Goal: Task Accomplishment & Management: Manage account settings

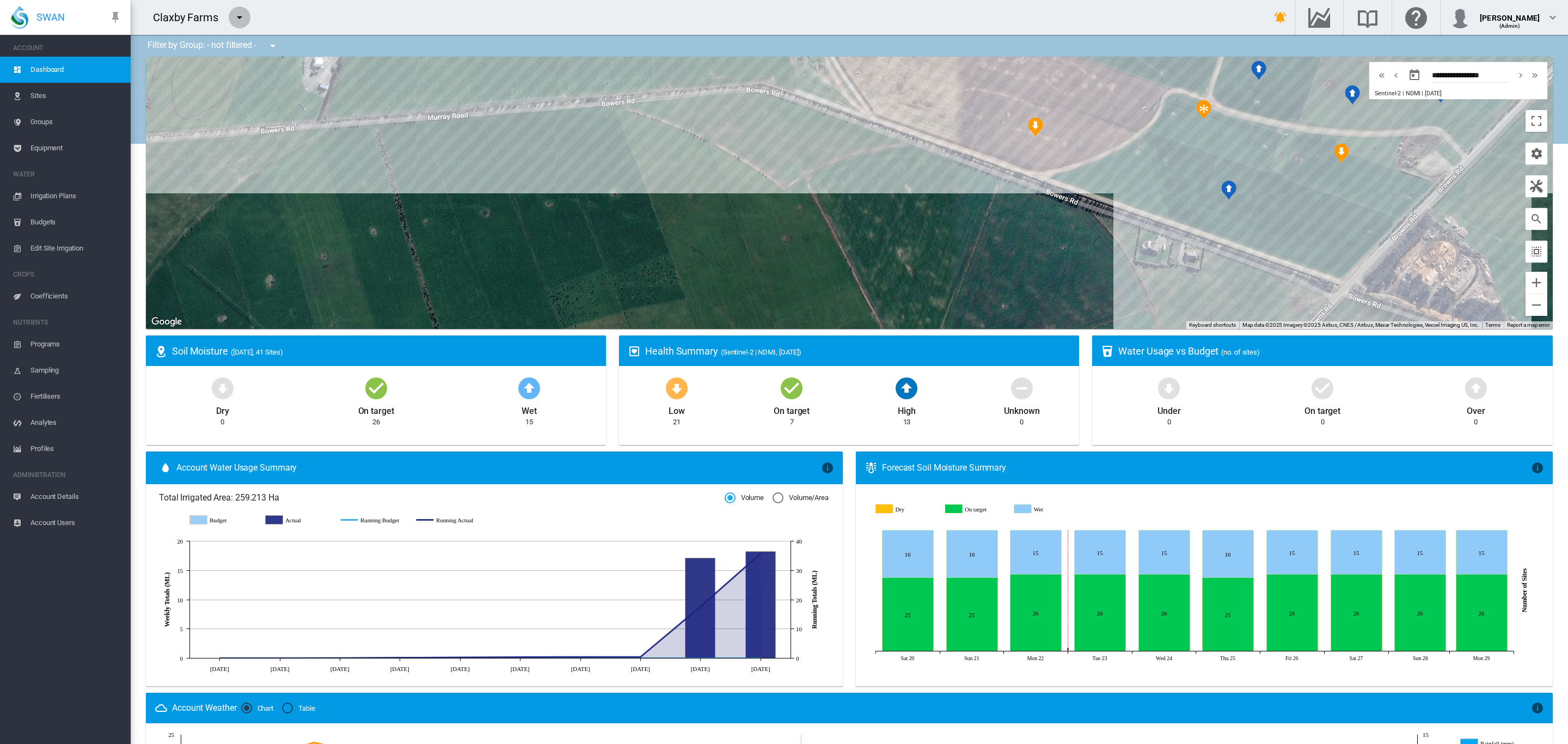
click at [242, 19] on md-icon "icon-menu-down" at bounding box center [240, 17] width 13 height 13
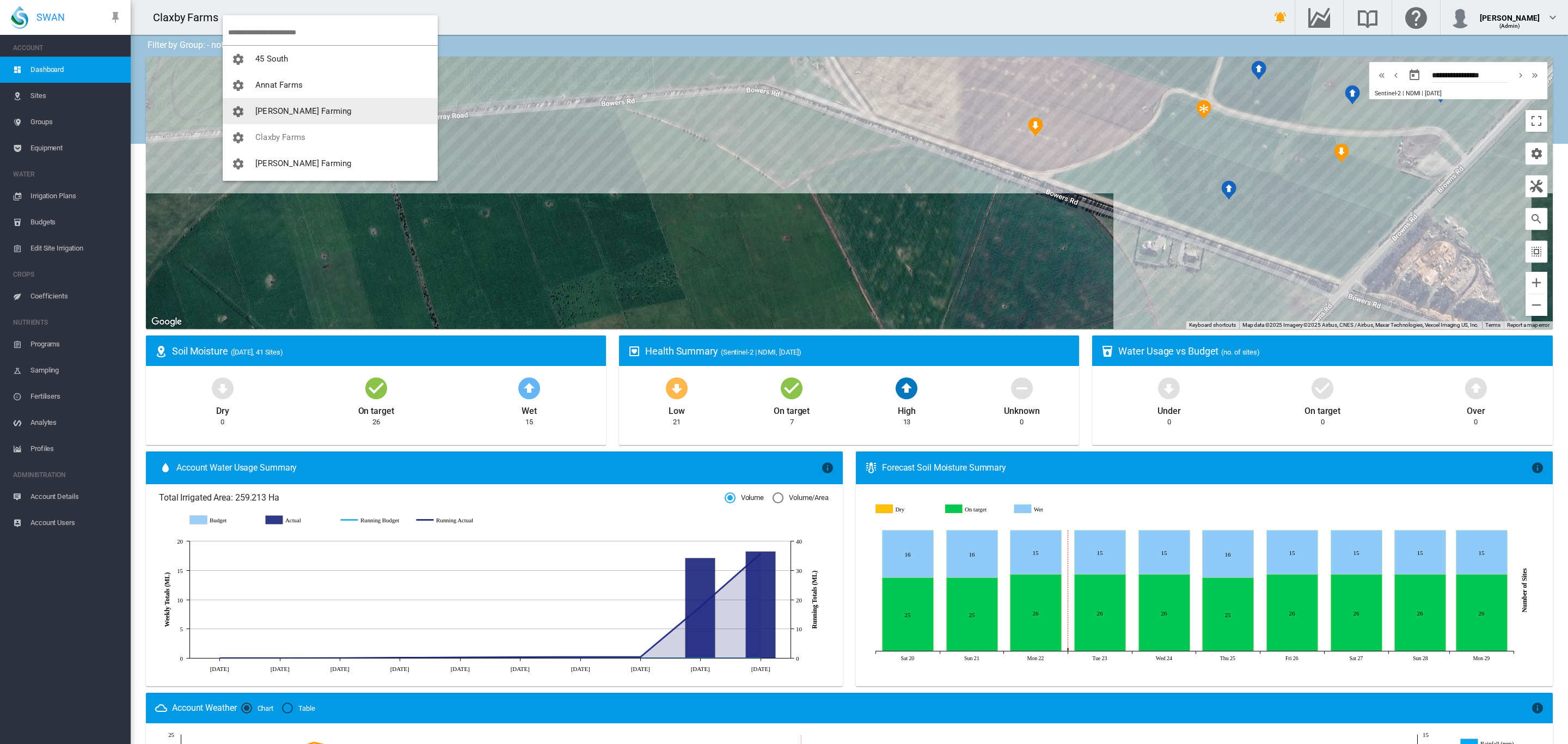
click at [292, 101] on button "[PERSON_NAME] Farming" at bounding box center [330, 111] width 215 height 27
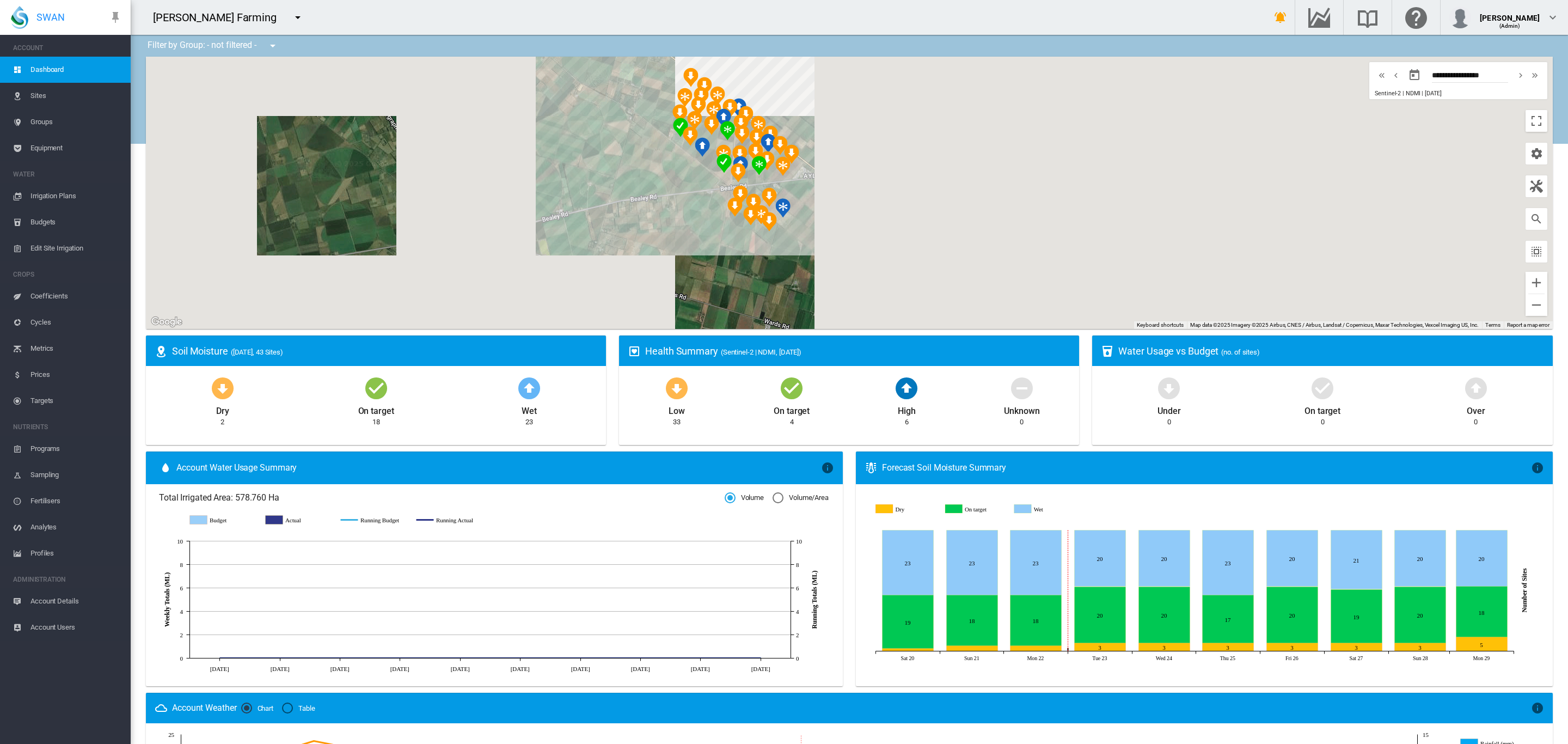
drag, startPoint x: 719, startPoint y: 182, endPoint x: 657, endPoint y: 202, distance: 65.1
click at [662, 209] on div at bounding box center [849, 193] width 1407 height 272
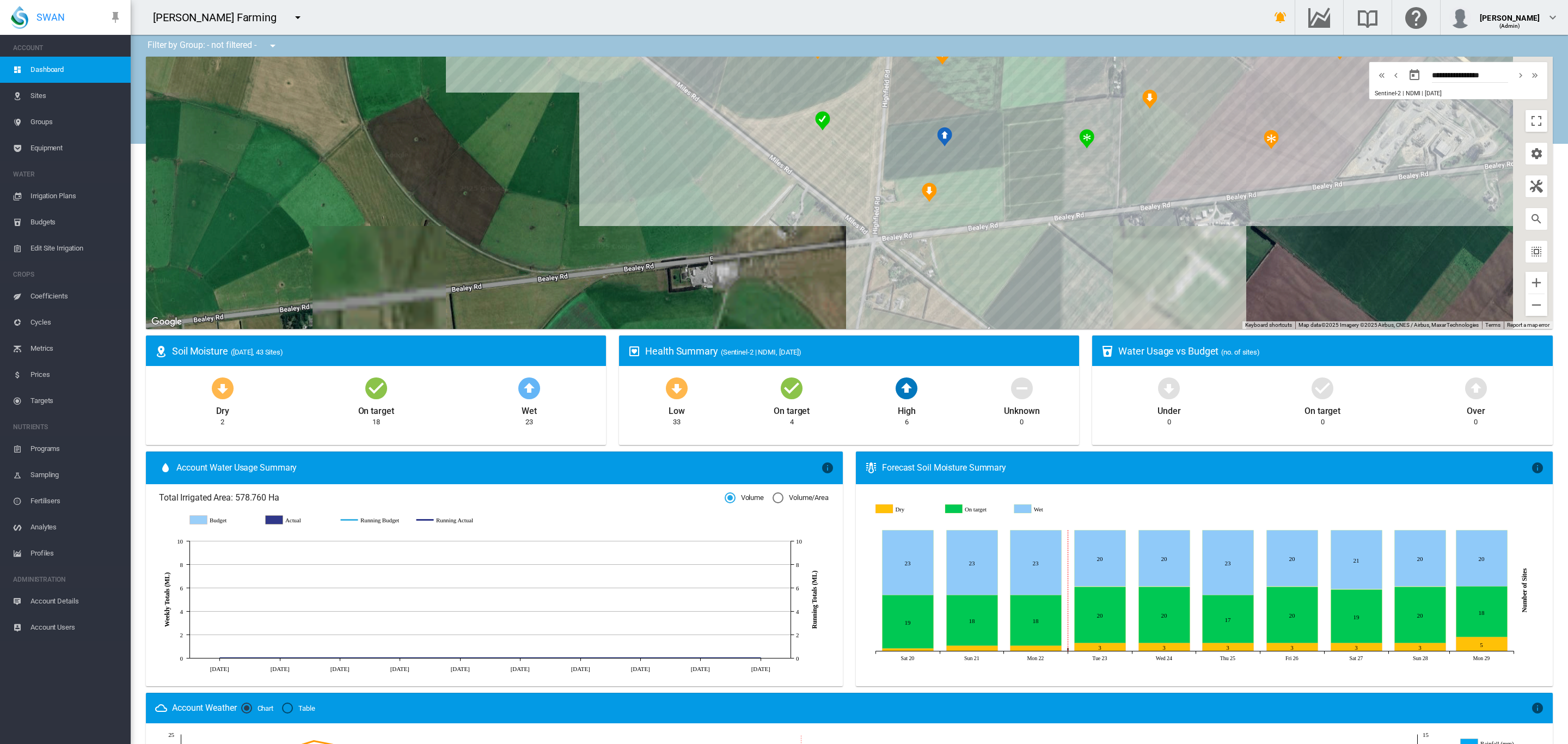
drag, startPoint x: 756, startPoint y: 187, endPoint x: 549, endPoint y: 196, distance: 207.2
click at [549, 196] on div at bounding box center [849, 193] width 1407 height 272
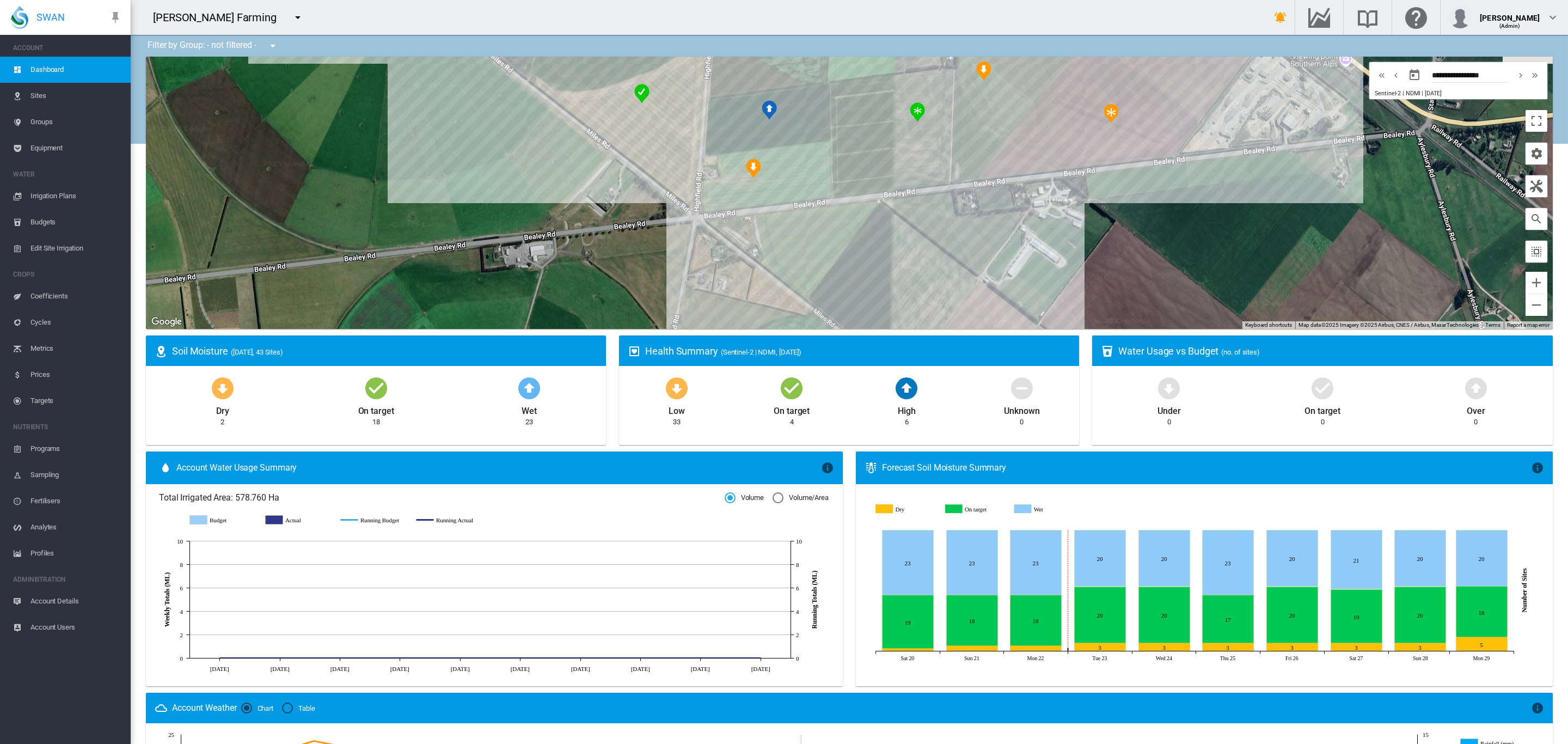
drag, startPoint x: 873, startPoint y: 234, endPoint x: 881, endPoint y: 282, distance: 48.7
click at [881, 282] on div at bounding box center [849, 193] width 1407 height 272
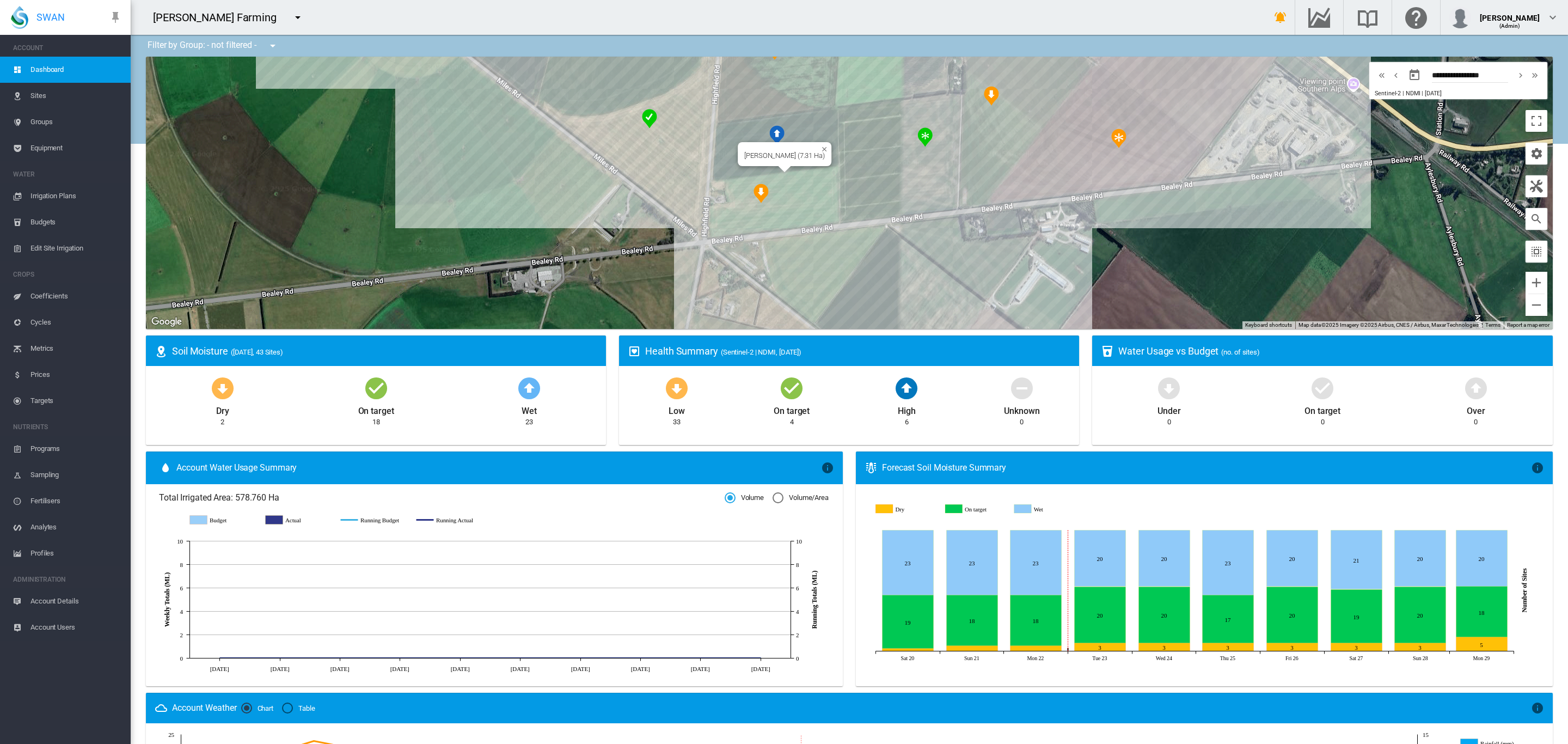
click at [736, 150] on div "Brooker DD (7.31 Ha)" at bounding box center [849, 193] width 1407 height 272
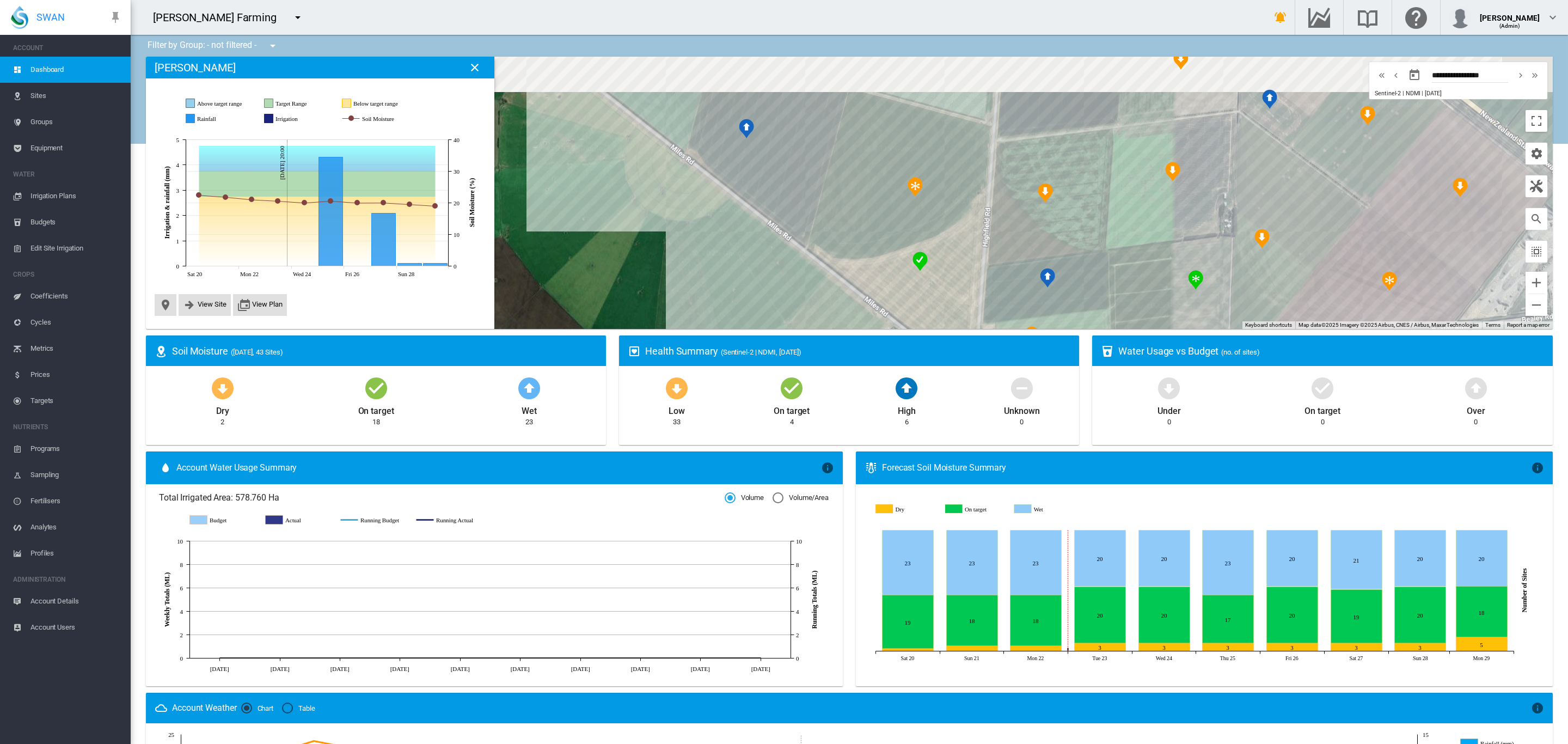
drag, startPoint x: 817, startPoint y: 227, endPoint x: 665, endPoint y: 322, distance: 179.2
click at [665, 322] on div at bounding box center [849, 193] width 1407 height 272
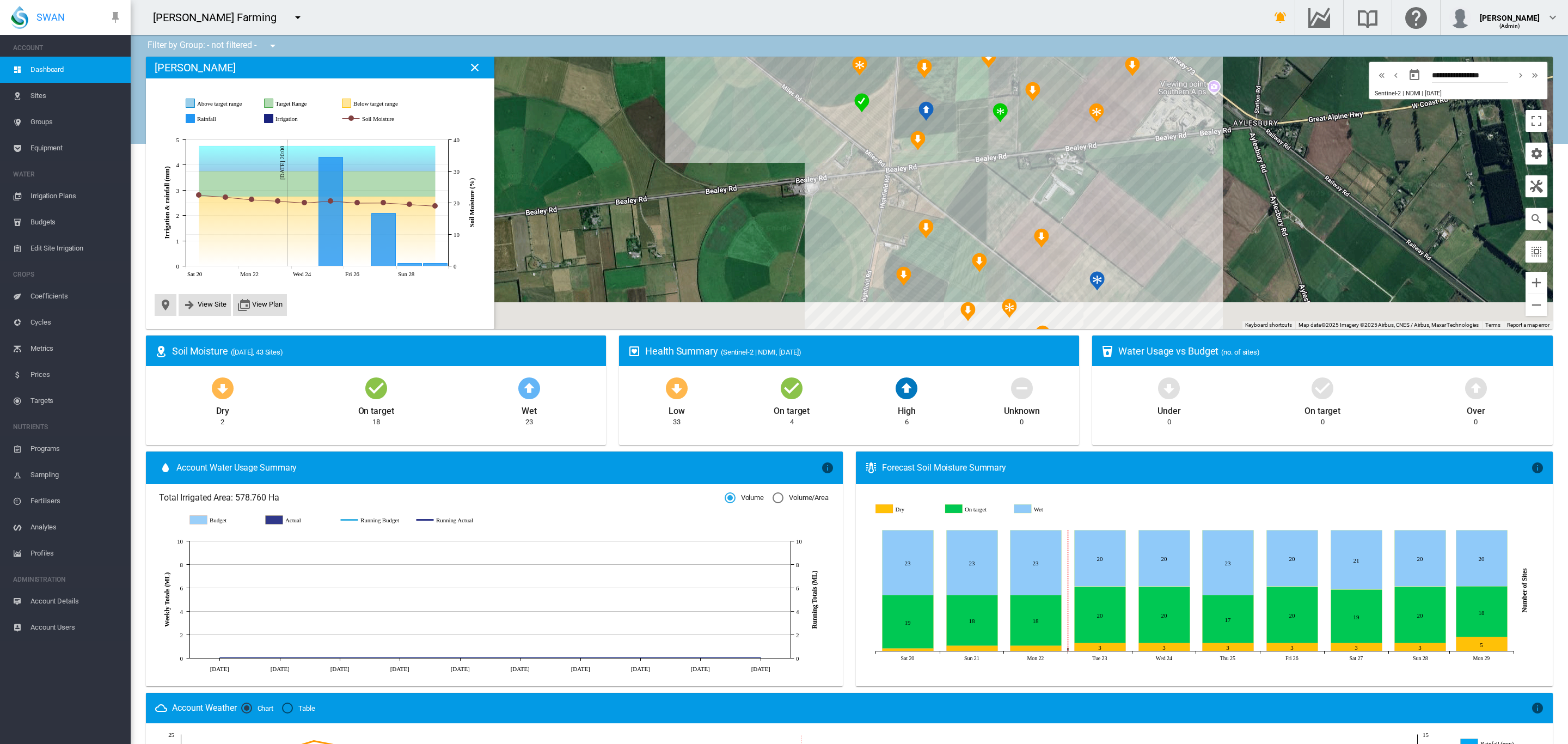
drag, startPoint x: 1005, startPoint y: 260, endPoint x: 971, endPoint y: 89, distance: 174.3
click at [971, 90] on div at bounding box center [849, 193] width 1407 height 272
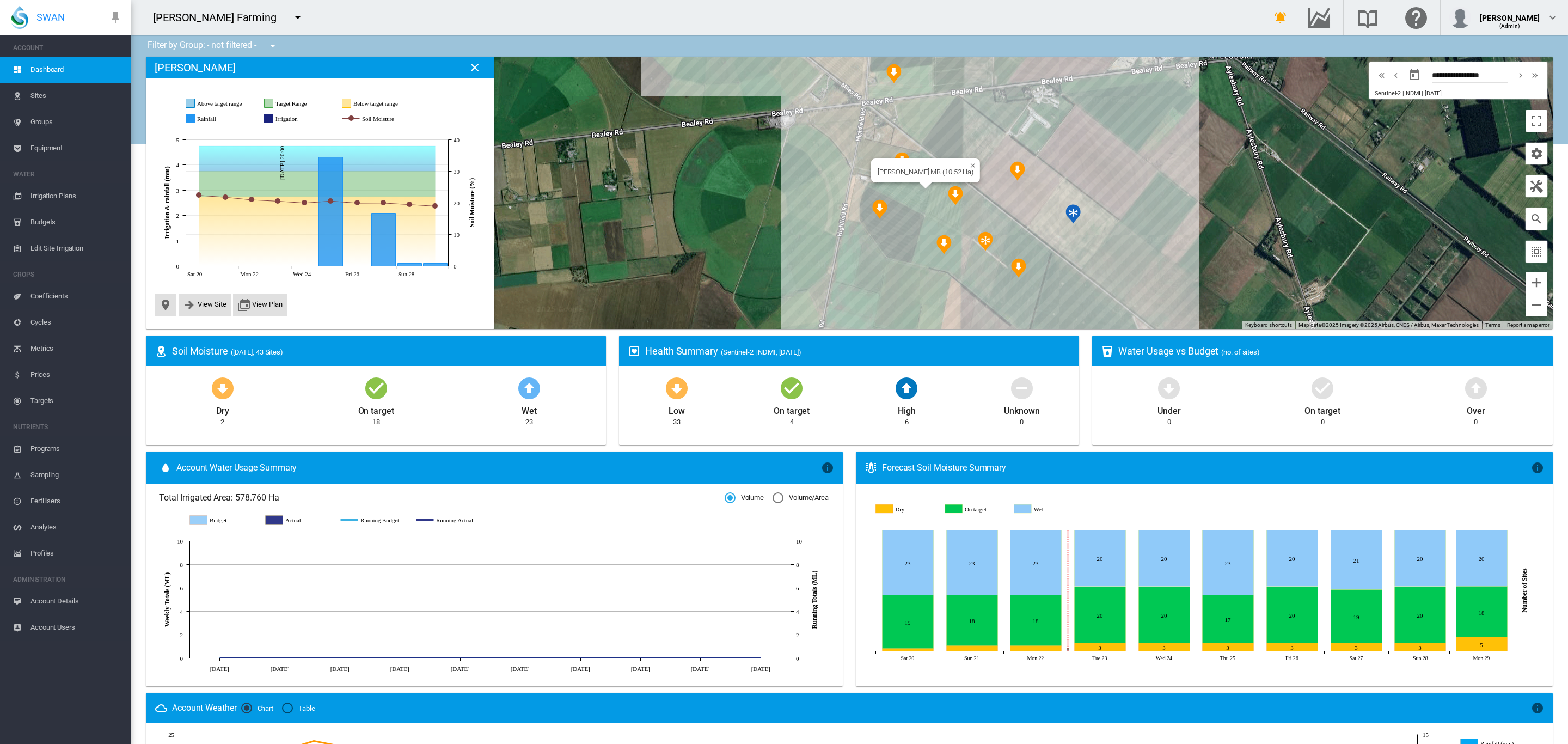
click at [903, 189] on div "Brooker MB (10.52 Ha)" at bounding box center [849, 193] width 1407 height 272
click at [210, 296] on span "View Site" at bounding box center [204, 305] width 52 height 22
click at [211, 305] on span "View Site" at bounding box center [212, 304] width 28 height 9
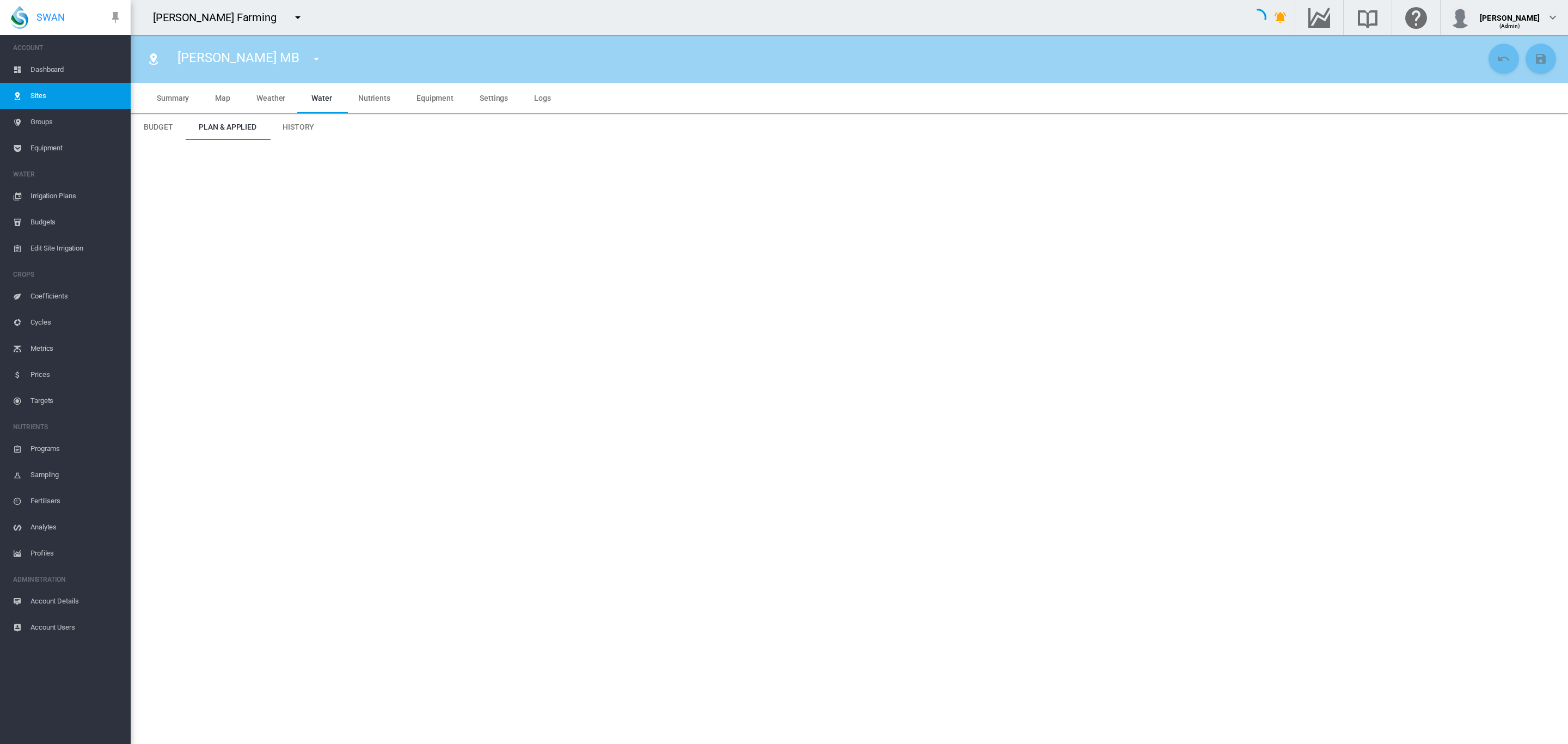
type input "**********"
type input "*********"
type input "***"
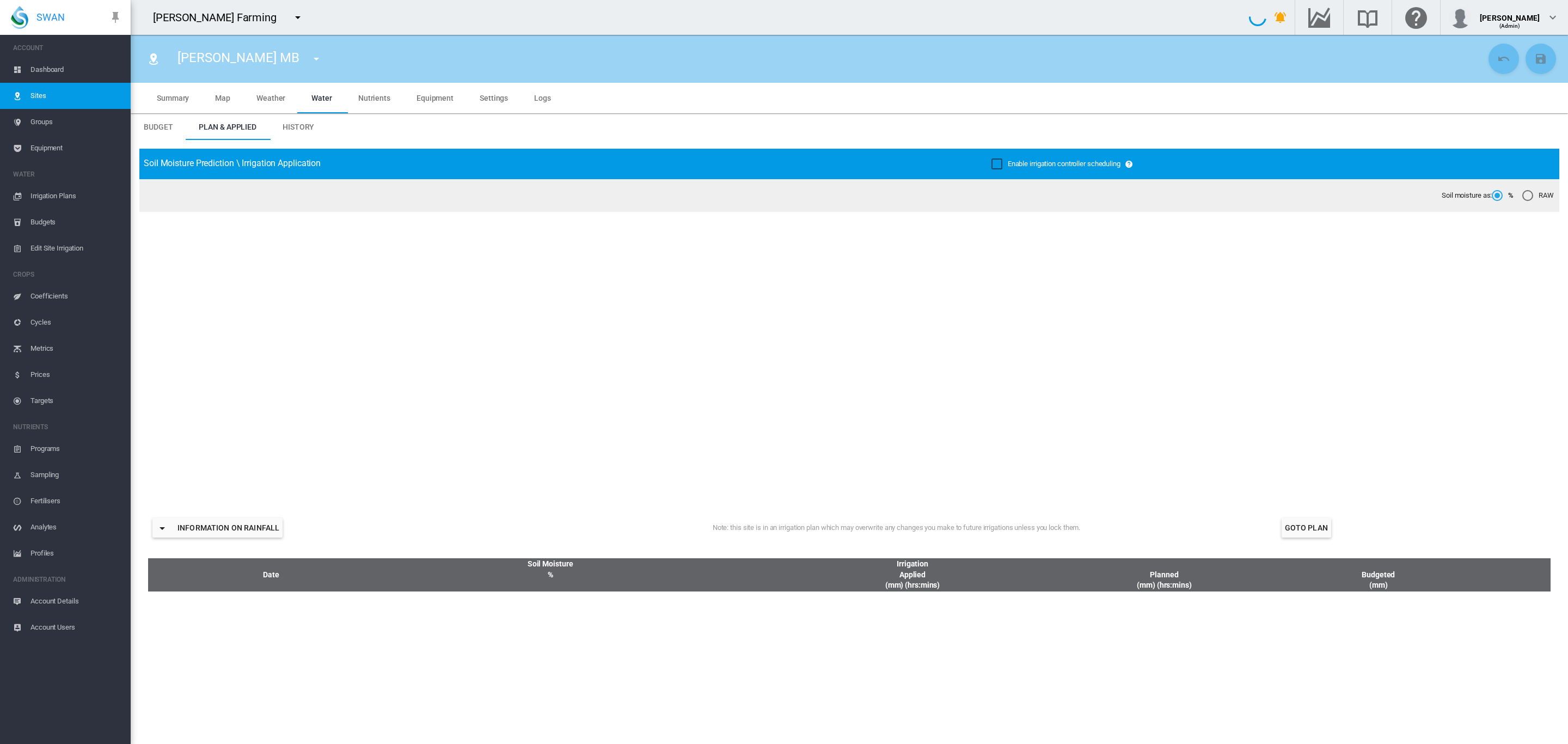
type input "******"
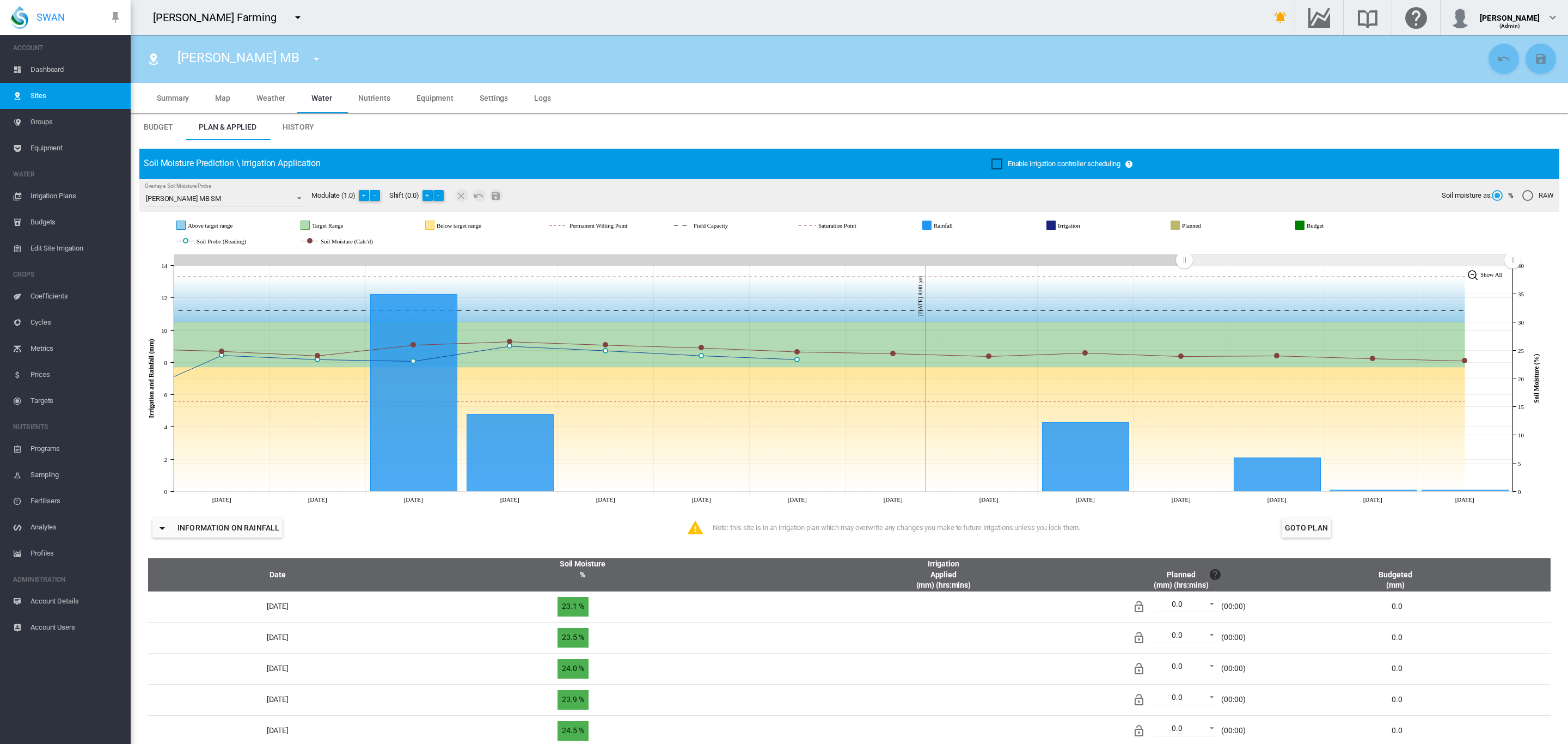
click at [46, 97] on span "Sites" at bounding box center [76, 96] width 91 height 27
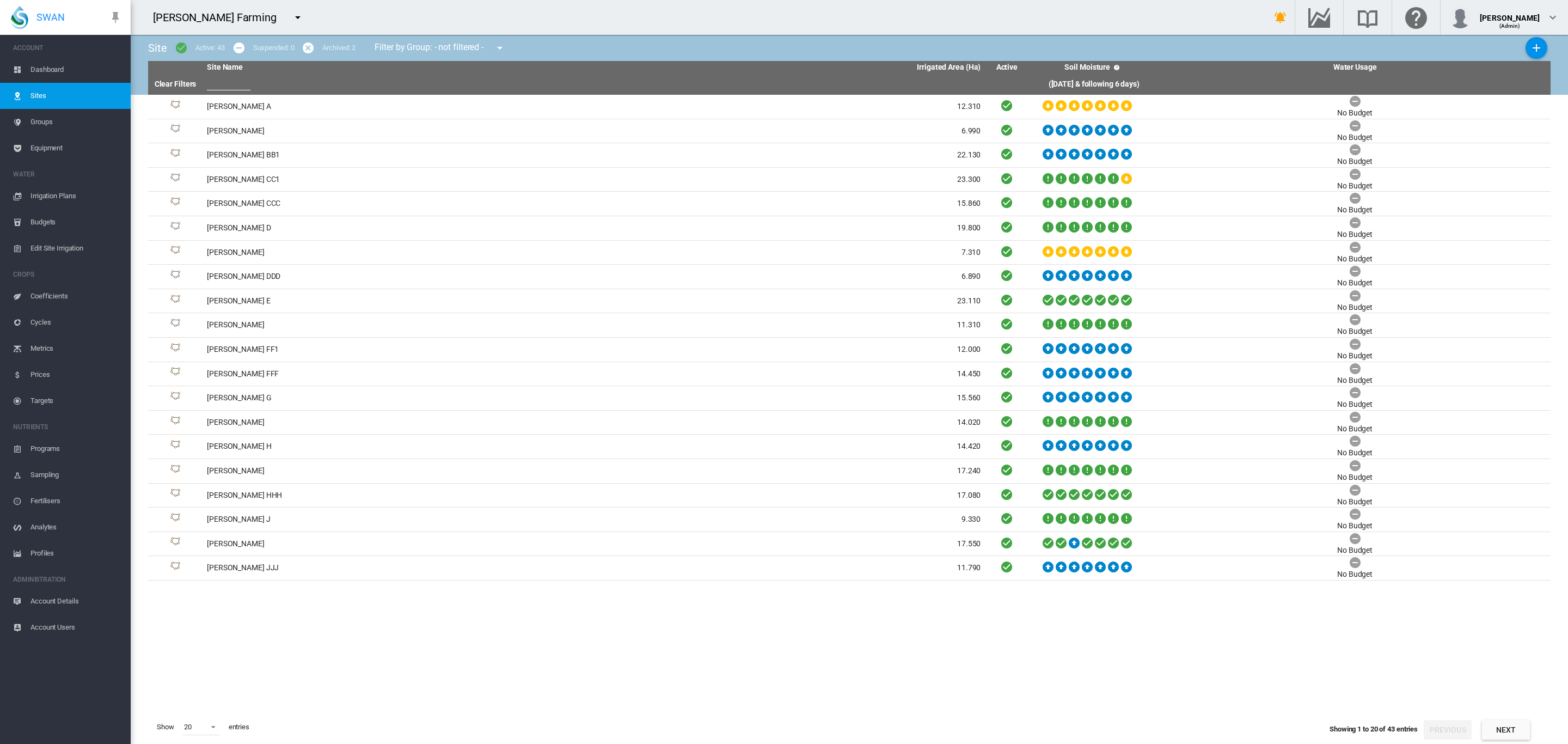
click at [43, 71] on span "Dashboard" at bounding box center [76, 70] width 91 height 27
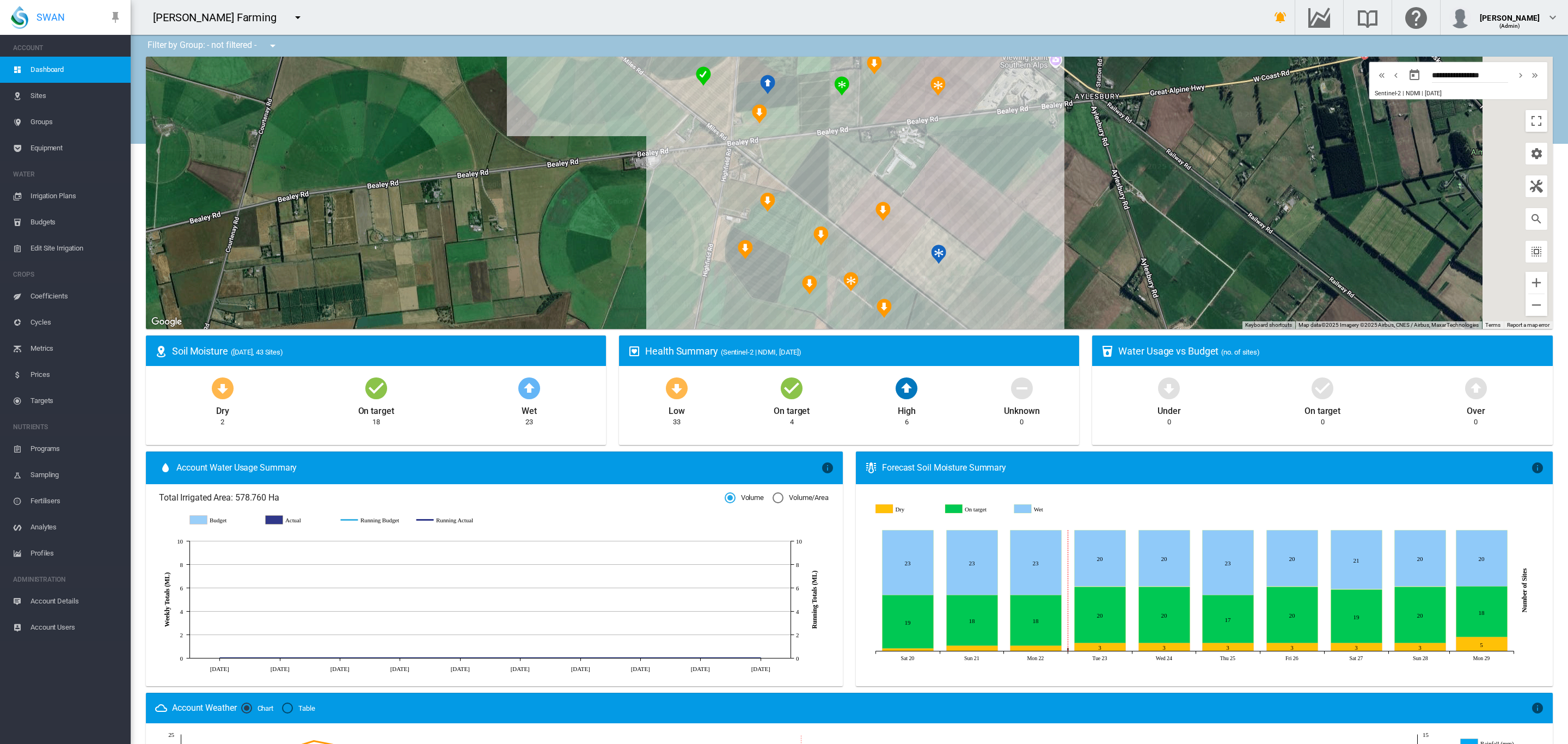
drag, startPoint x: 509, startPoint y: 136, endPoint x: 312, endPoint y: 156, distance: 198.0
click at [324, 165] on div at bounding box center [849, 193] width 1407 height 272
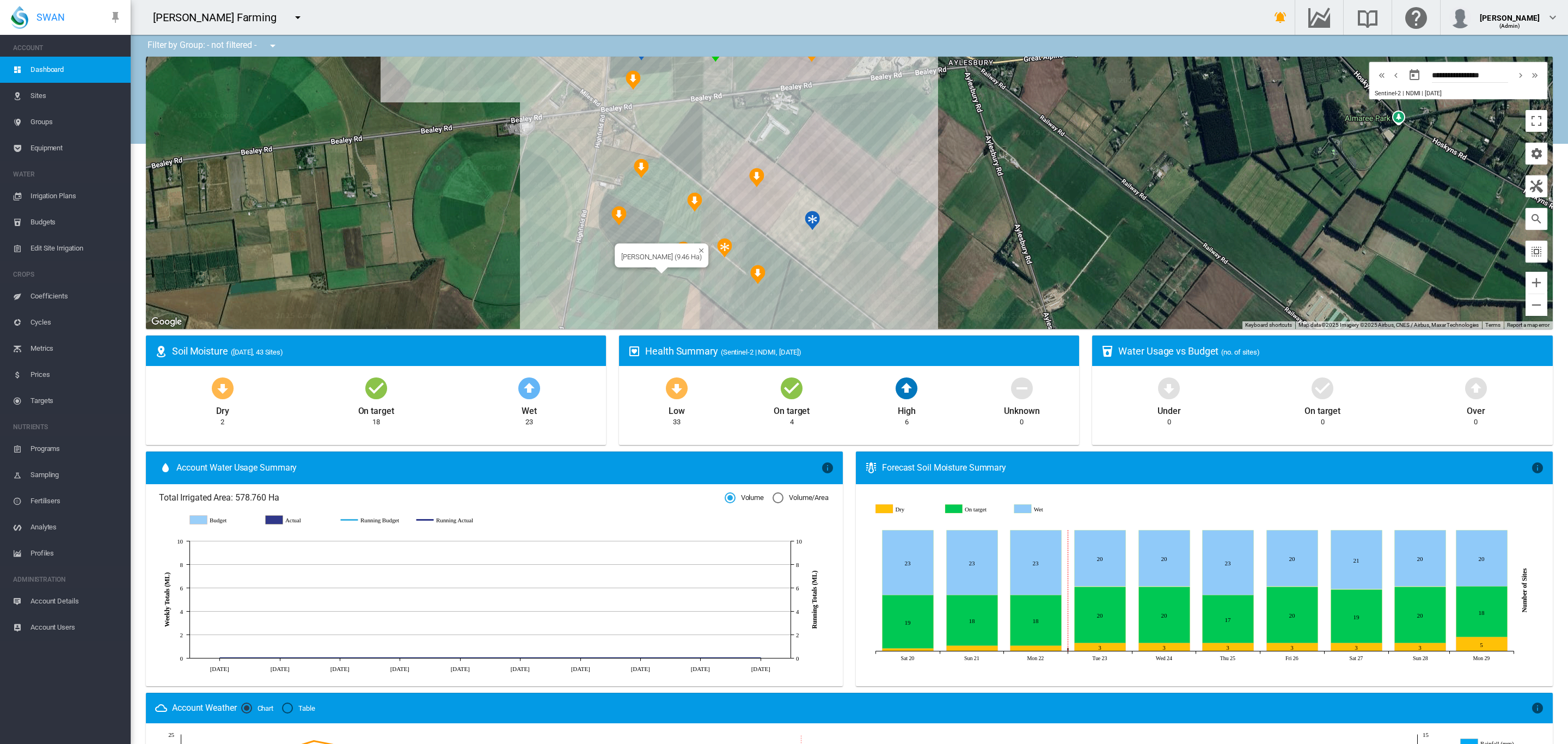
click at [690, 265] on div "Brooker MF (9.46 Ha)" at bounding box center [662, 254] width 94 height 24
click at [681, 271] on div "Brooker MF (9.46 Ha)" at bounding box center [849, 193] width 1407 height 272
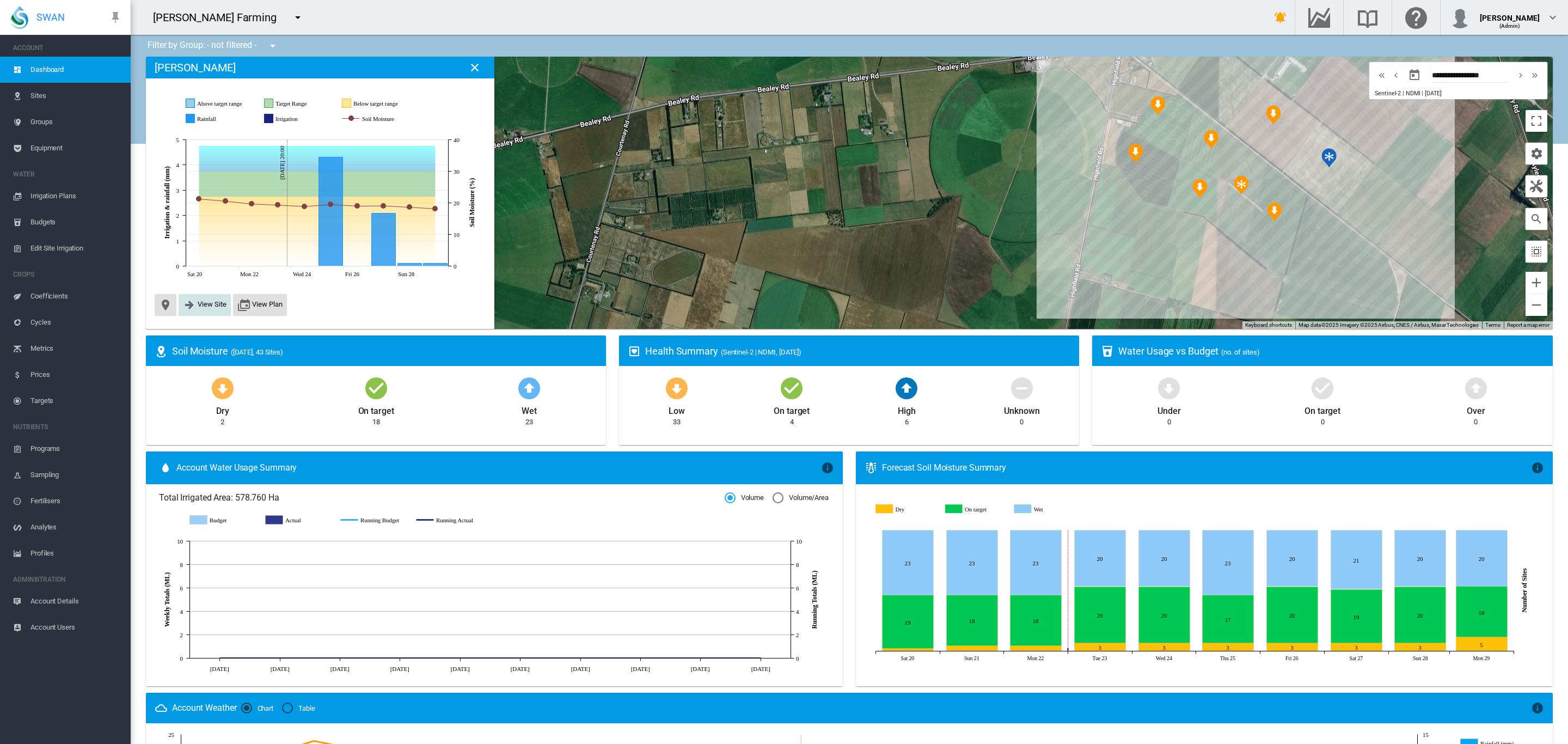
click at [200, 306] on span "View Site" at bounding box center [212, 304] width 28 height 9
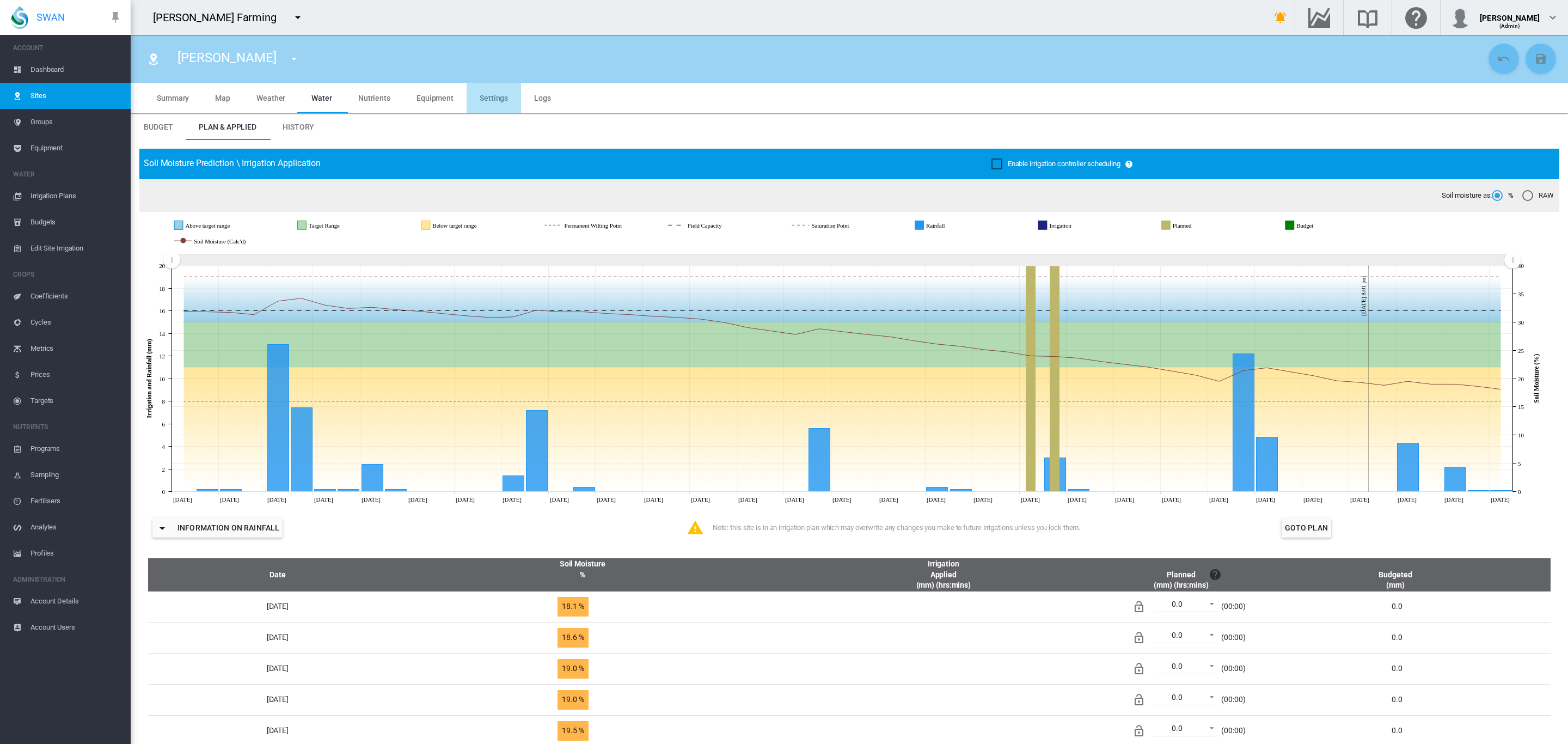
click at [489, 94] on span "Settings" at bounding box center [494, 98] width 28 height 9
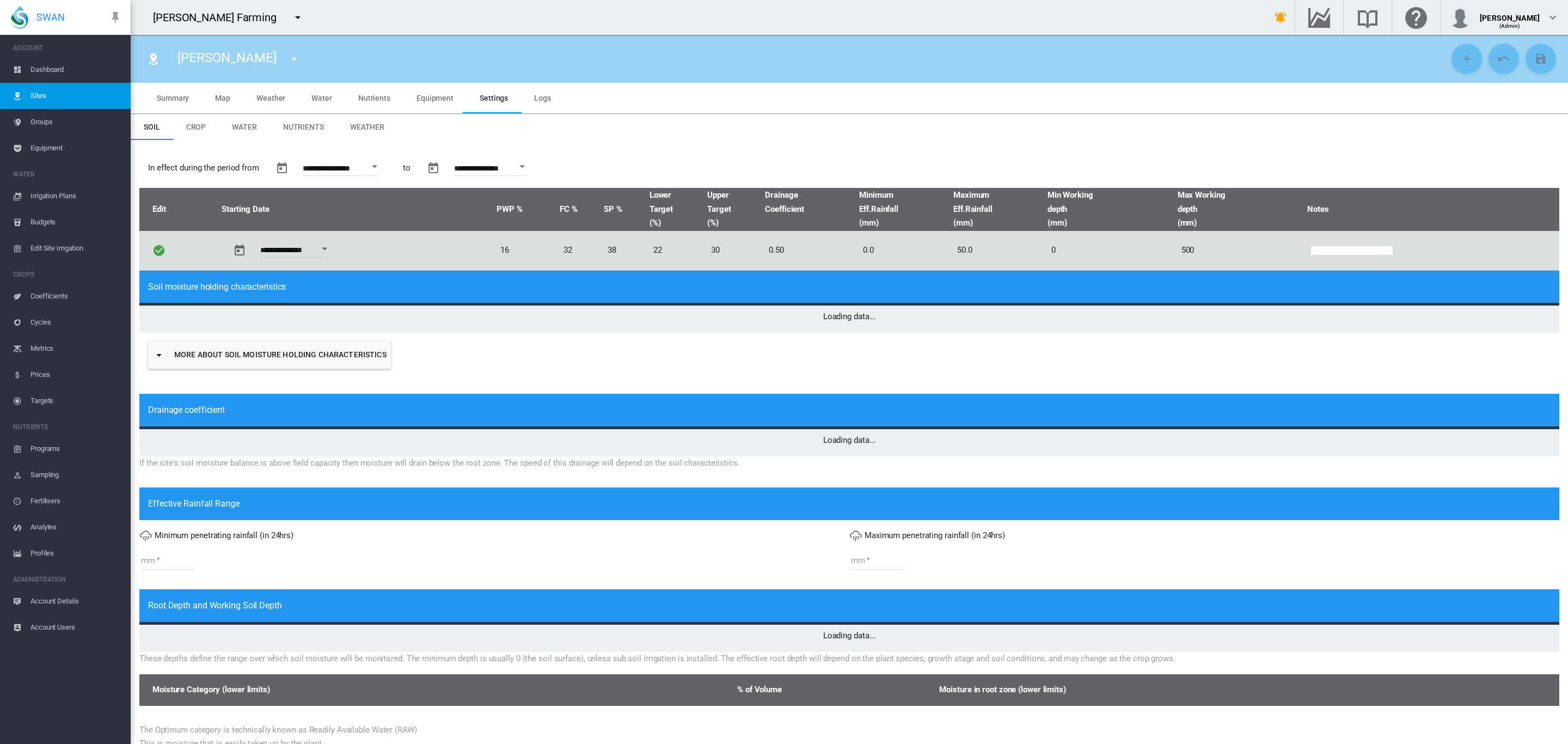
click at [191, 128] on span "Crop" at bounding box center [196, 126] width 20 height 9
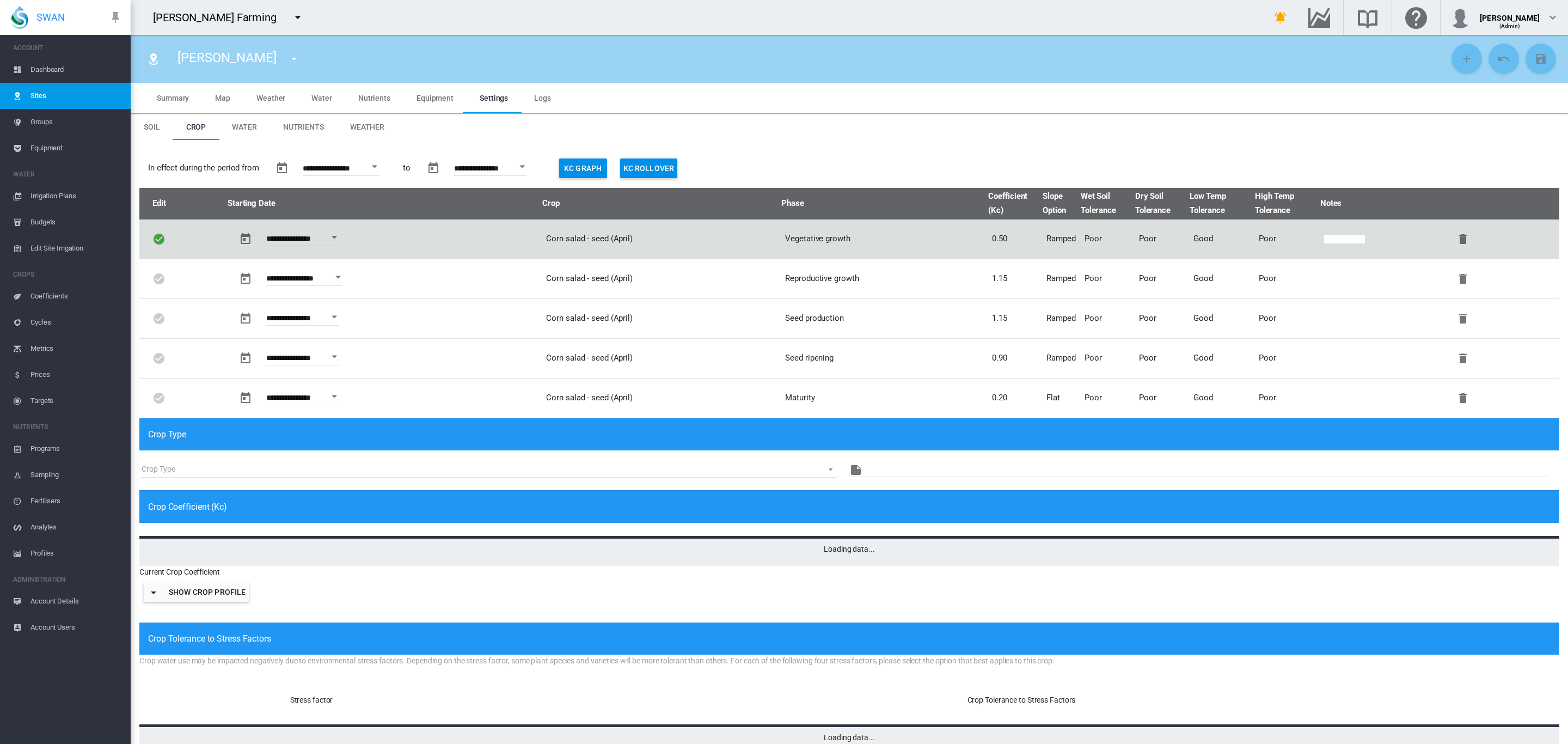
type input "*"
type input "**"
type input "****"
type input "***"
type input "****"
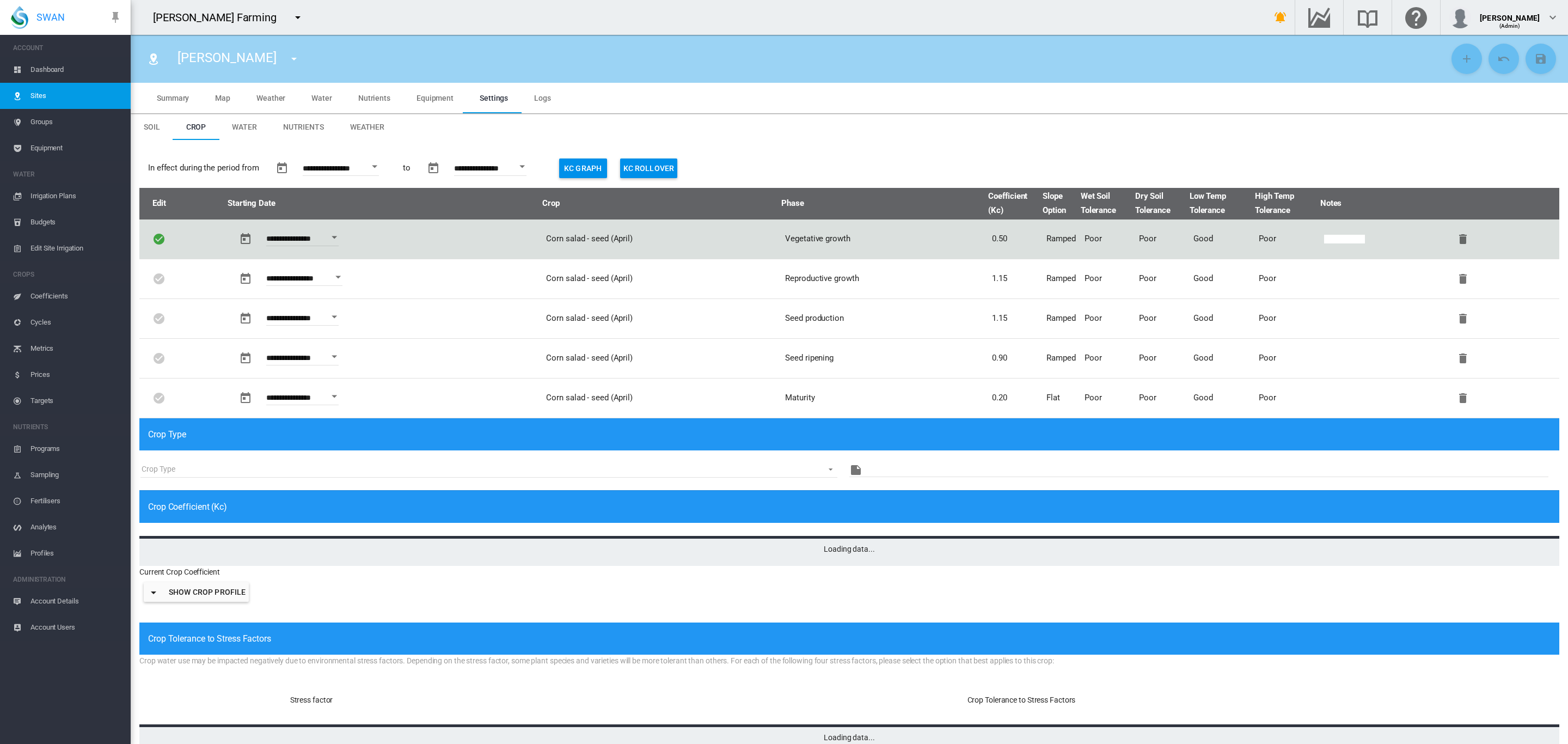
type input "****"
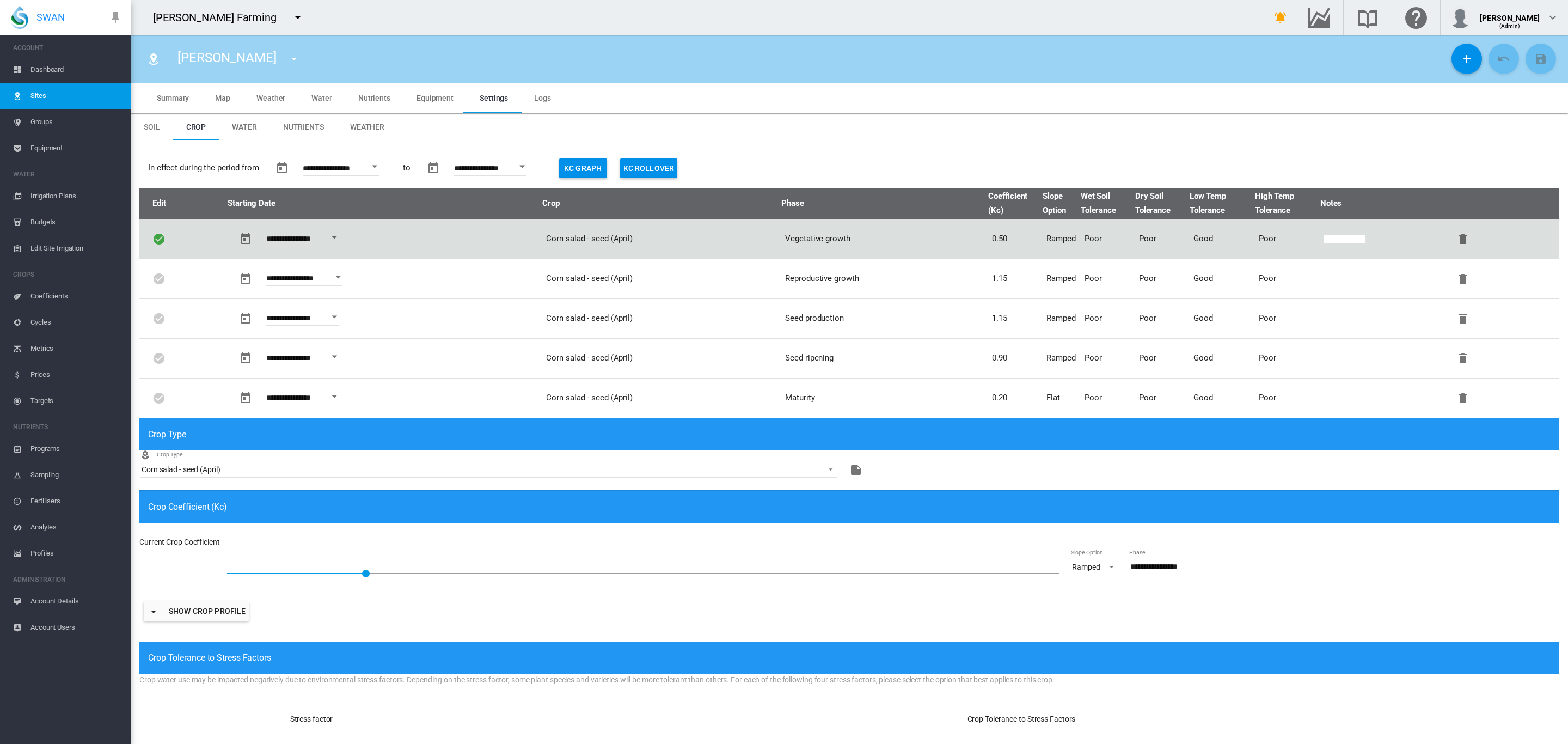
click at [34, 65] on span "Dashboard" at bounding box center [76, 70] width 91 height 27
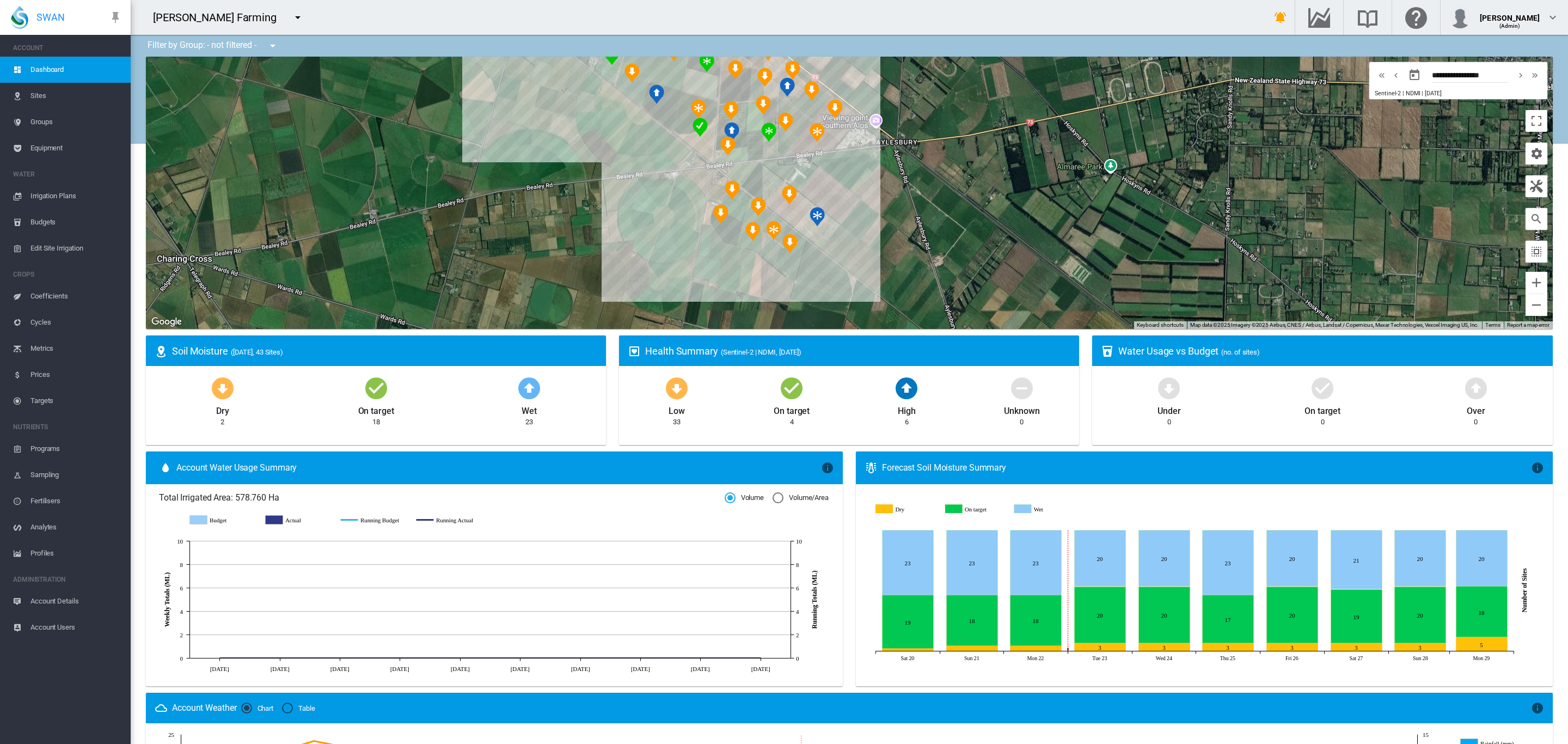
drag, startPoint x: 681, startPoint y: 206, endPoint x: 585, endPoint y: 279, distance: 120.6
click at [595, 278] on div at bounding box center [849, 193] width 1407 height 272
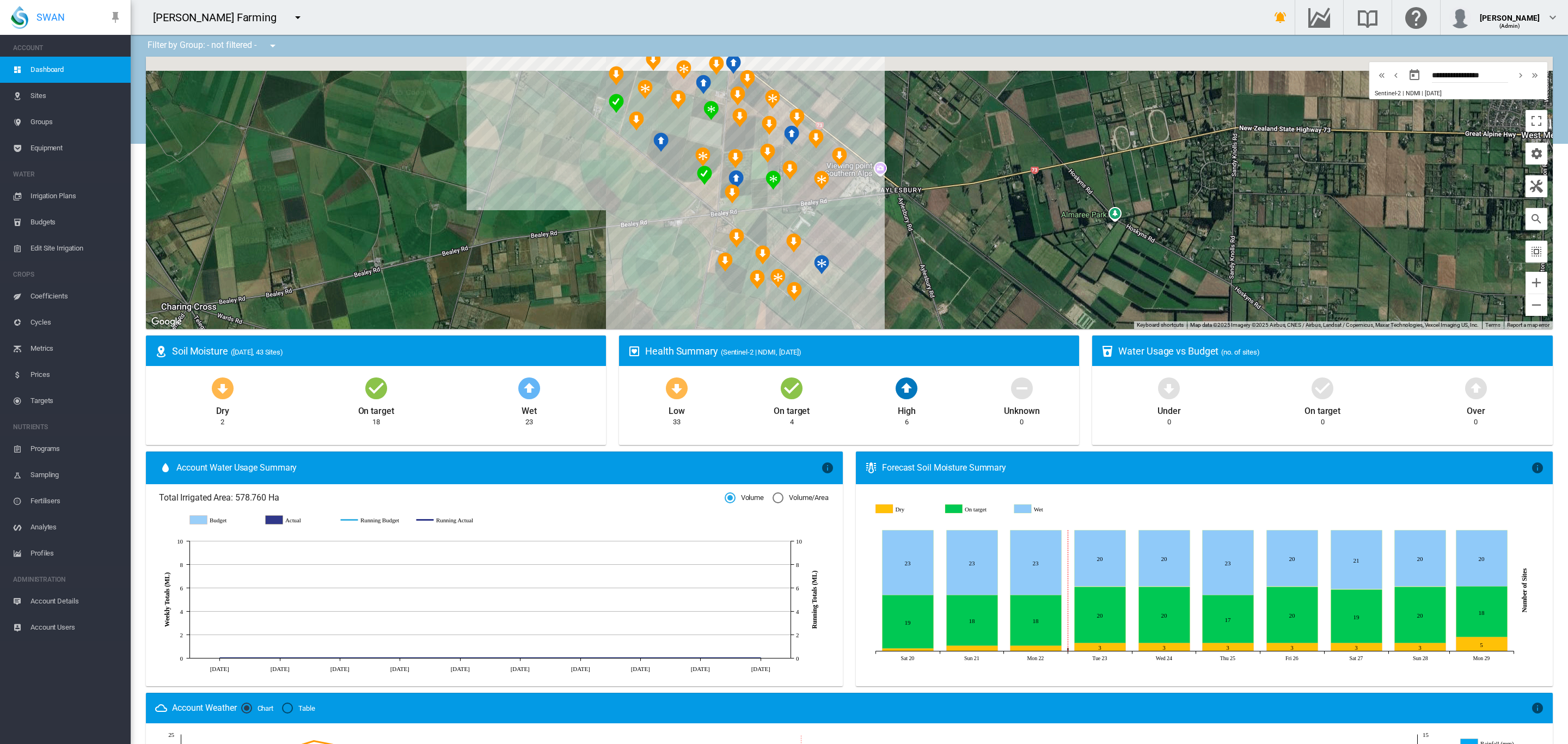
drag, startPoint x: 860, startPoint y: 217, endPoint x: 909, endPoint y: 226, distance: 49.8
click at [909, 226] on div at bounding box center [849, 193] width 1407 height 272
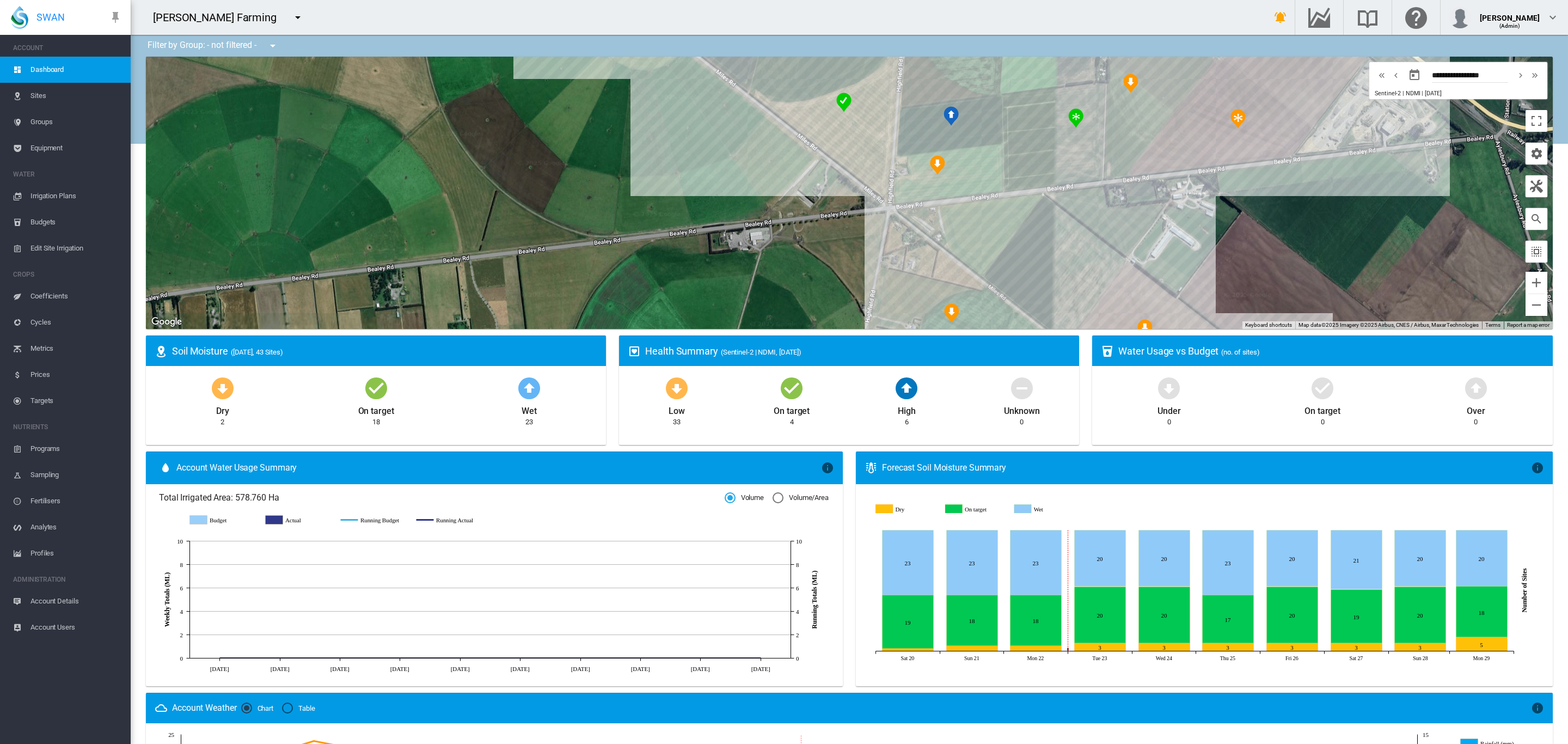
drag, startPoint x: 802, startPoint y: 232, endPoint x: 453, endPoint y: 273, distance: 351.4
click at [455, 273] on div at bounding box center [849, 193] width 1407 height 272
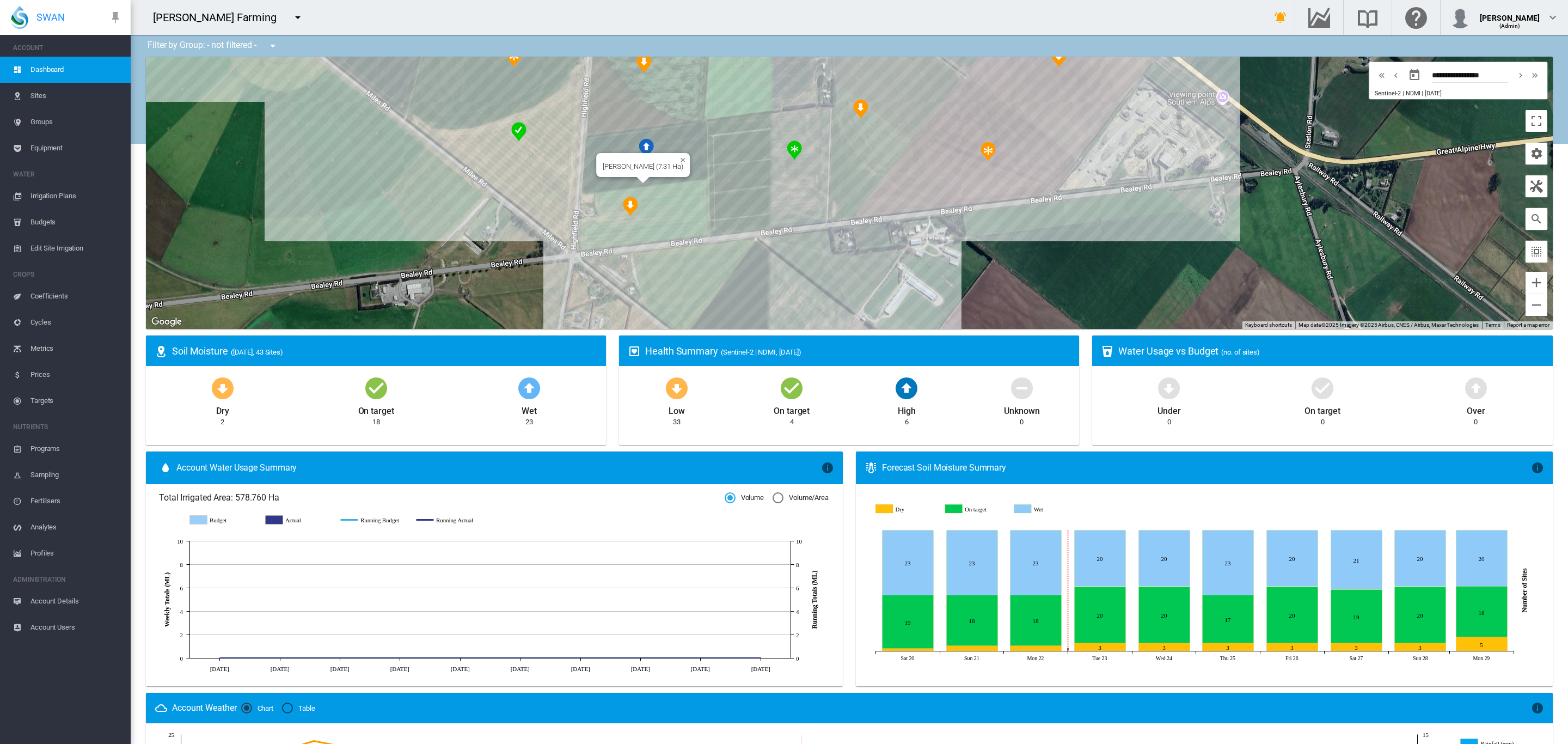
click at [686, 139] on div "Brooker DD (7.31 Ha)" at bounding box center [849, 193] width 1407 height 272
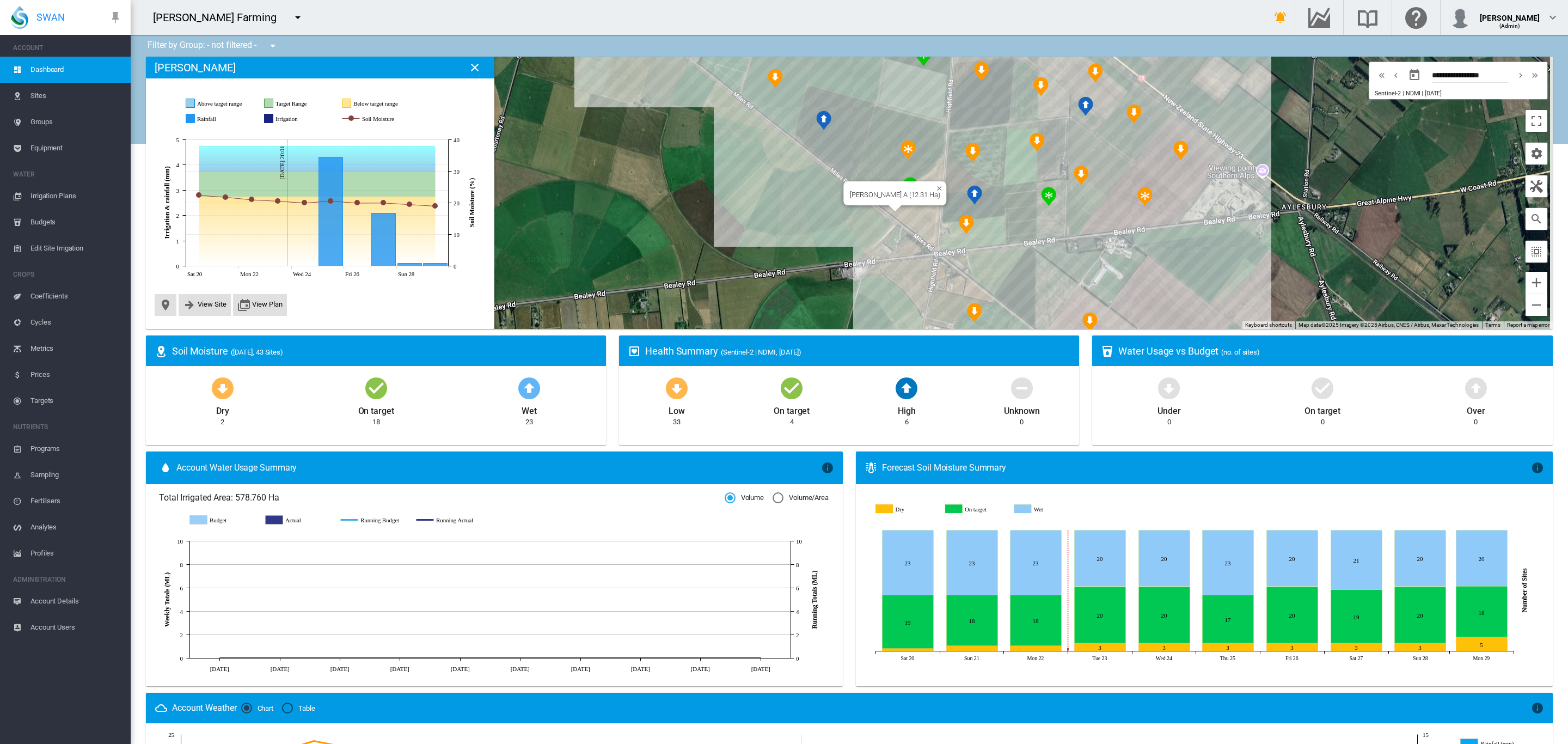
click at [912, 209] on div "Brooker A (12.31 Ha)" at bounding box center [849, 193] width 1407 height 272
click at [208, 308] on button "View Site" at bounding box center [205, 305] width 44 height 13
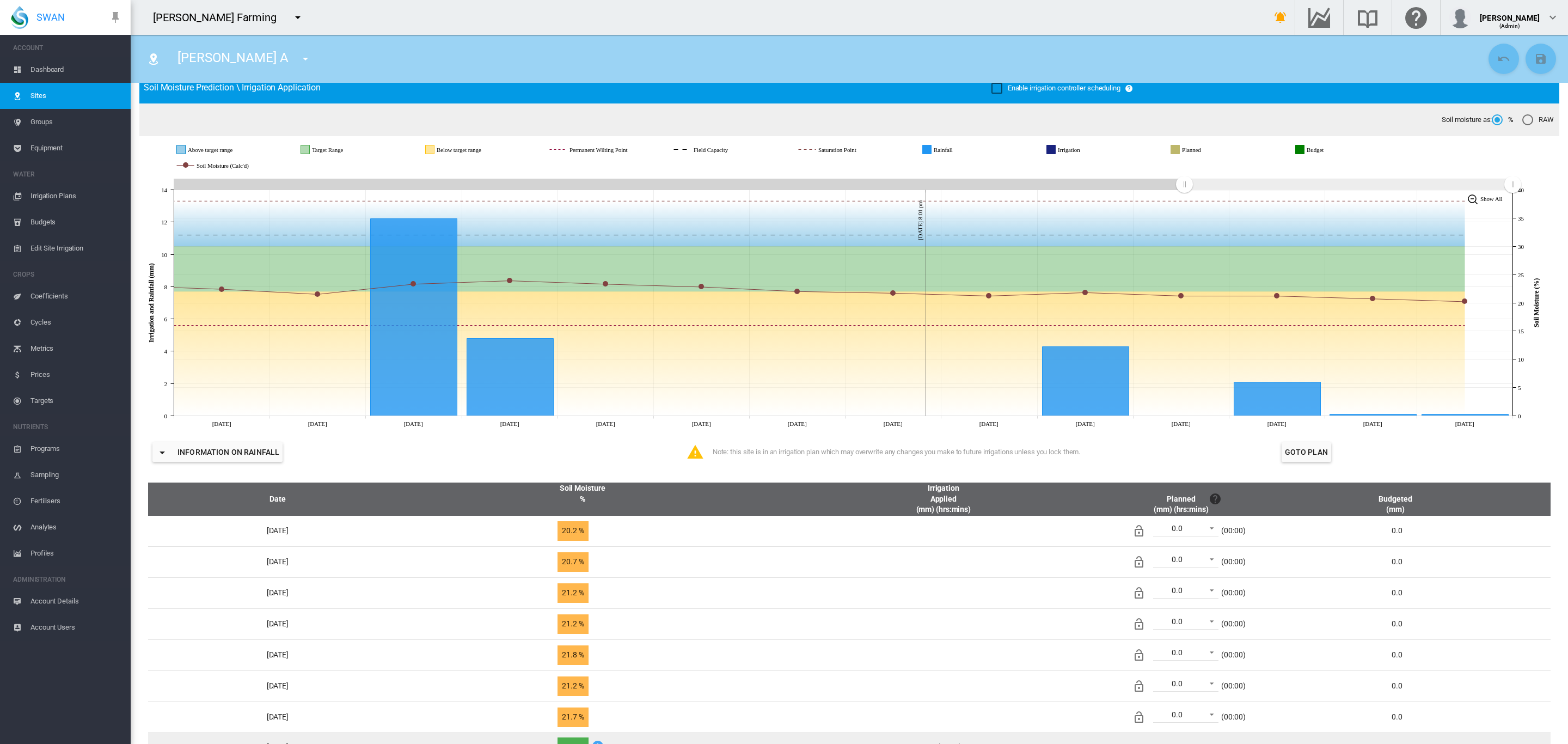
scroll to position [41, 0]
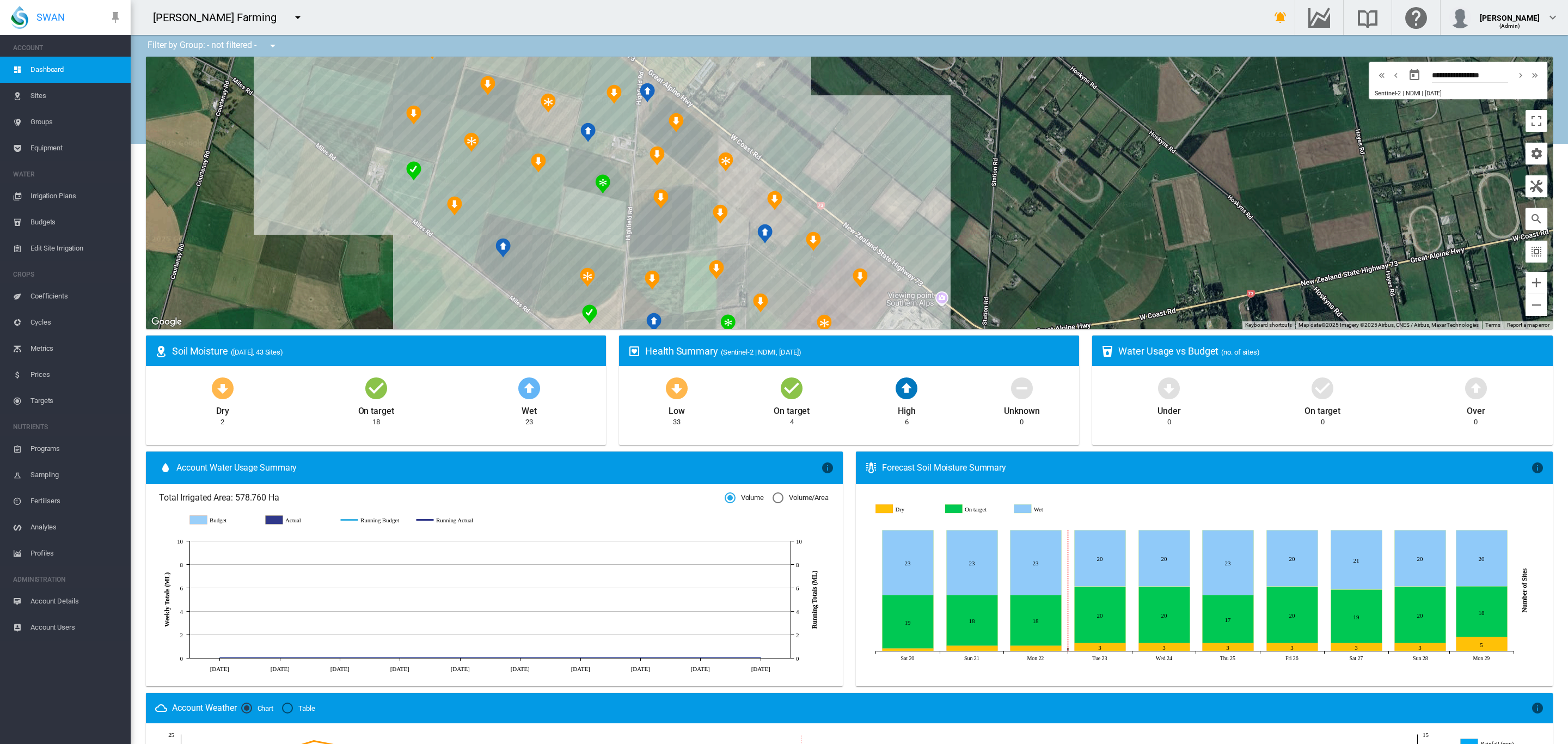
drag, startPoint x: 790, startPoint y: 177, endPoint x: 843, endPoint y: 156, distance: 57.0
click at [843, 156] on div at bounding box center [849, 193] width 1407 height 272
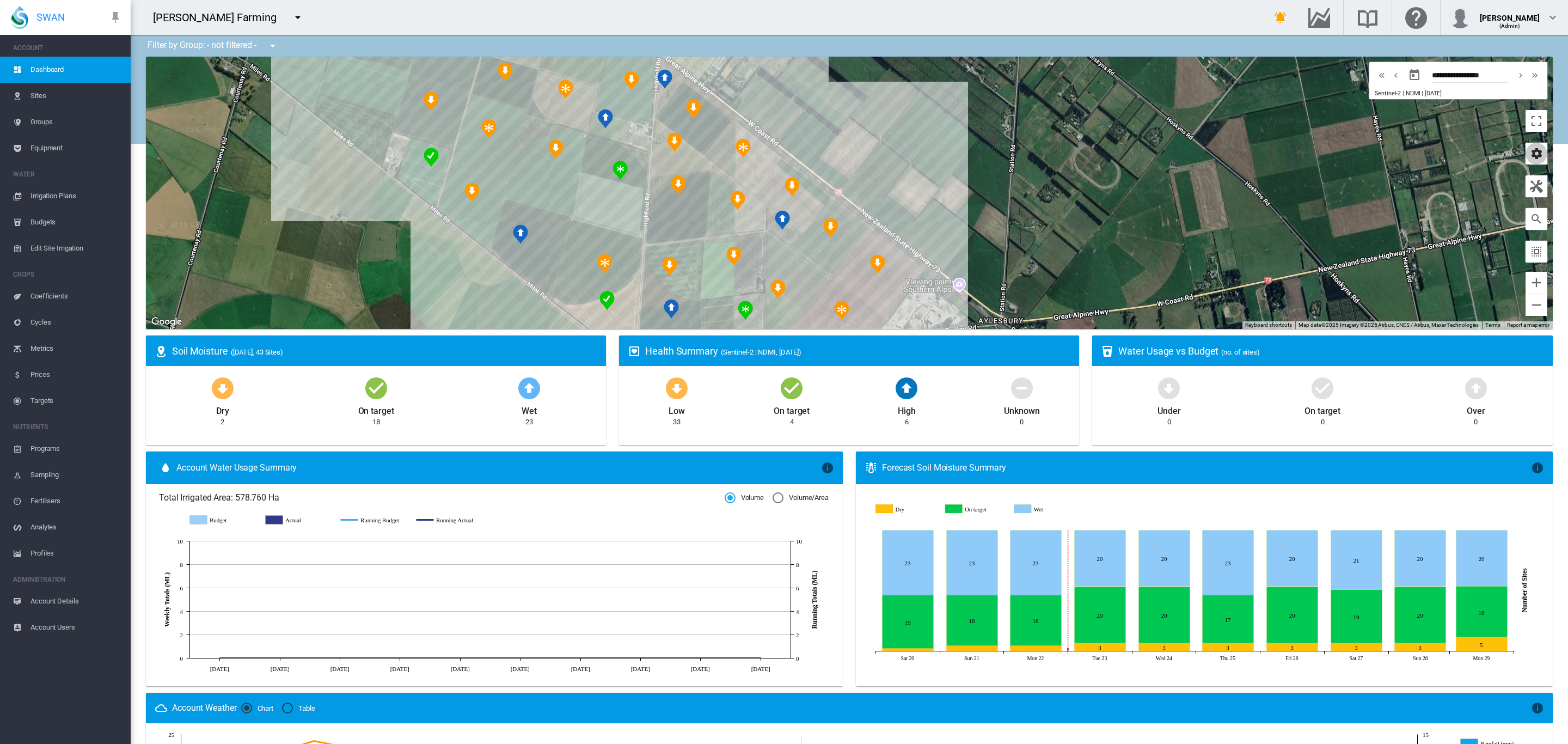
click at [1530, 157] on md-icon "icon-cog" at bounding box center [1537, 154] width 13 height 13
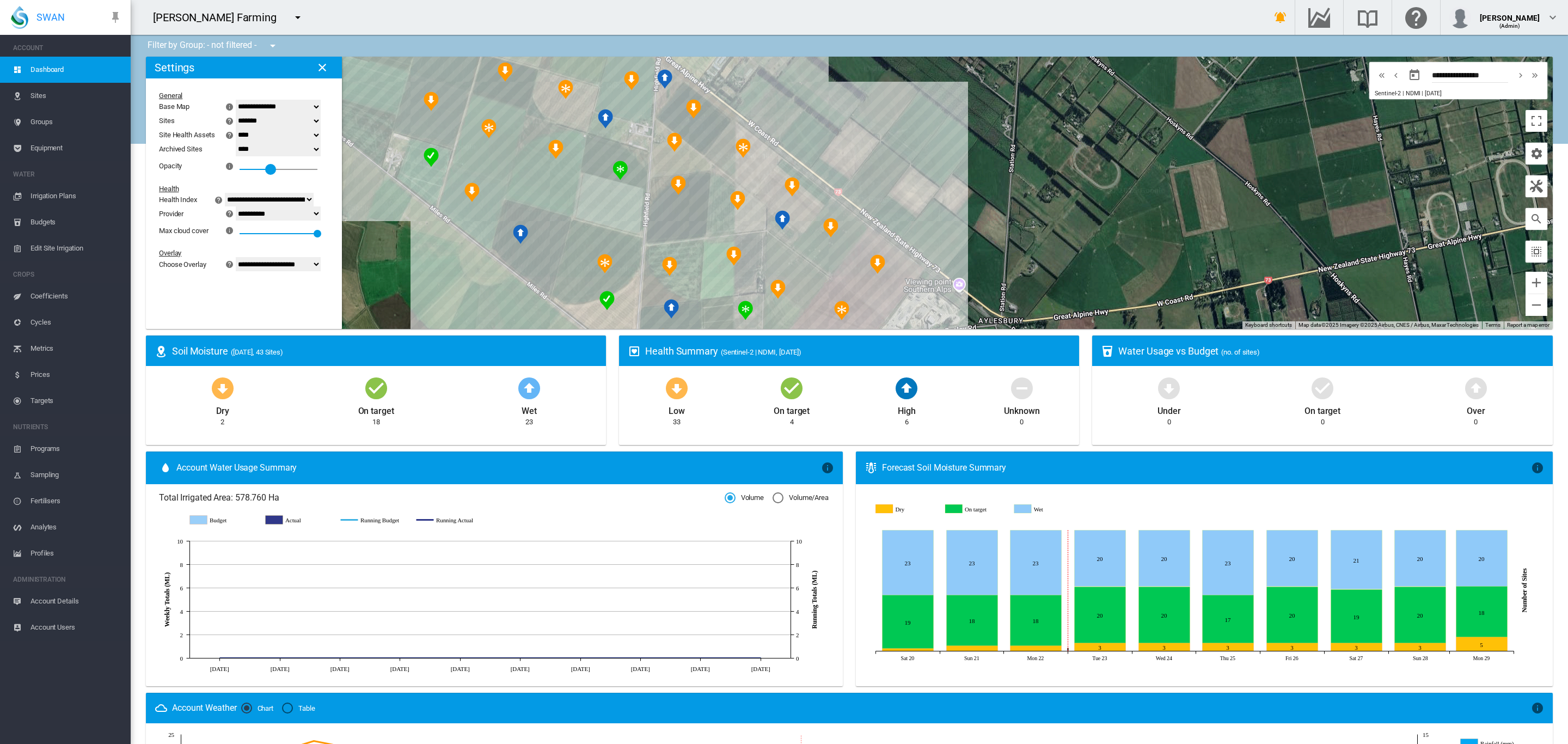
drag, startPoint x: 271, startPoint y: 169, endPoint x: 284, endPoint y: 177, distance: 15.3
click at [284, 177] on div "**********" at bounding box center [237, 165] width 157 height 149
click at [1133, 133] on div at bounding box center [849, 193] width 1407 height 272
click at [53, 251] on span "Edit Site Irrigation" at bounding box center [76, 249] width 91 height 27
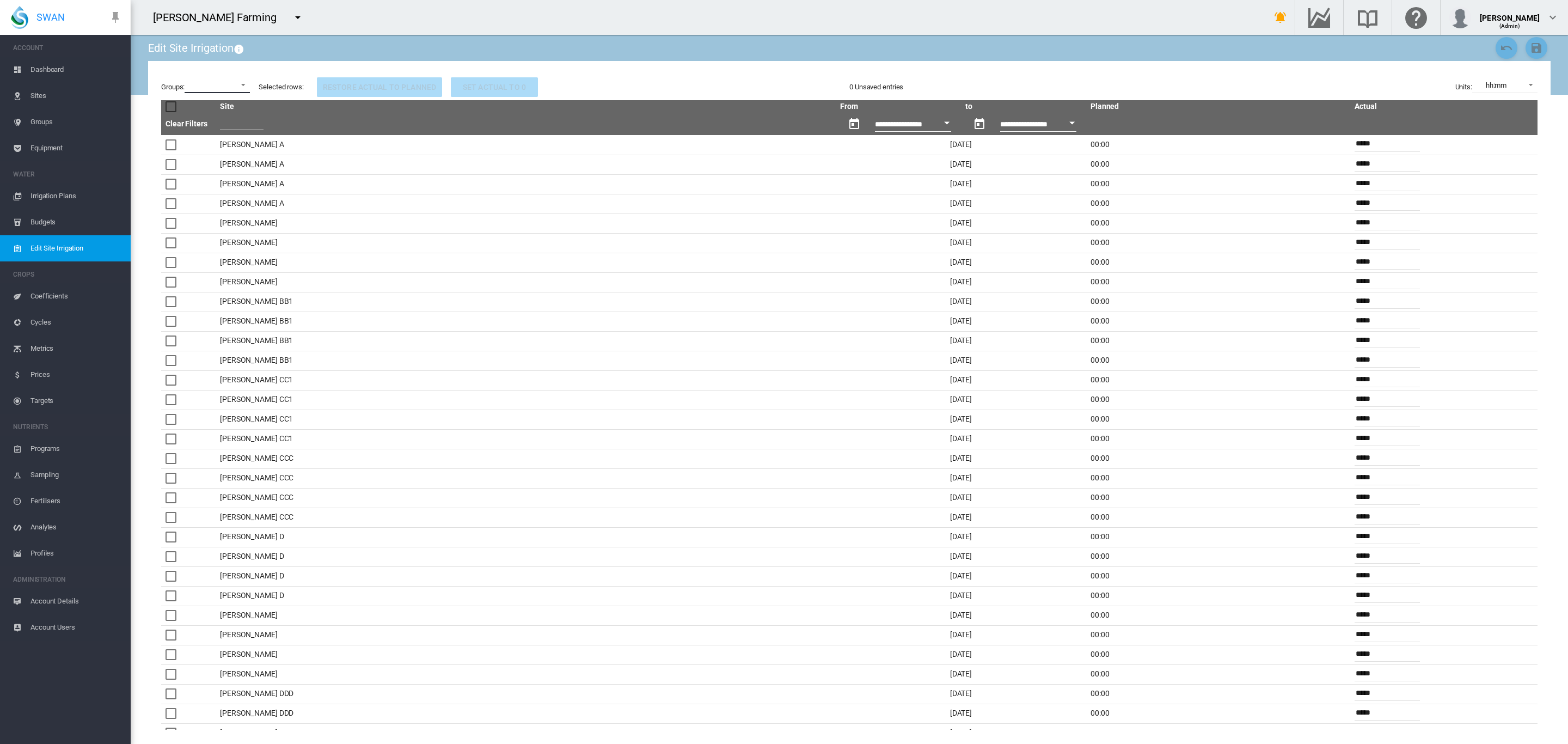
click at [245, 88] on md-select "K-Line + Long-Line Lismore Soils TL Lateral TL Pivot 1 TL Pivot 2 Turbo Rain 1 …" at bounding box center [216, 84] width 65 height 16
click at [657, 40] on md-backdrop at bounding box center [784, 372] width 1568 height 744
click at [240, 85] on md-select at bounding box center [216, 84] width 65 height 16
click at [197, 152] on md-option "Valley Pivot 4" at bounding box center [212, 147] width 96 height 27
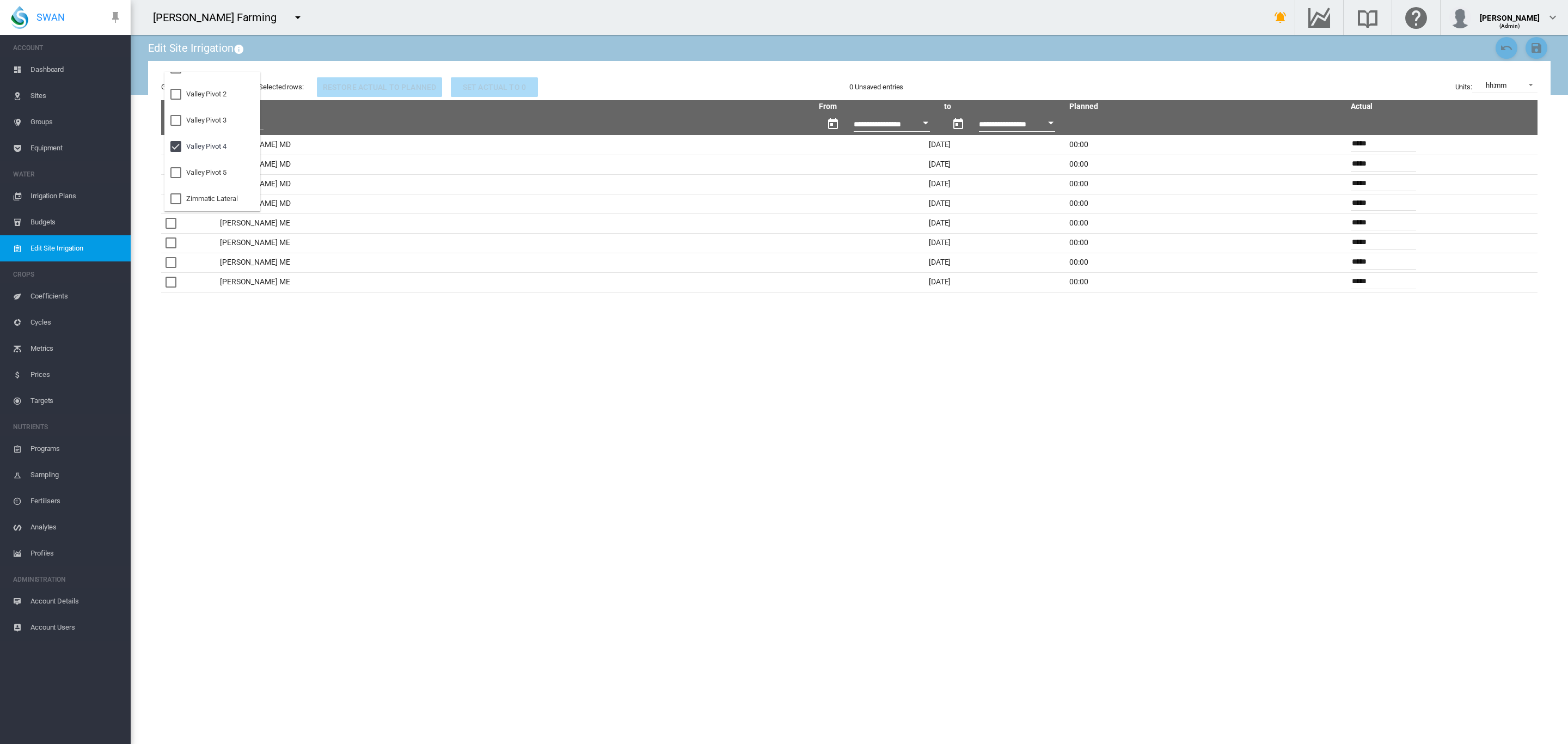
click at [357, 349] on md-backdrop at bounding box center [784, 372] width 1568 height 744
click at [246, 84] on span at bounding box center [240, 84] width 13 height 9
click at [246, 84] on md-option "Valley Pivot 4" at bounding box center [212, 85] width 96 height 27
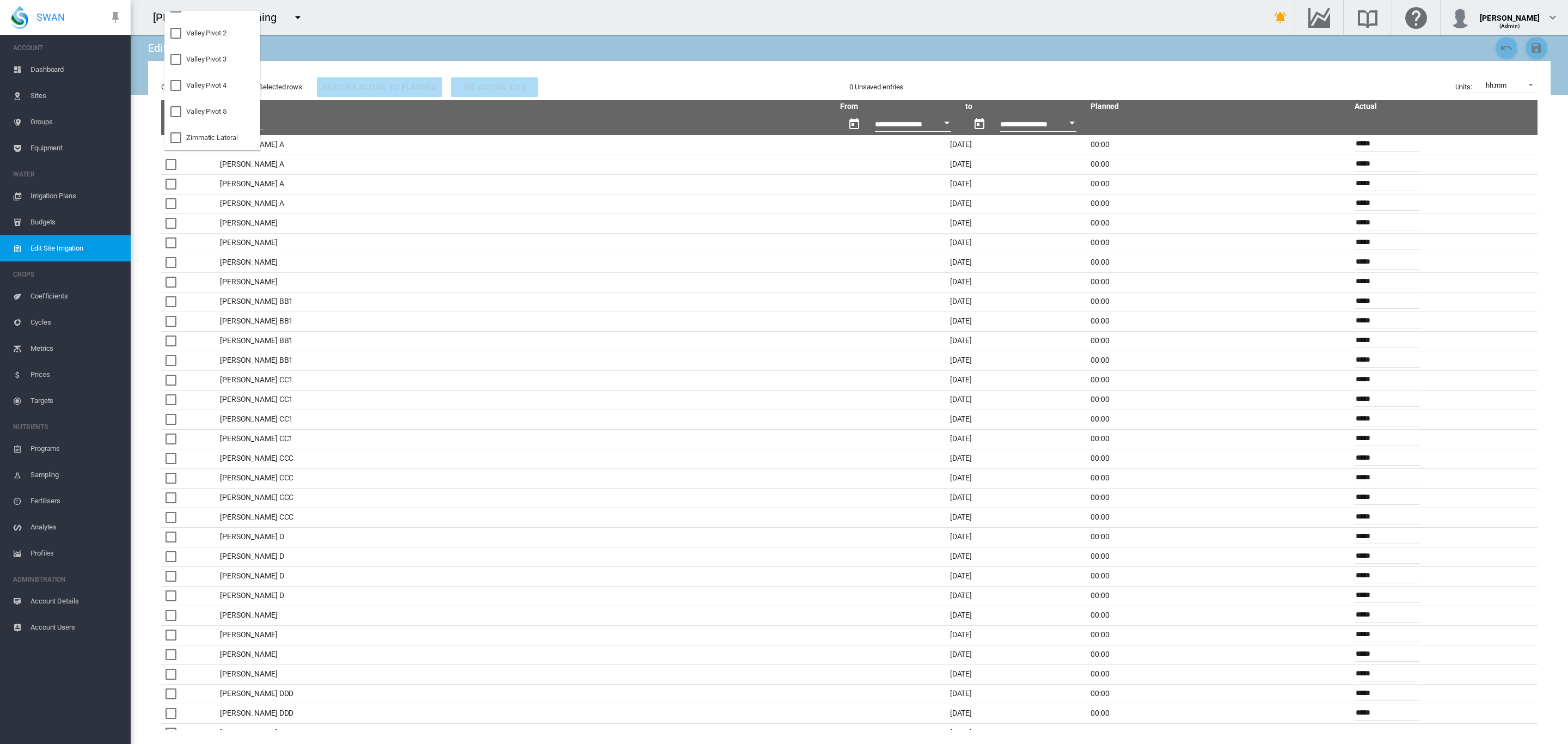
click at [1529, 88] on md-backdrop at bounding box center [784, 372] width 1568 height 744
click at [1530, 87] on span at bounding box center [1528, 84] width 13 height 9
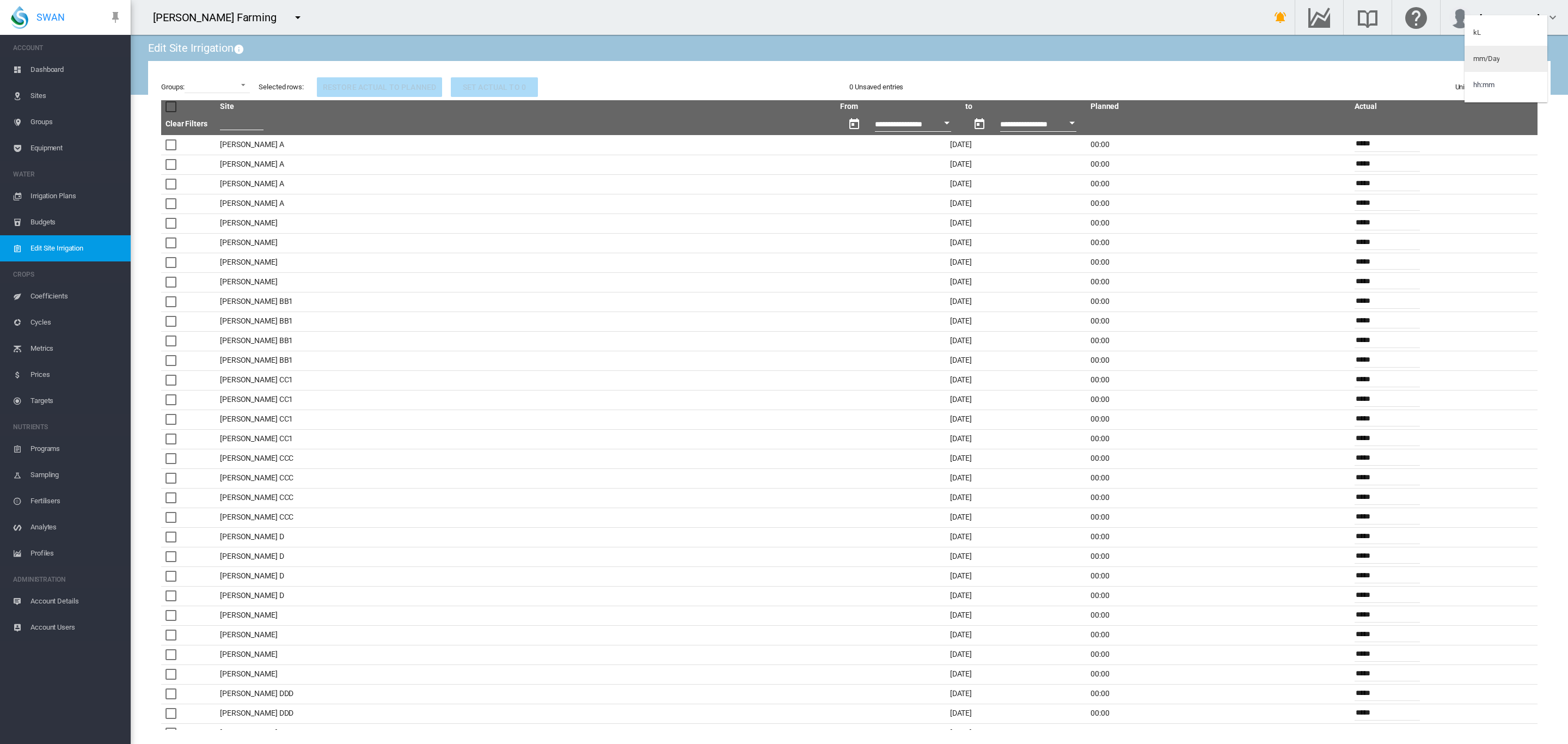
click at [1506, 61] on md-option "mm/Day" at bounding box center [1505, 59] width 83 height 27
click at [38, 101] on span "Sites" at bounding box center [76, 96] width 91 height 27
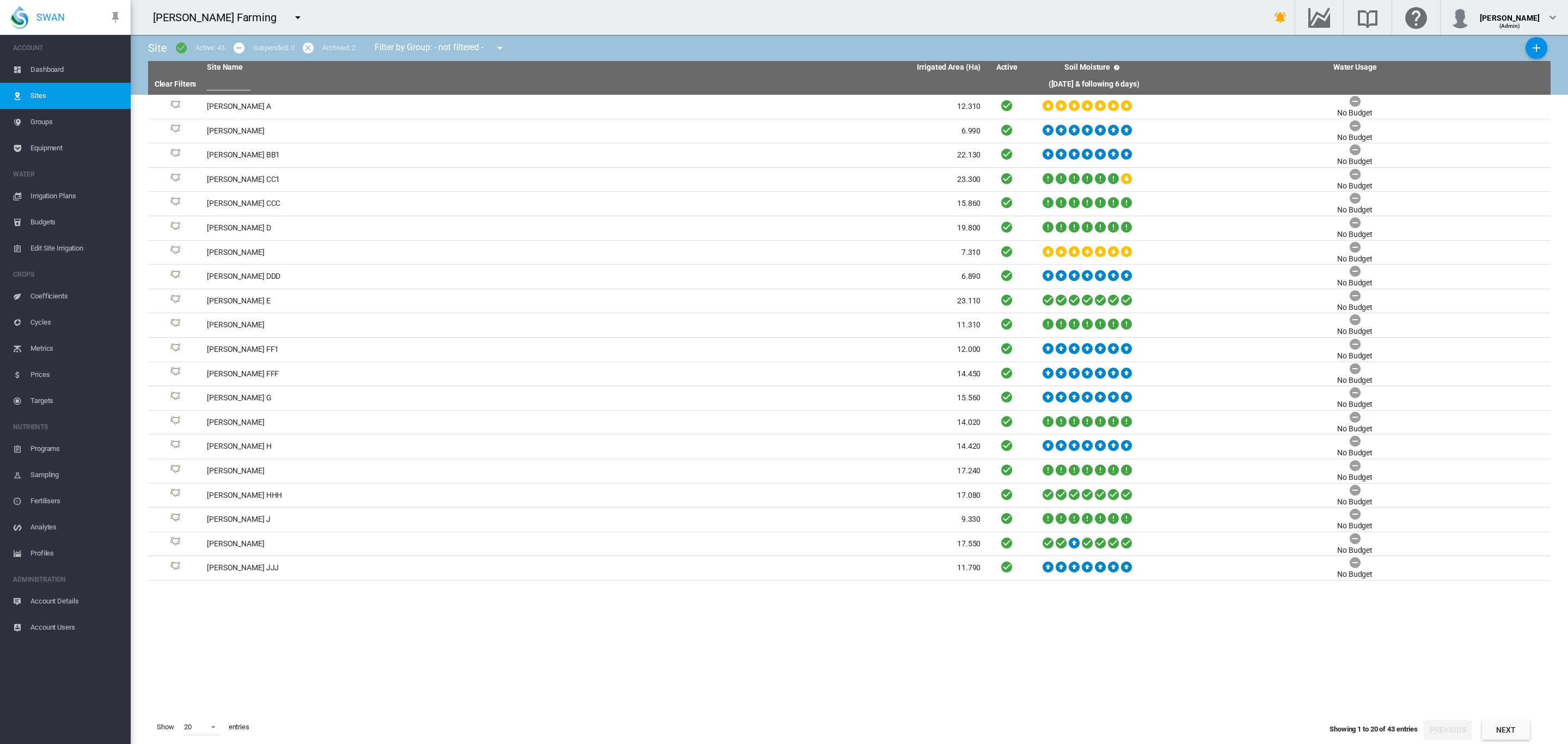
click at [67, 245] on span "Edit Site Irrigation" at bounding box center [76, 249] width 91 height 27
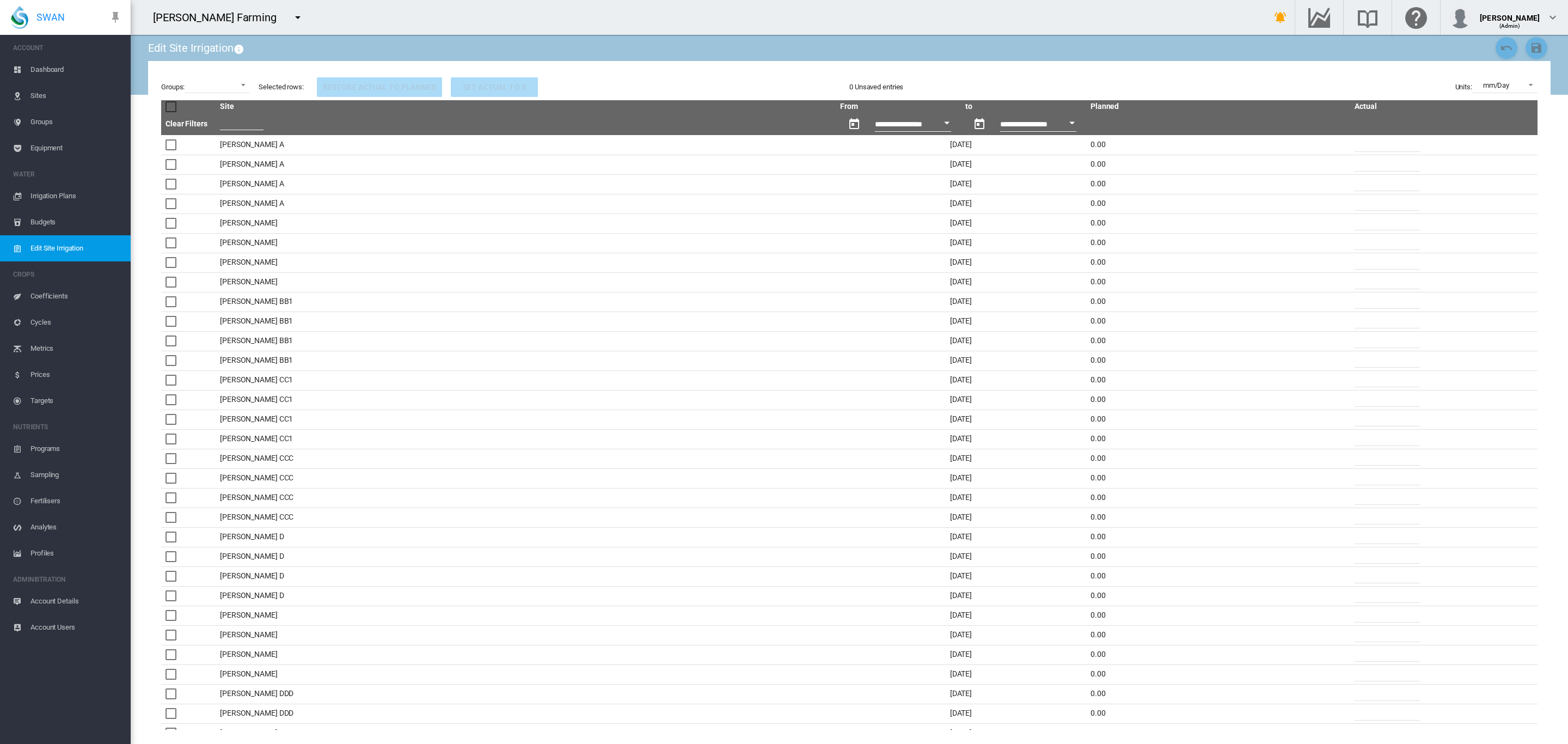
click at [29, 95] on link "Sites" at bounding box center [65, 96] width 131 height 27
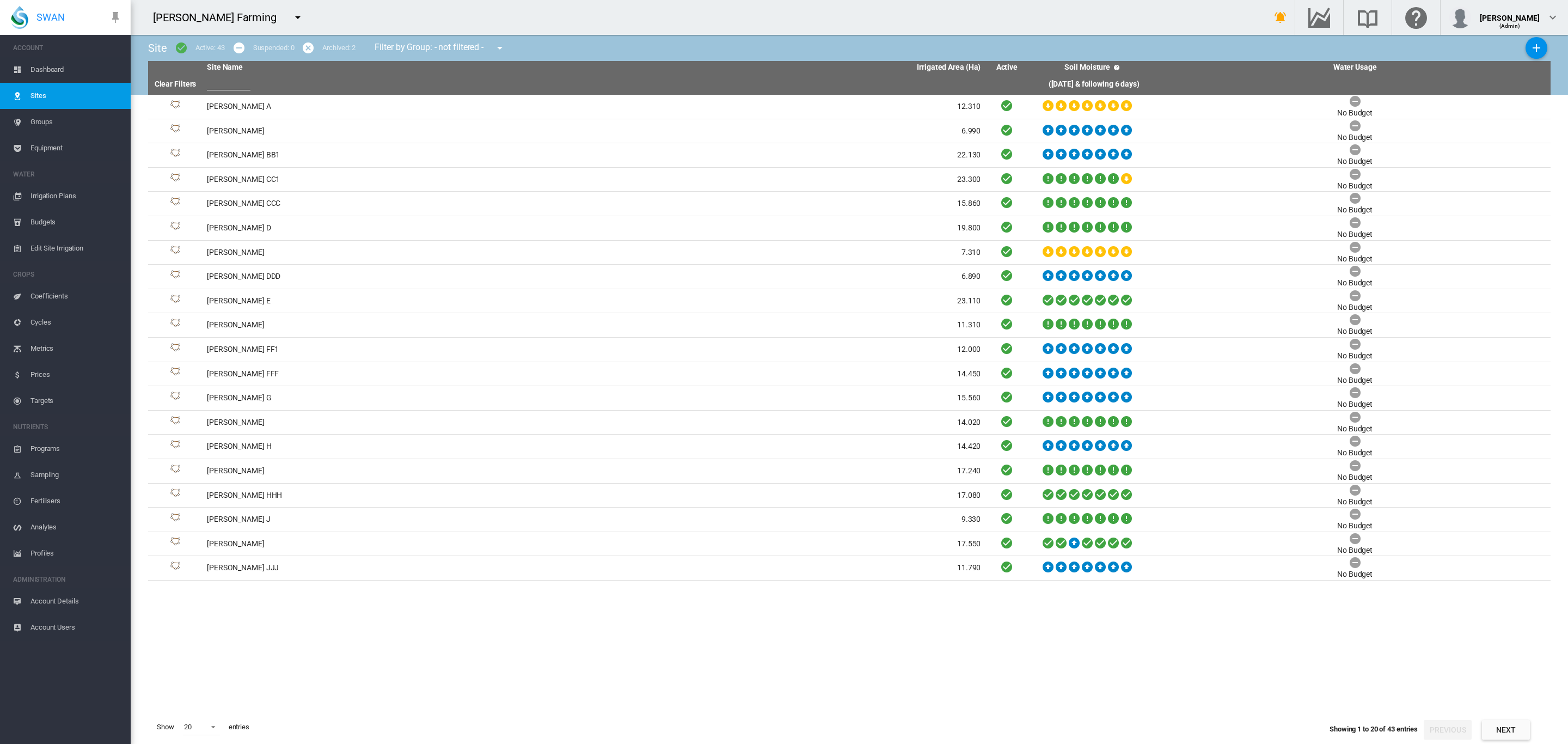
click at [46, 193] on span "Irrigation Plans" at bounding box center [76, 196] width 91 height 27
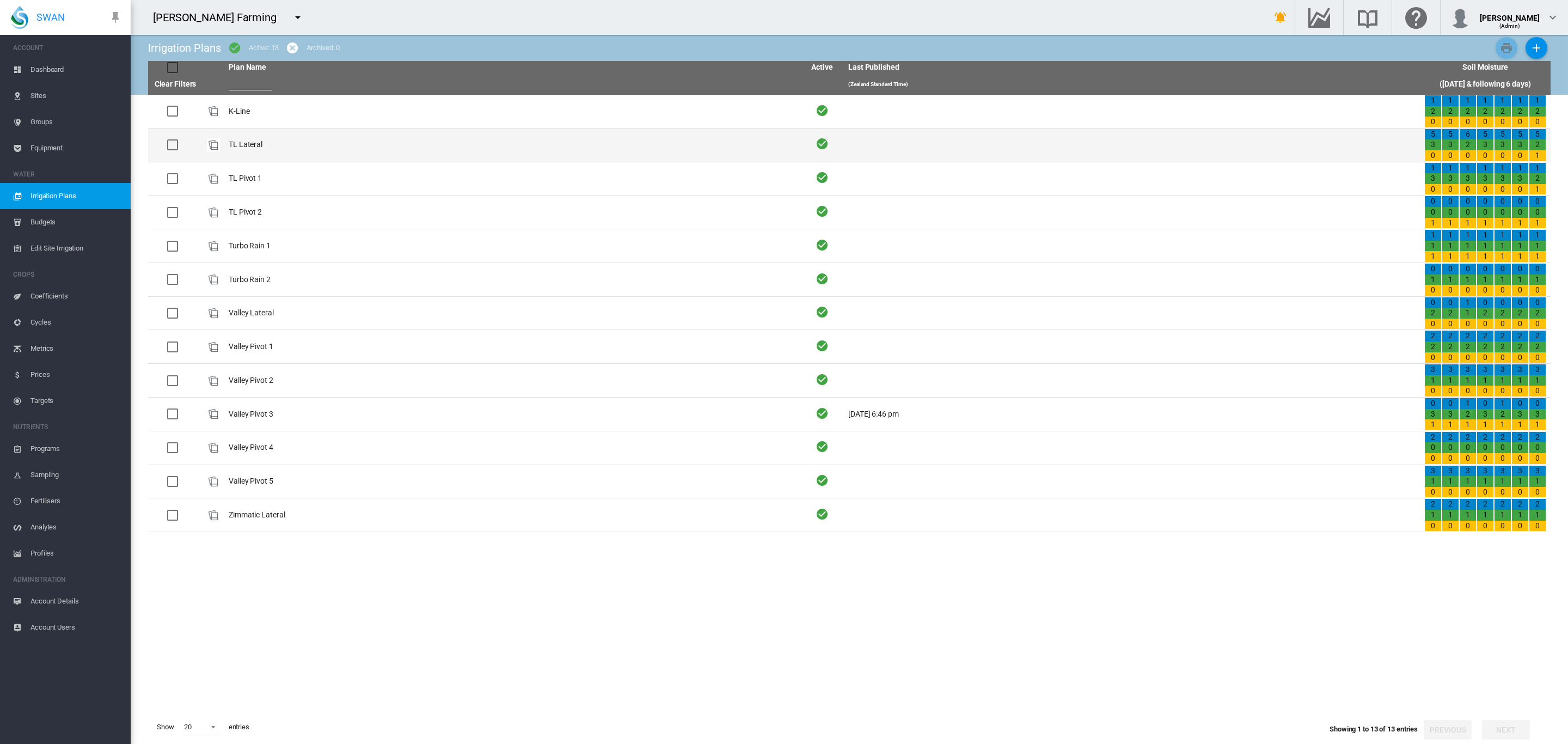
click at [241, 142] on td "TL Lateral" at bounding box center [512, 144] width 576 height 33
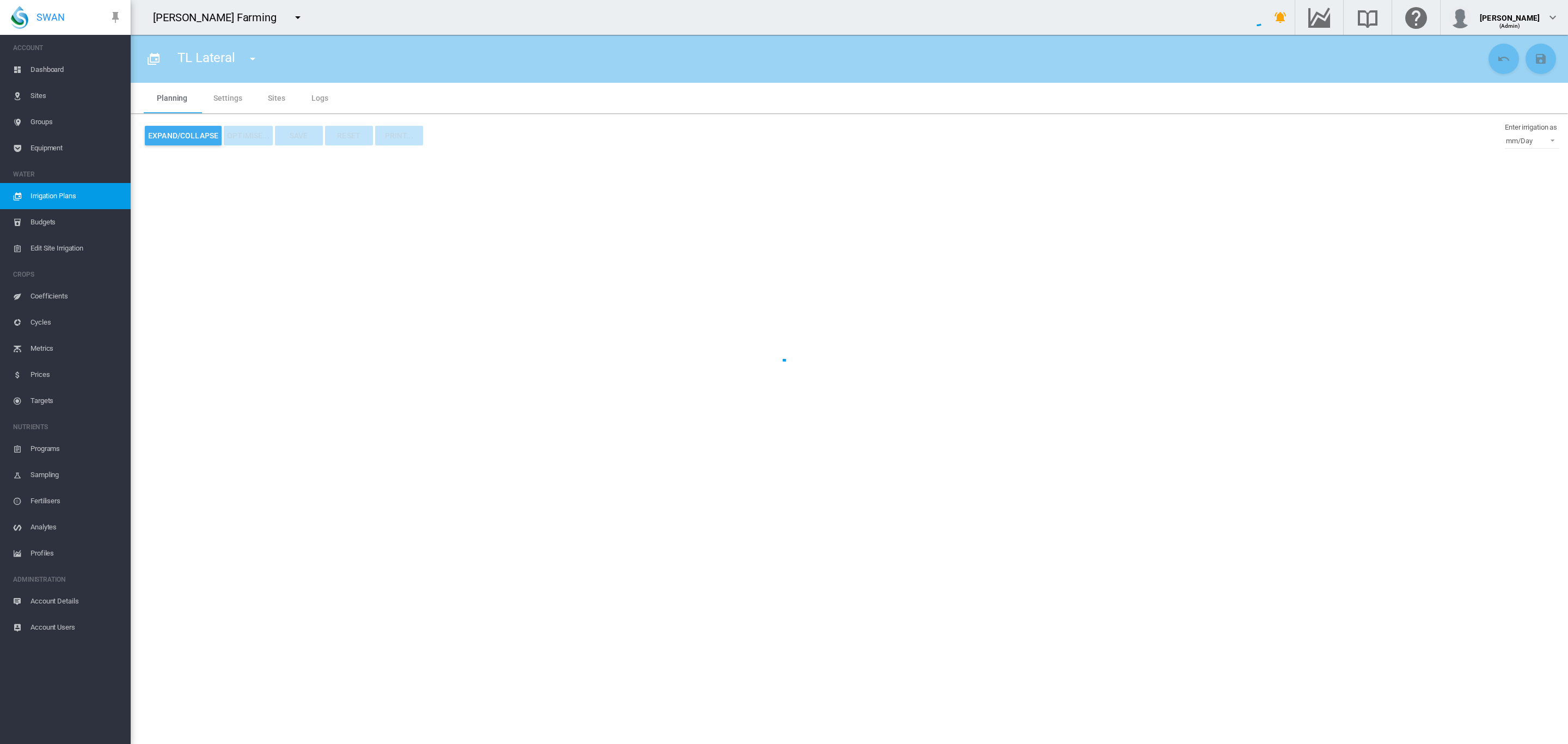
type input "**********"
type input "*"
type input "*****"
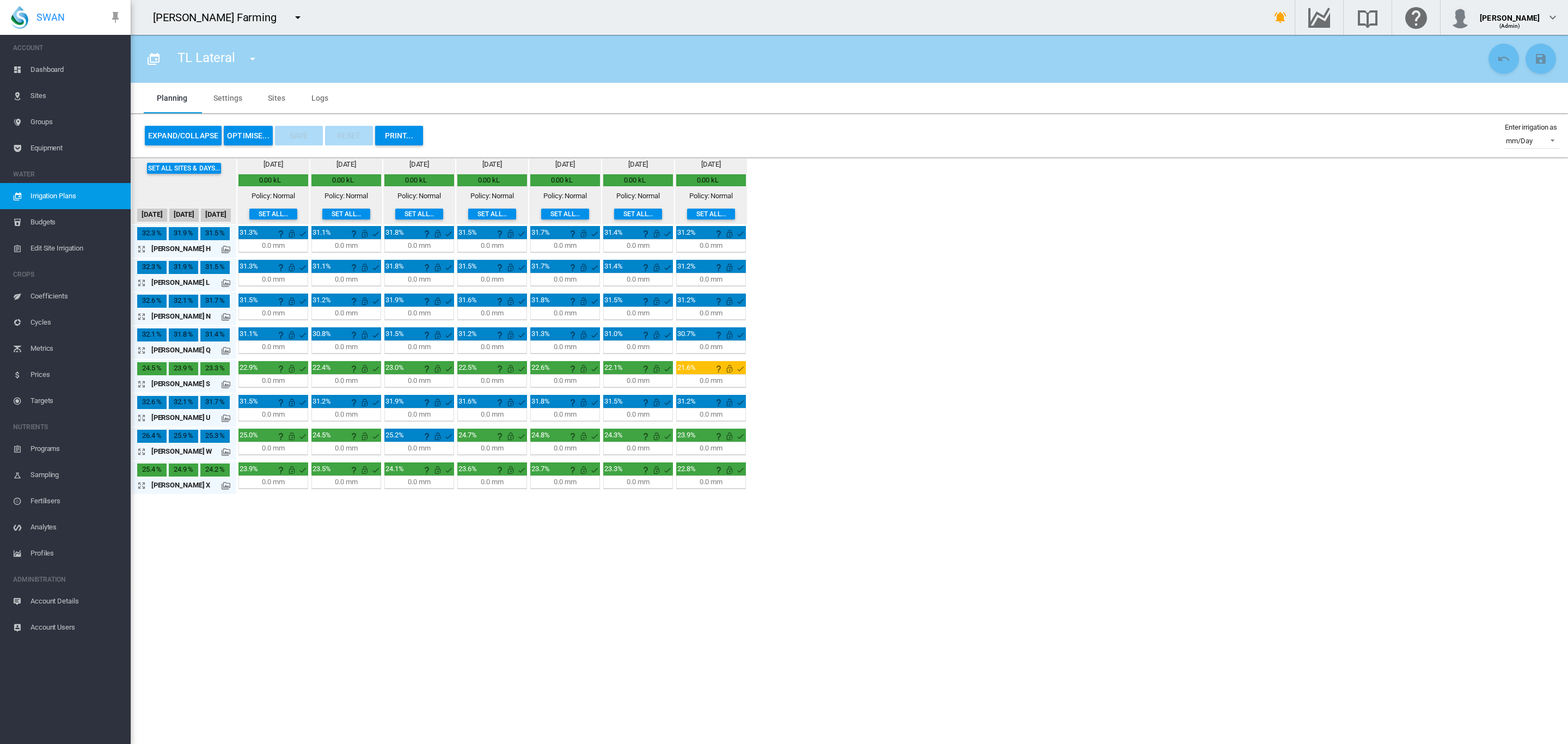
click at [54, 196] on span "Irrigation Plans" at bounding box center [76, 196] width 91 height 27
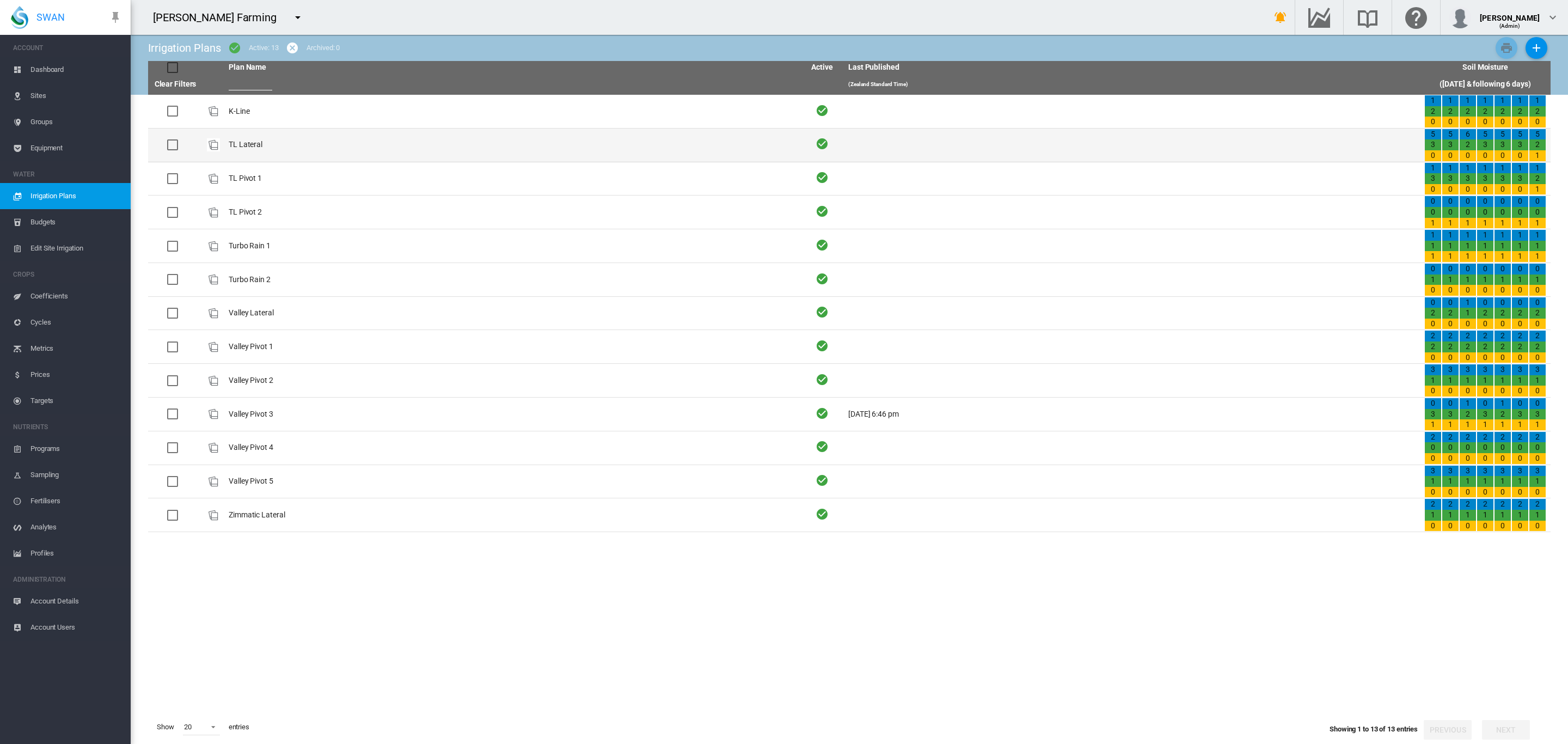
click at [255, 147] on td "TL Lateral" at bounding box center [512, 144] width 576 height 33
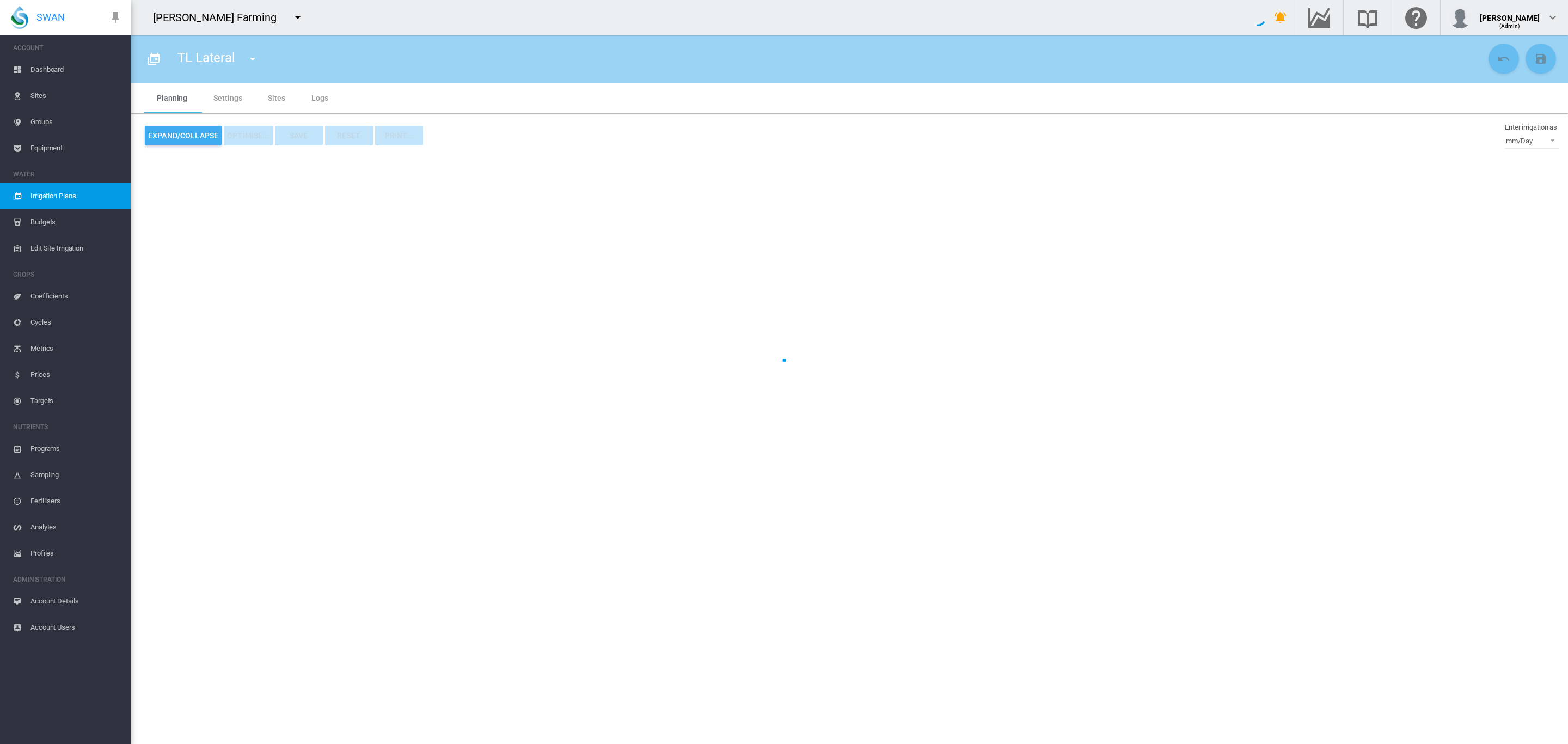
type input "**********"
type input "*"
type input "*****"
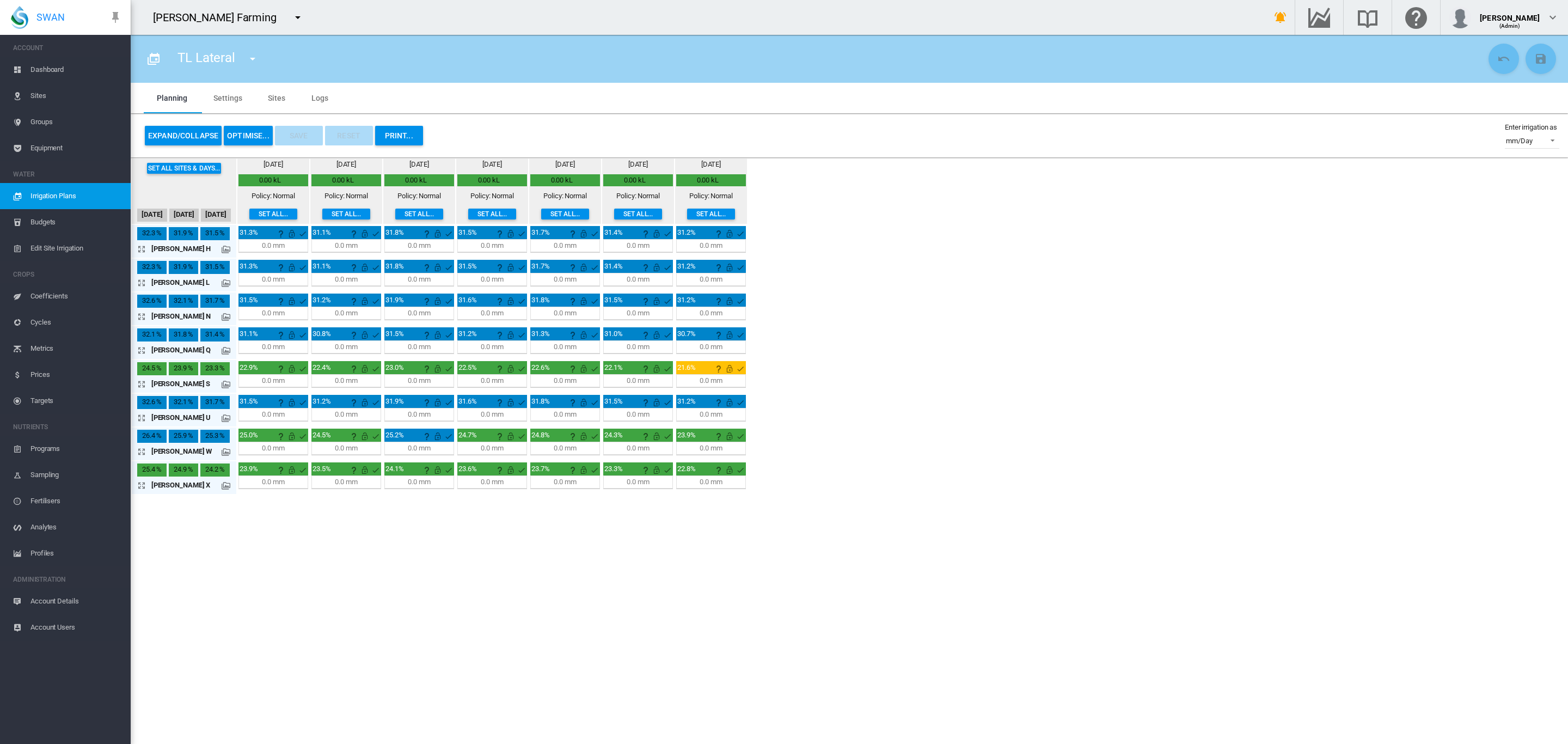
click at [284, 276] on div "0.0 mm" at bounding box center [273, 279] width 23 height 9
click at [271, 279] on div "0.0 mm" at bounding box center [273, 279] width 23 height 9
click at [140, 283] on md-icon "icon-arrow-expand" at bounding box center [144, 283] width 13 height 13
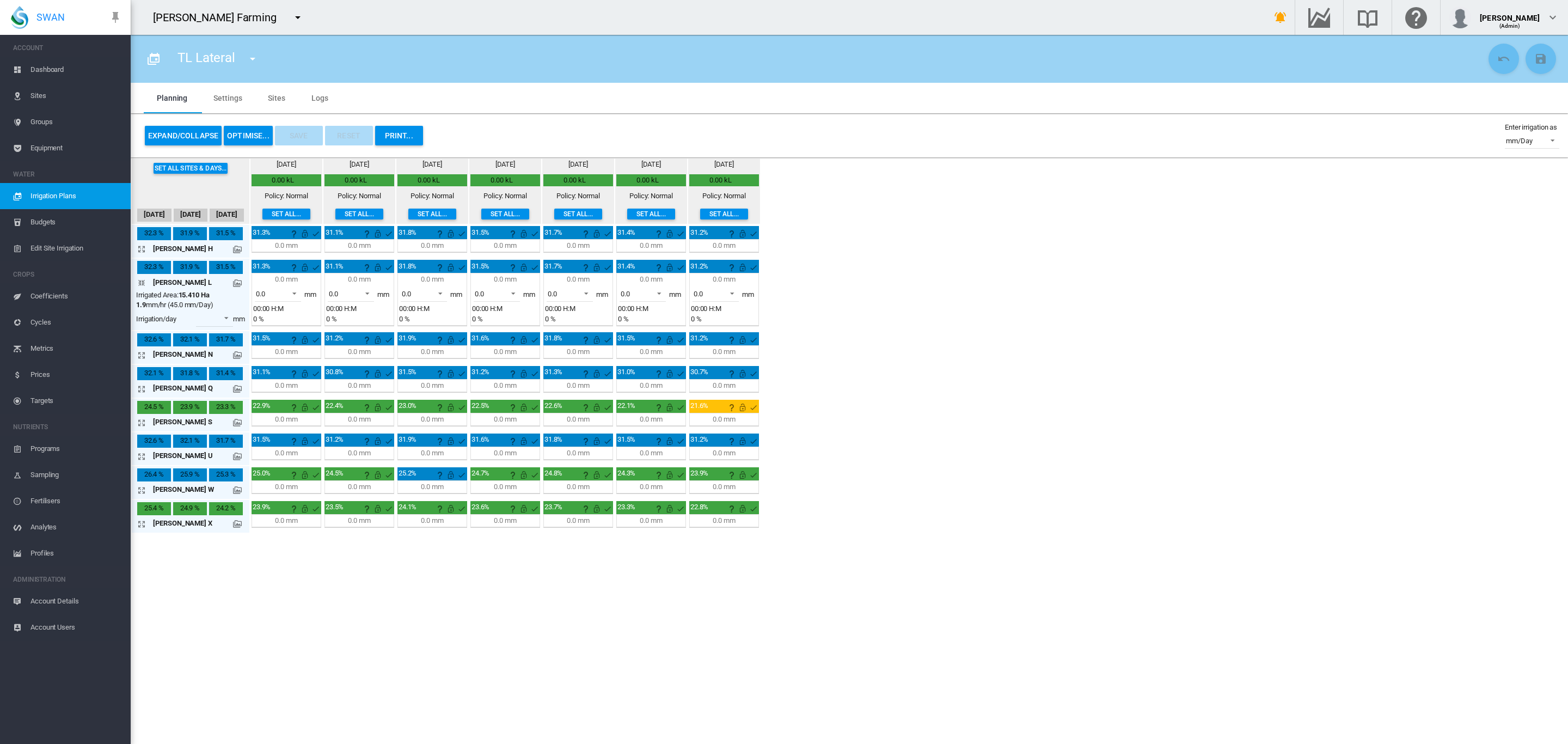
click at [141, 283] on md-icon "icon-arrow-collapse" at bounding box center [144, 283] width 13 height 13
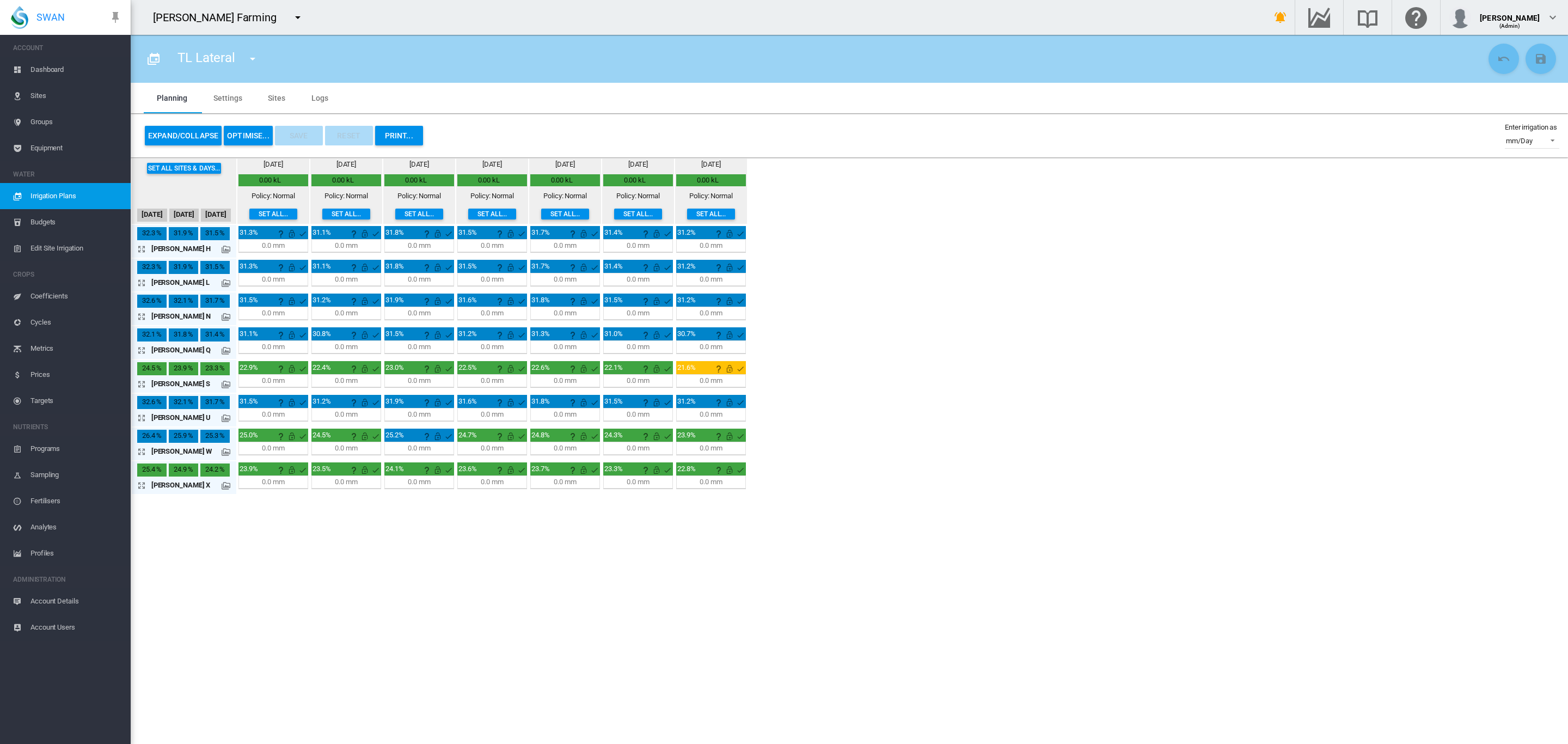
click at [141, 249] on md-icon "icon-arrow-expand" at bounding box center [144, 249] width 13 height 13
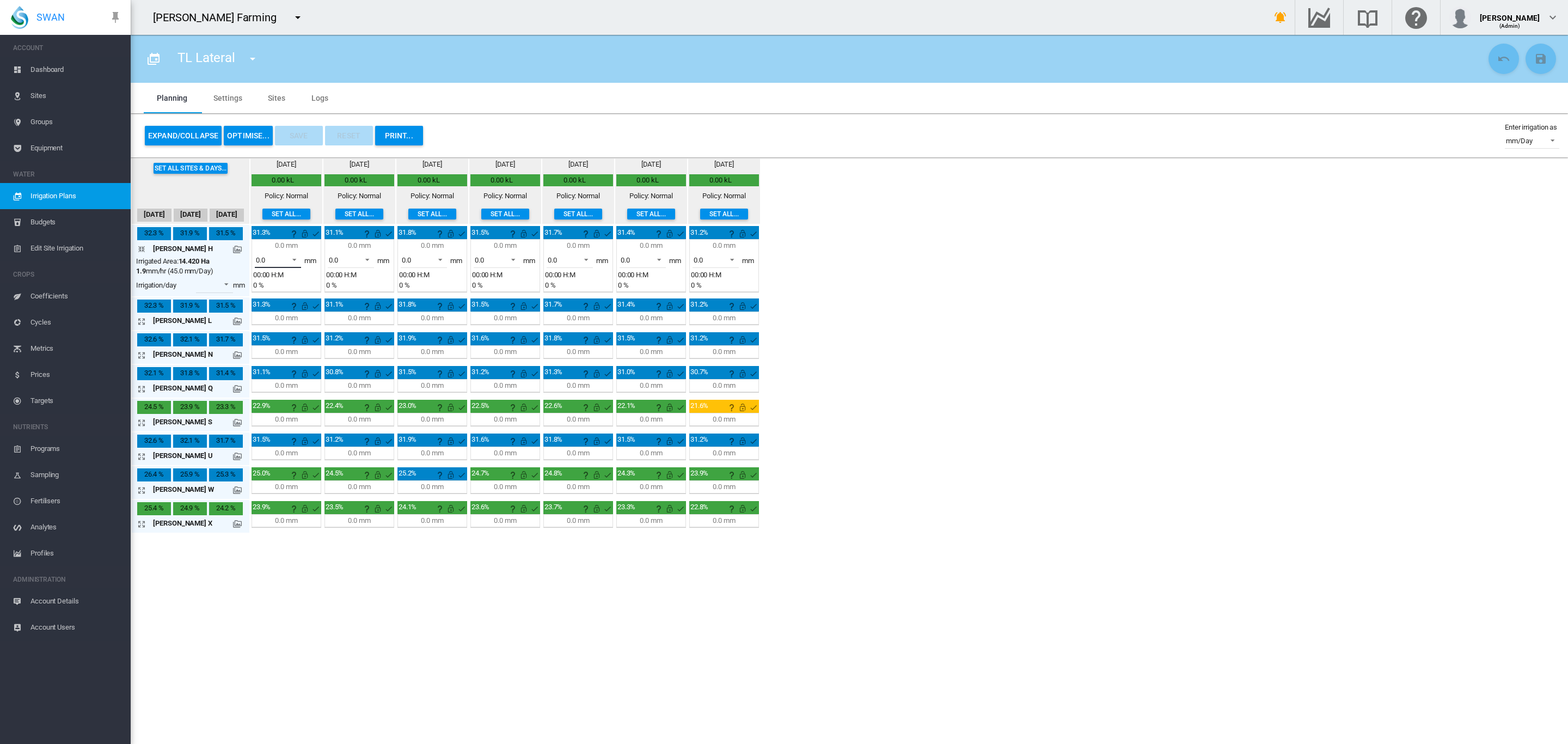
click at [292, 261] on span at bounding box center [291, 258] width 13 height 9
click at [292, 261] on md-option "0.0" at bounding box center [284, 260] width 74 height 27
click at [367, 261] on span at bounding box center [364, 258] width 13 height 9
click at [890, 326] on md-backdrop at bounding box center [784, 372] width 1568 height 744
click at [142, 249] on md-icon "icon-arrow-collapse" at bounding box center [144, 249] width 13 height 13
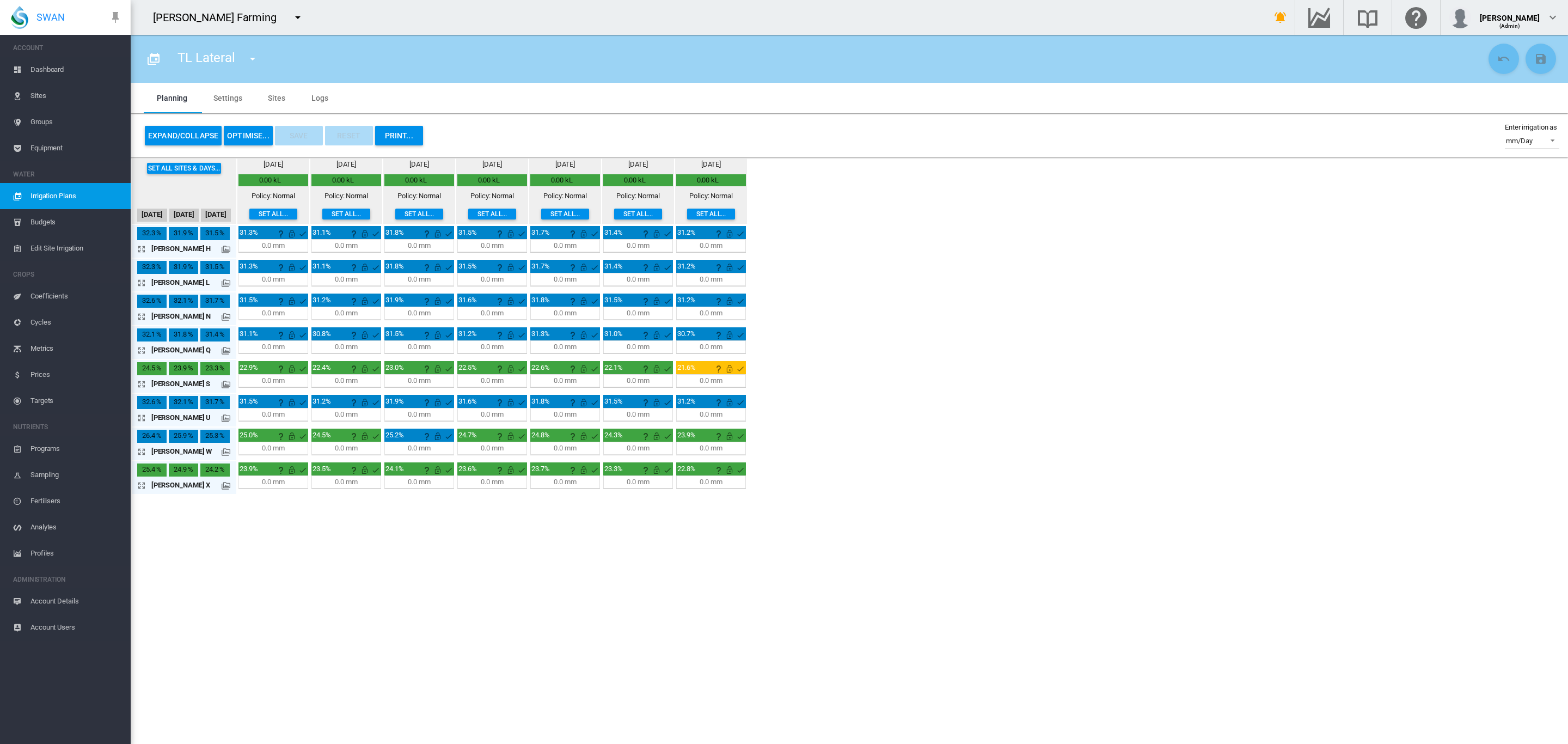
click at [246, 52] on md-icon "icon-menu-down" at bounding box center [252, 59] width 13 height 13
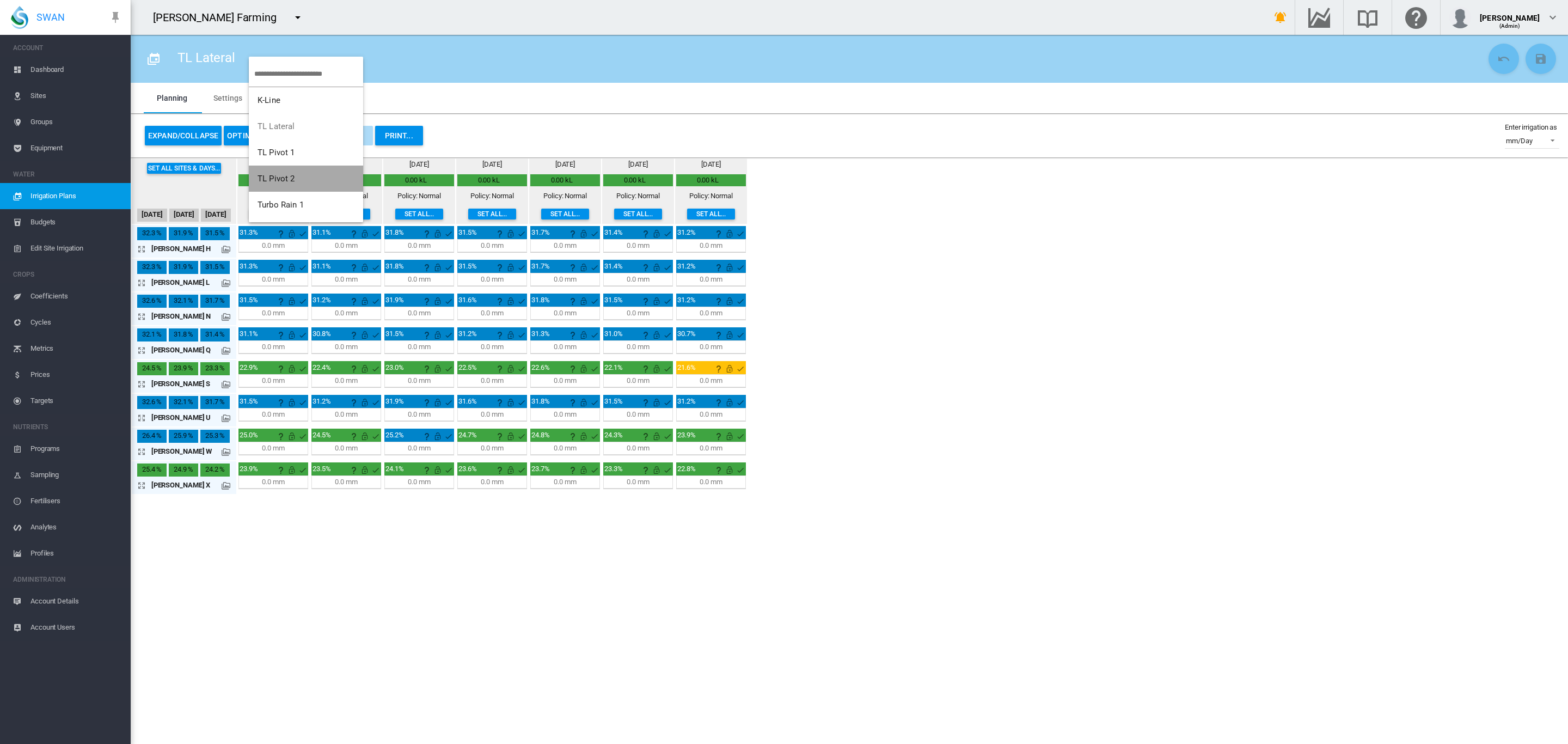
click at [284, 178] on span "TL Pivot 2" at bounding box center [276, 178] width 38 height 9
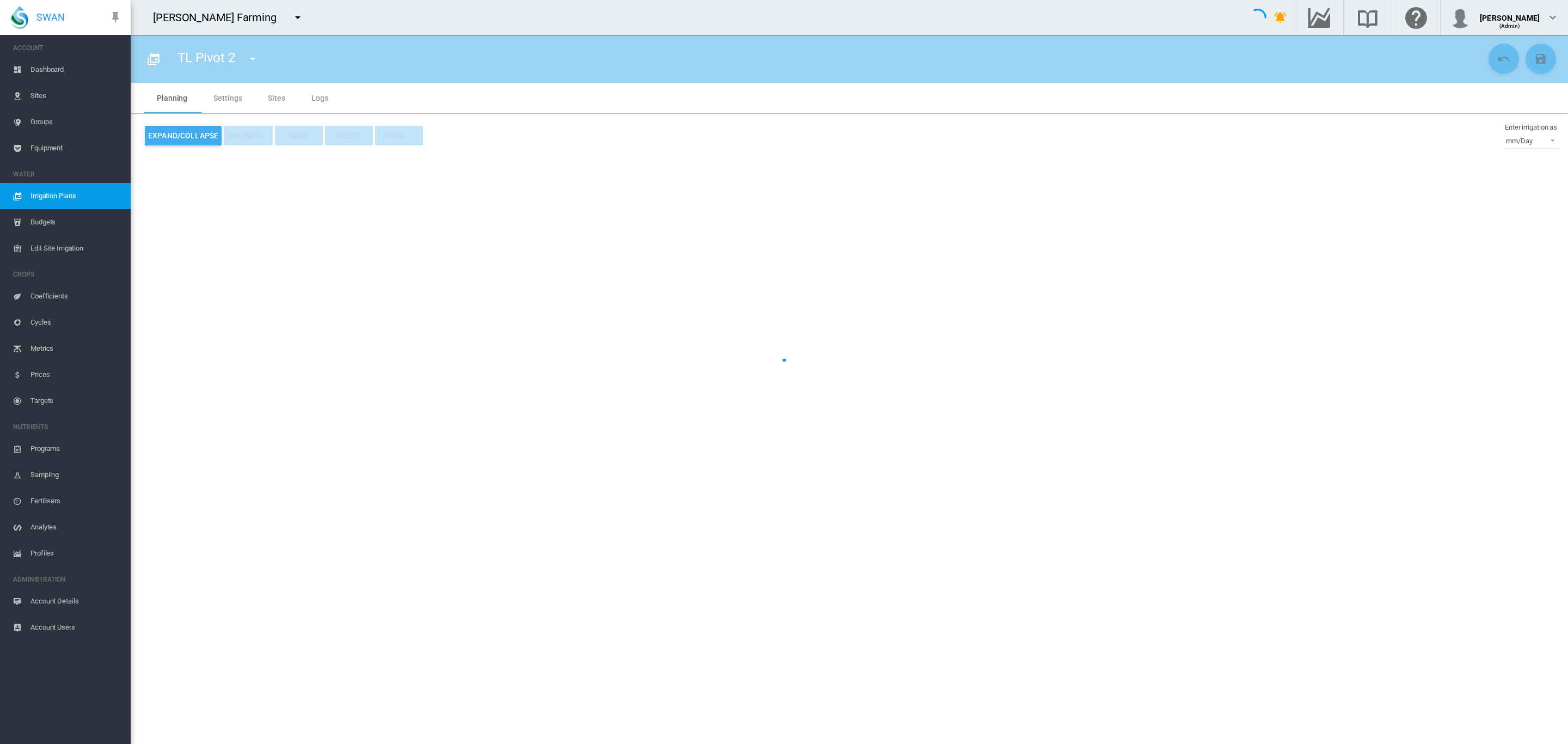
type input "**********"
type input "*"
type input "*****"
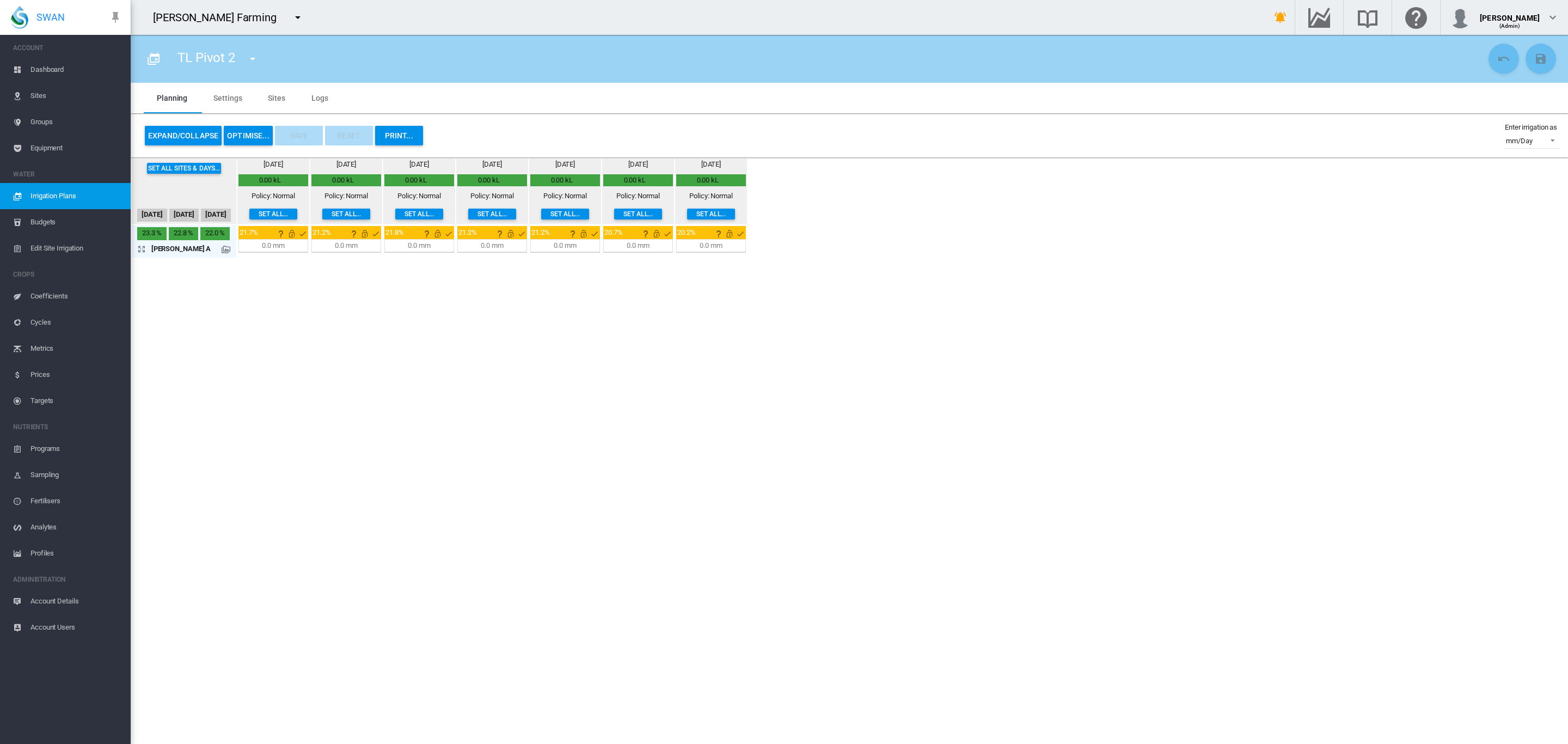
click at [140, 250] on md-icon "icon-arrow-expand" at bounding box center [144, 249] width 13 height 13
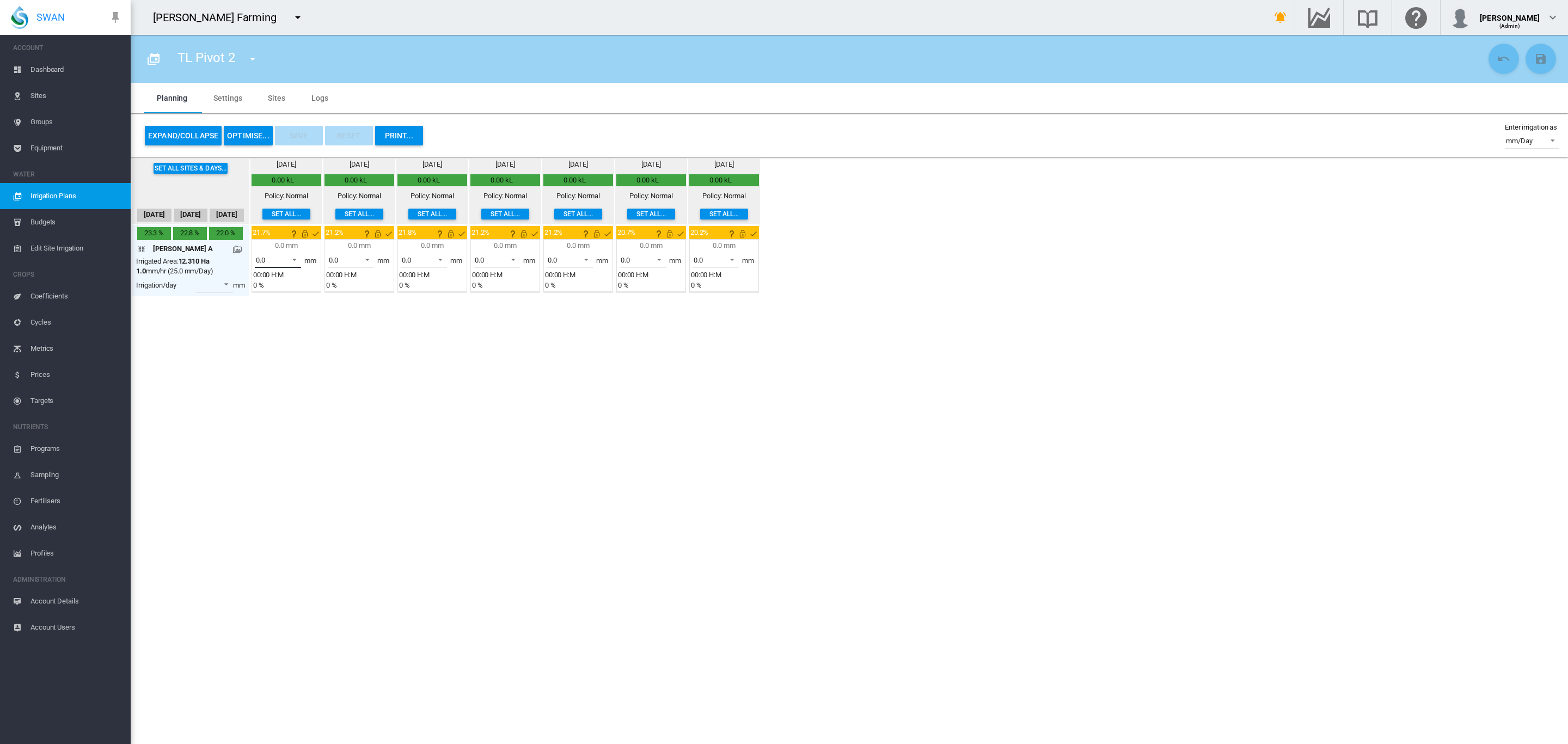
click at [294, 259] on span at bounding box center [291, 258] width 13 height 9
click at [294, 259] on md-option "0.0" at bounding box center [284, 260] width 74 height 27
click at [278, 97] on md-tab-item "Sites" at bounding box center [277, 98] width 44 height 30
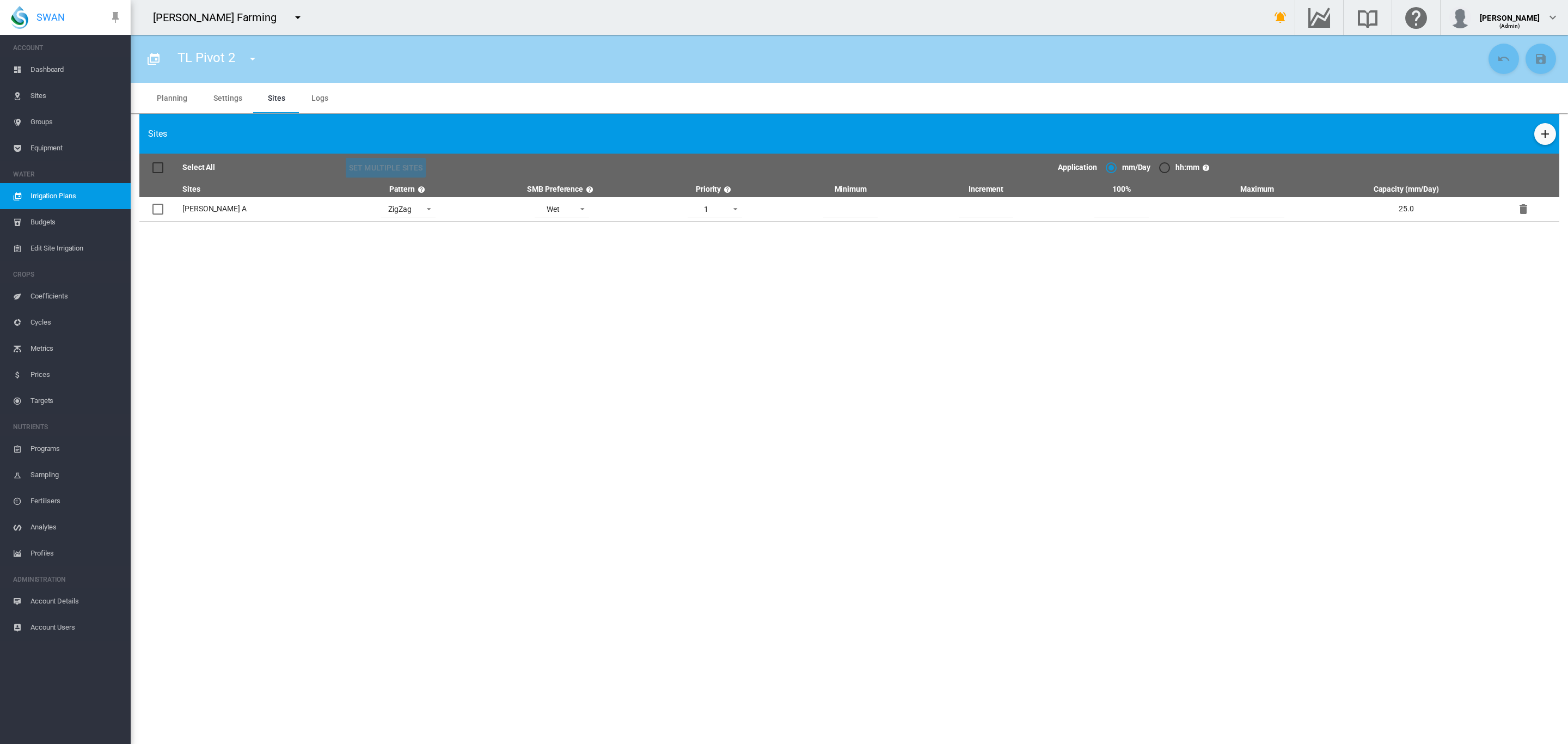
click at [196, 214] on td "Brooker A" at bounding box center [262, 210] width 159 height 25
click at [162, 214] on div at bounding box center [158, 209] width 10 height 10
click at [976, 212] on input "*" at bounding box center [985, 209] width 54 height 16
type input "*"
click at [1114, 211] on input "**" at bounding box center [1121, 209] width 54 height 16
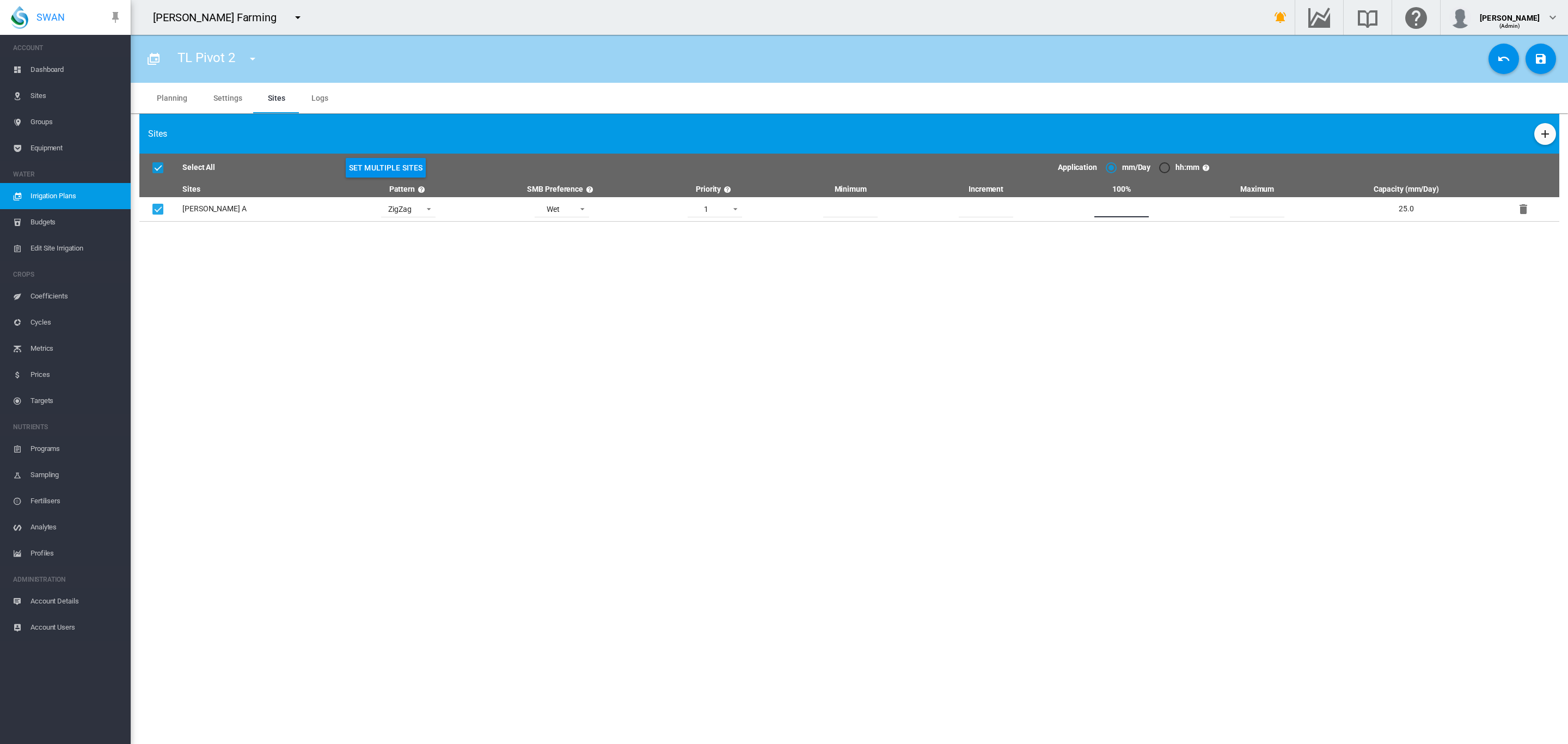
type input "*"
type input "**"
click at [1262, 234] on section "TL Pivot 2 K-Line TL Lateral" at bounding box center [849, 389] width 1438 height 709
click at [1540, 58] on md-icon "icon-content-save" at bounding box center [1541, 59] width 13 height 13
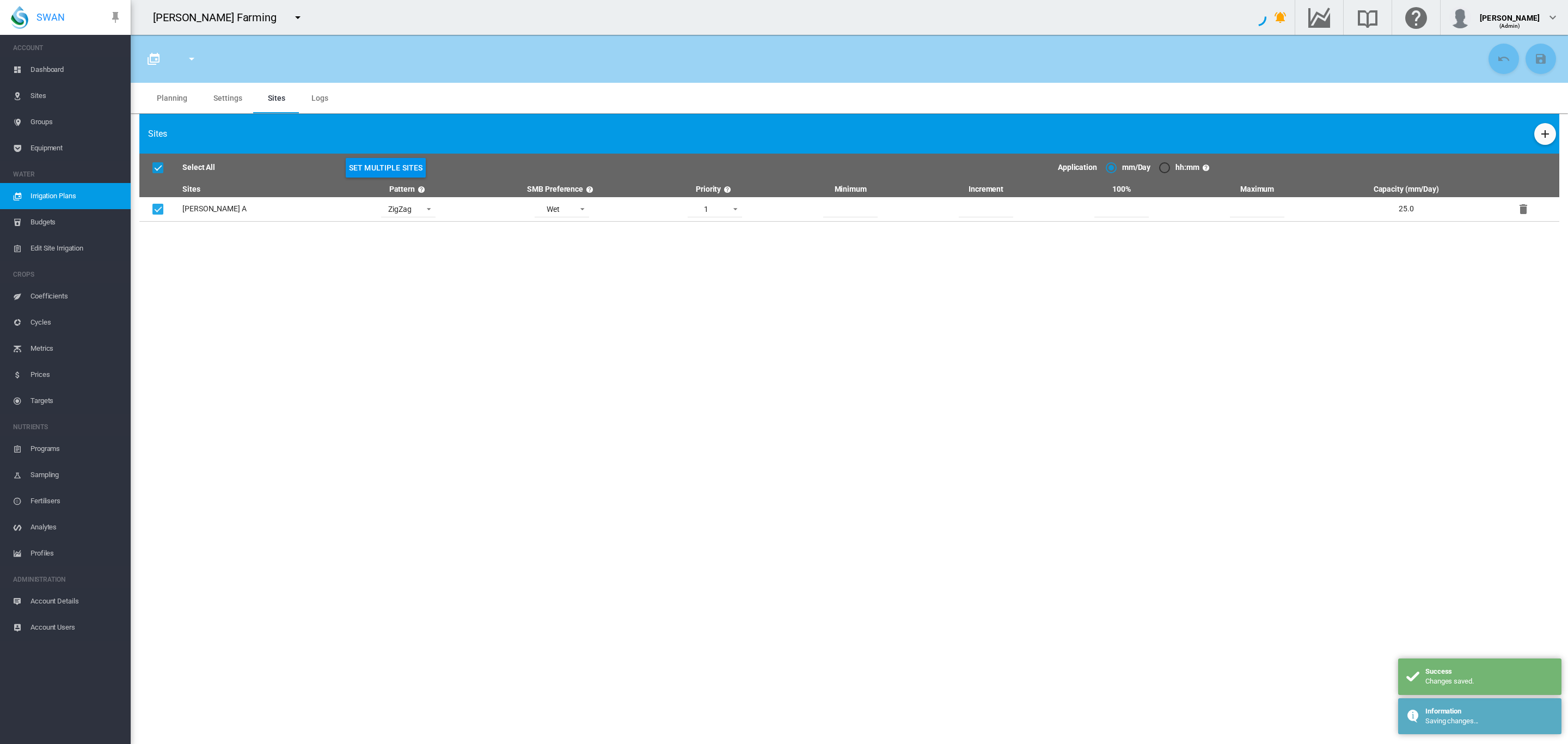
type input "**********"
click at [43, 61] on span "Dashboard" at bounding box center [76, 70] width 91 height 27
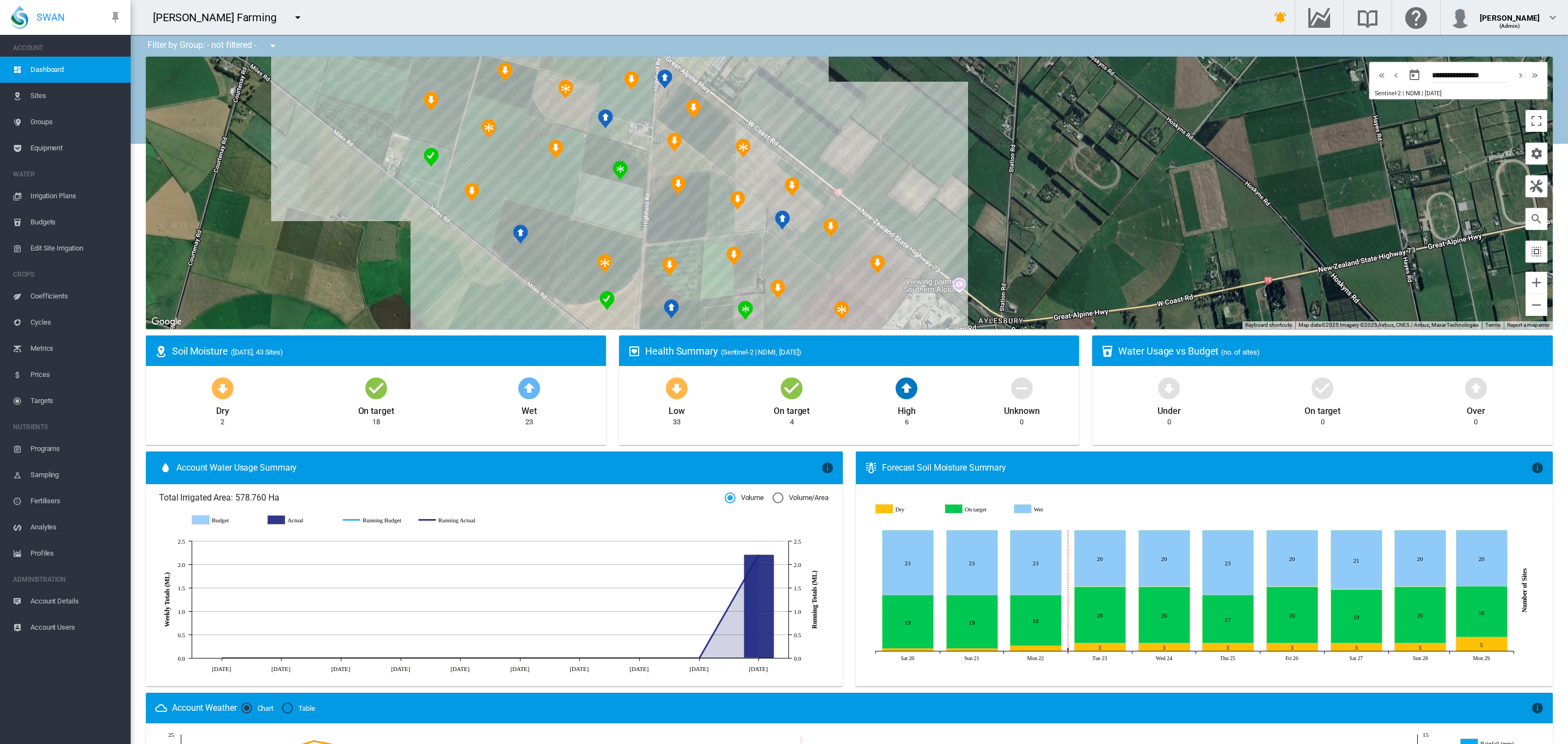
click at [58, 198] on span "Irrigation Plans" at bounding box center [76, 196] width 91 height 27
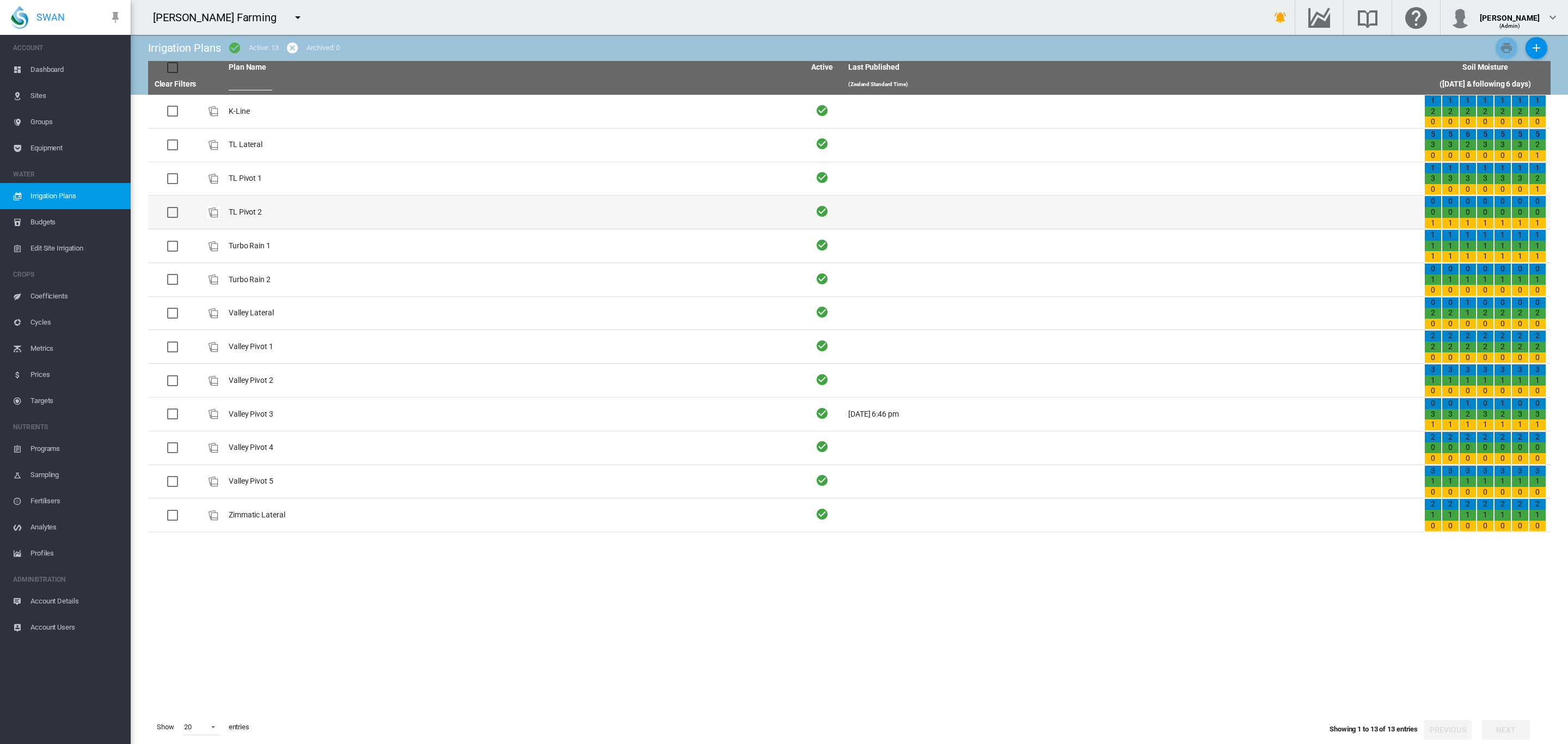
click at [256, 211] on td "TL Pivot 2" at bounding box center [512, 212] width 576 height 33
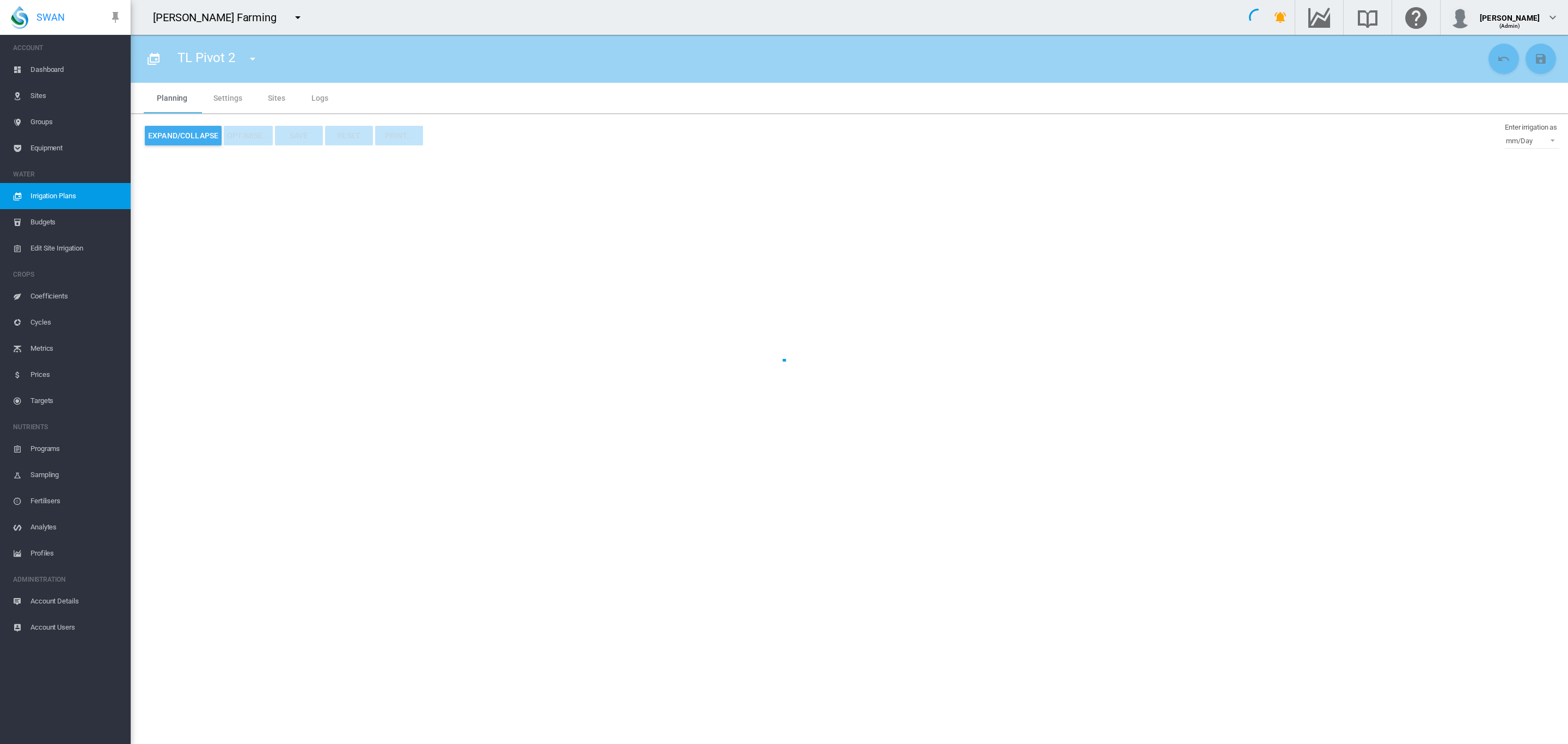
type input "**********"
type input "*"
type input "*****"
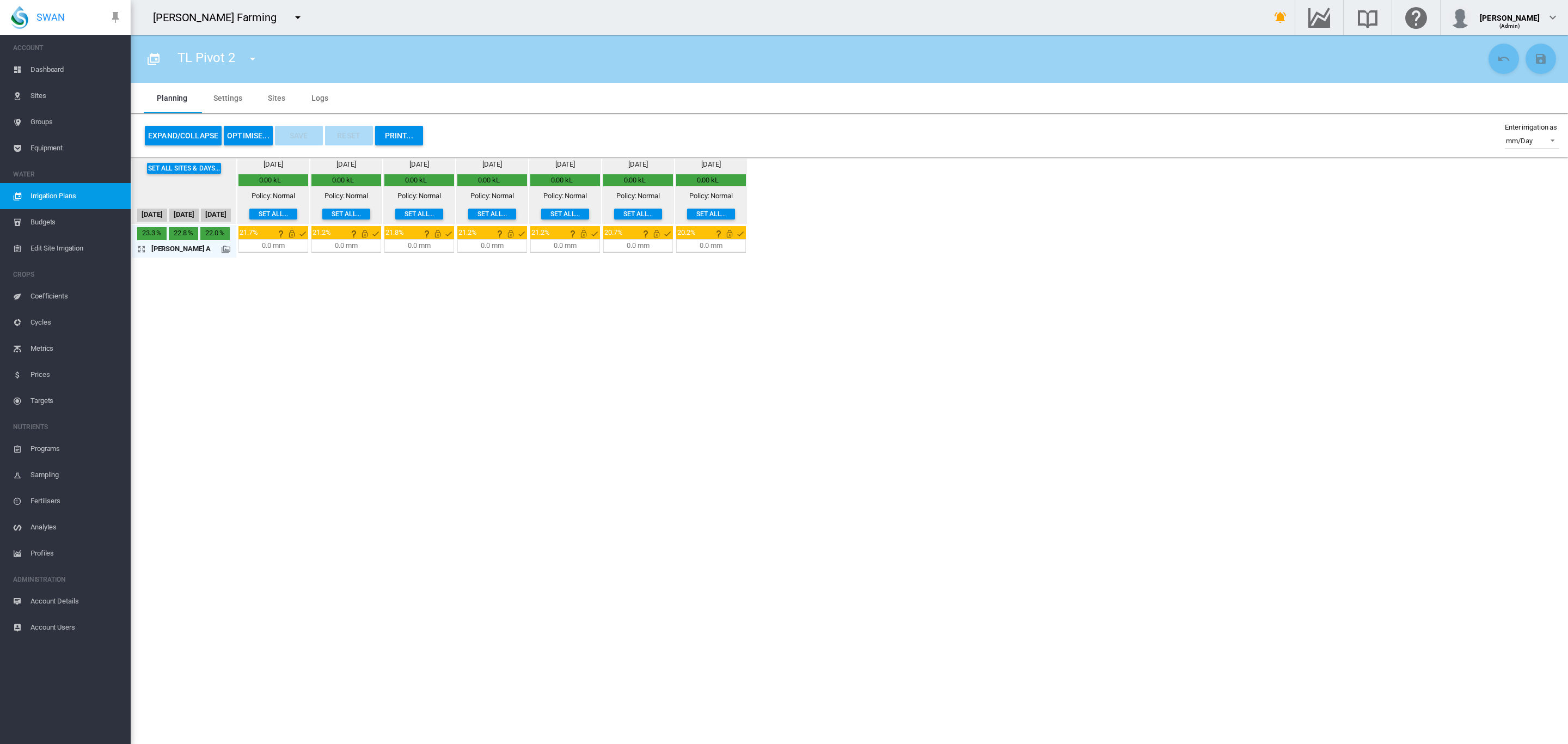
click at [230, 94] on md-tab-item "Settings" at bounding box center [227, 98] width 54 height 30
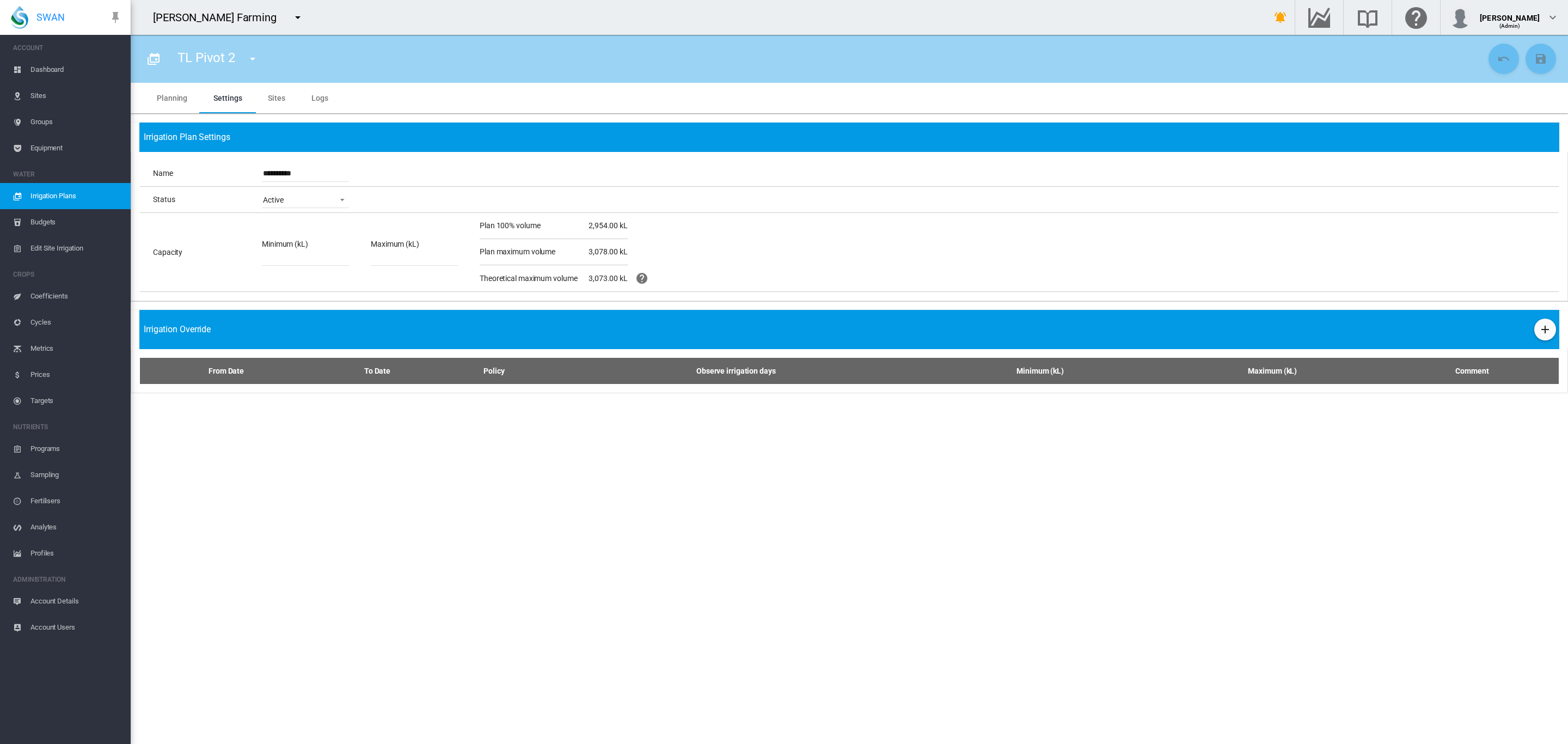
click at [181, 97] on md-tab-item "Planning" at bounding box center [172, 98] width 57 height 30
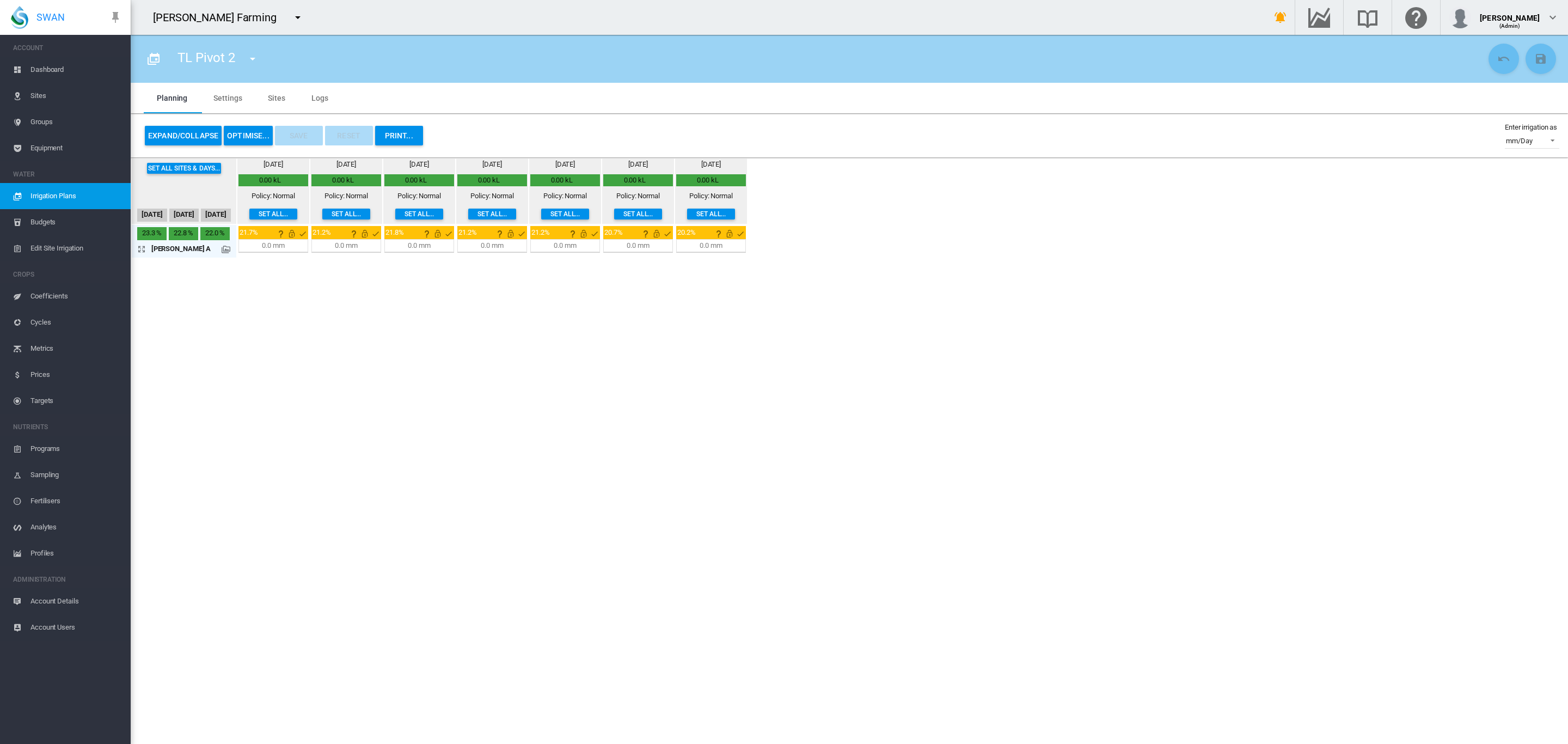
click at [43, 97] on span "Sites" at bounding box center [76, 96] width 91 height 27
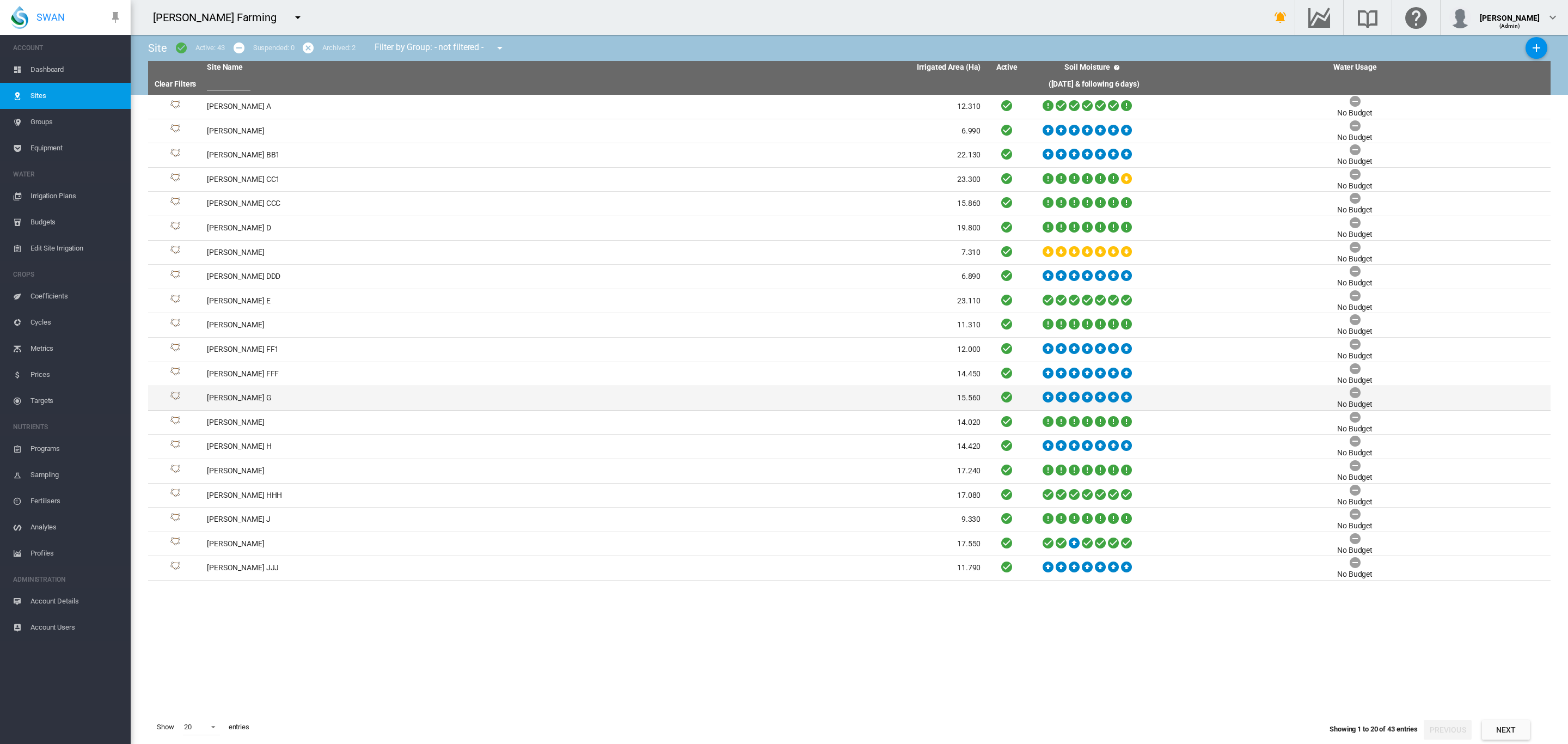
click at [221, 400] on td "Brooker G" at bounding box center [398, 398] width 392 height 24
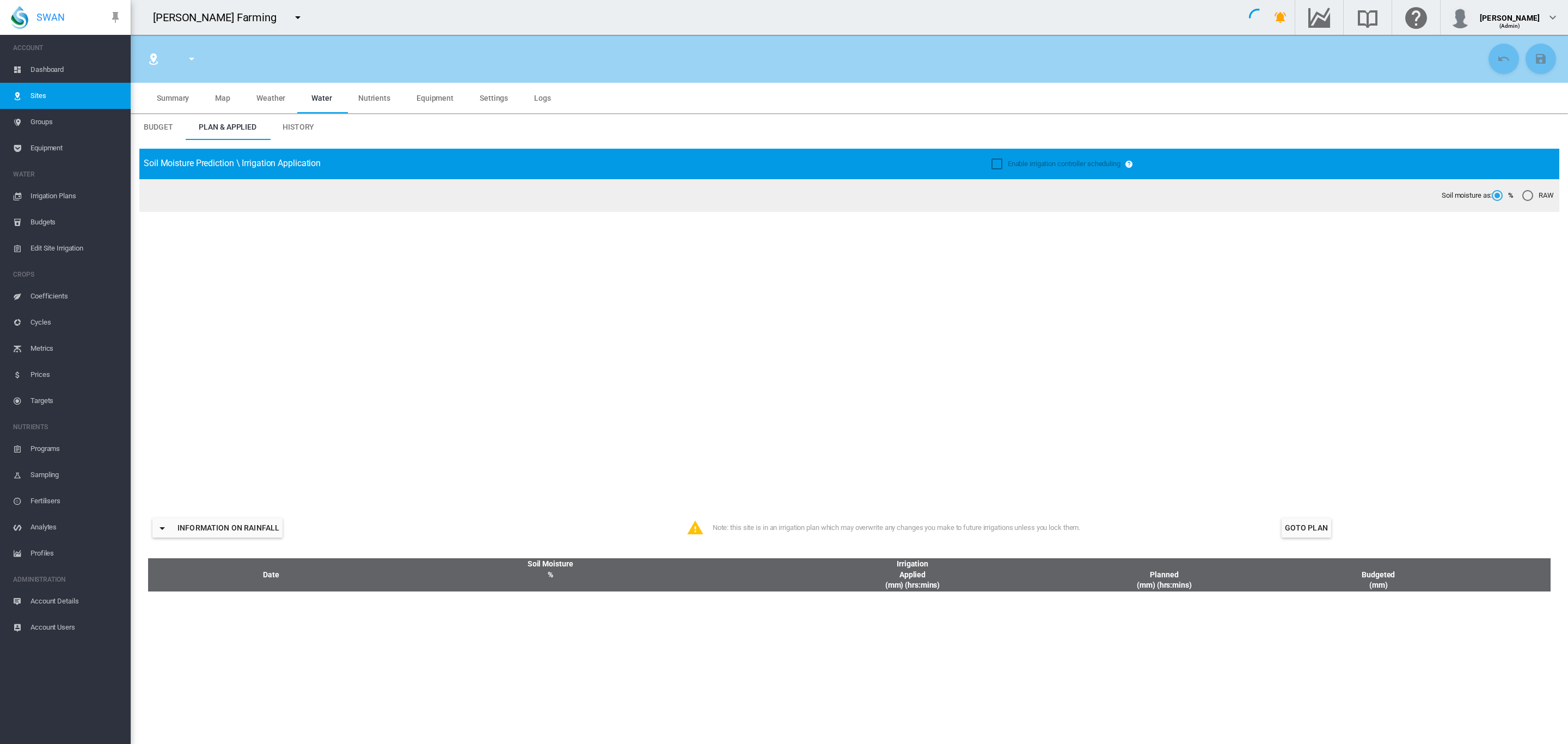
type input "*********"
type input "***"
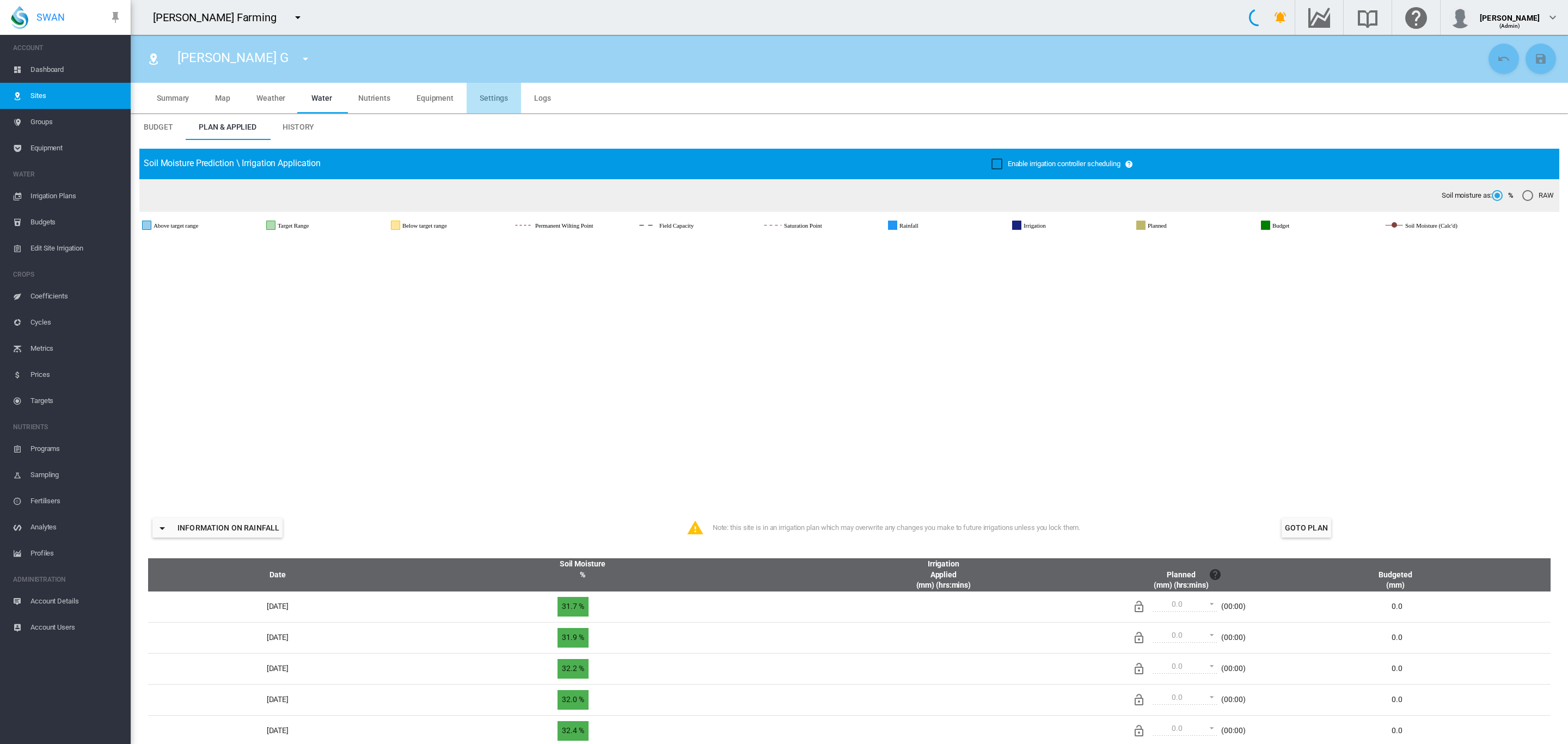
click at [495, 94] on span "Settings" at bounding box center [494, 98] width 28 height 9
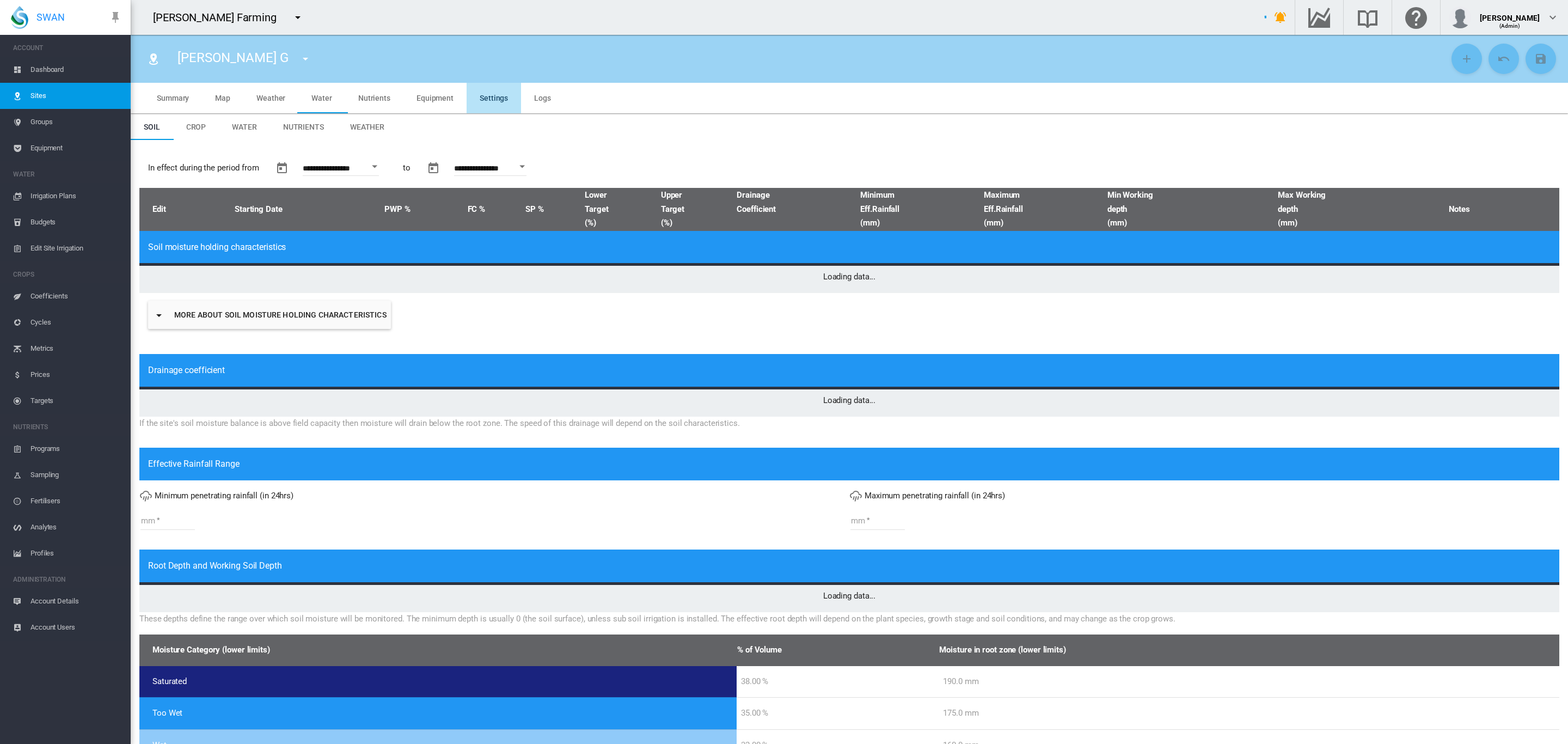
click at [210, 126] on md-tab-item "Crop" at bounding box center [196, 127] width 47 height 27
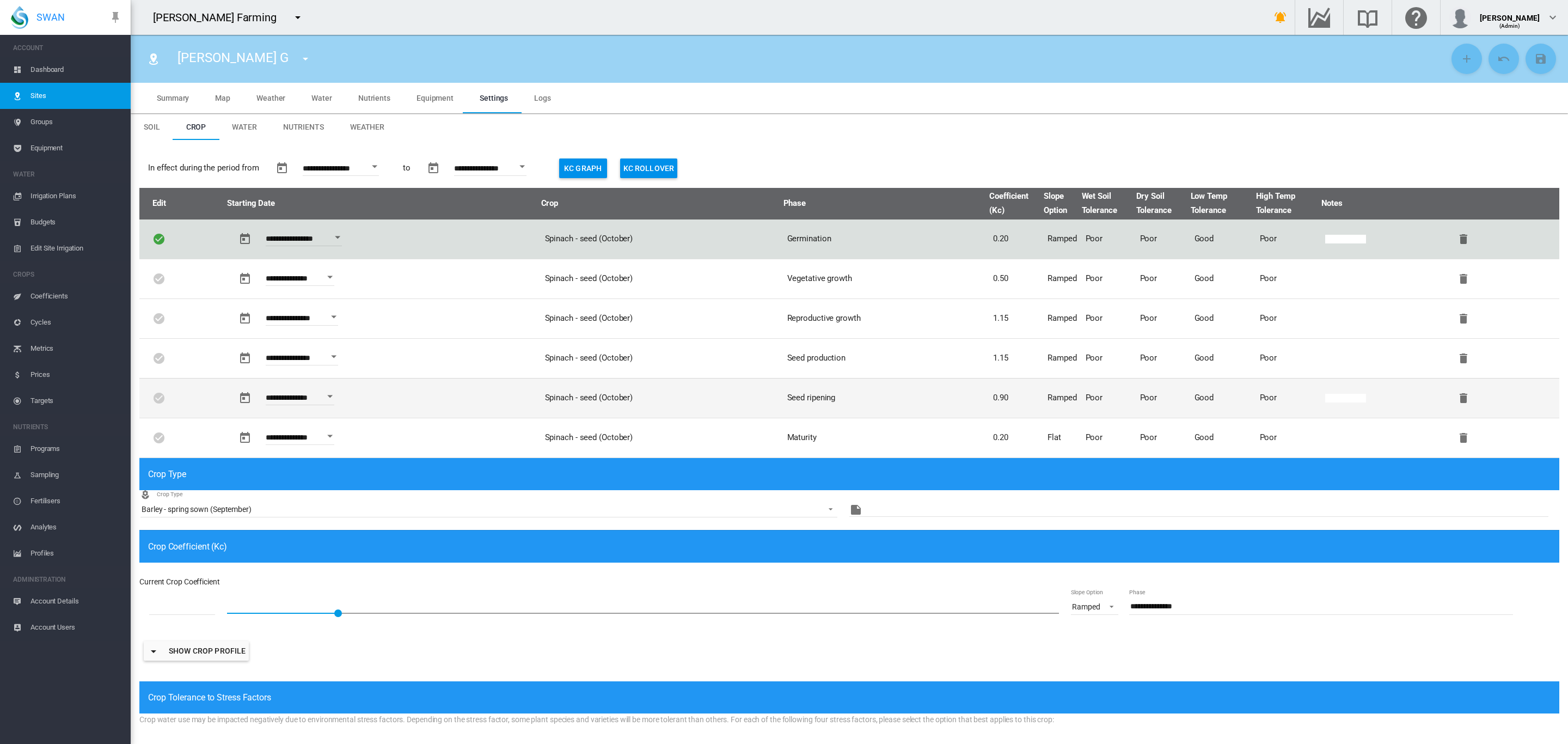
type input "*"
type input "**"
type input "****"
type input "**********"
type input "*****"
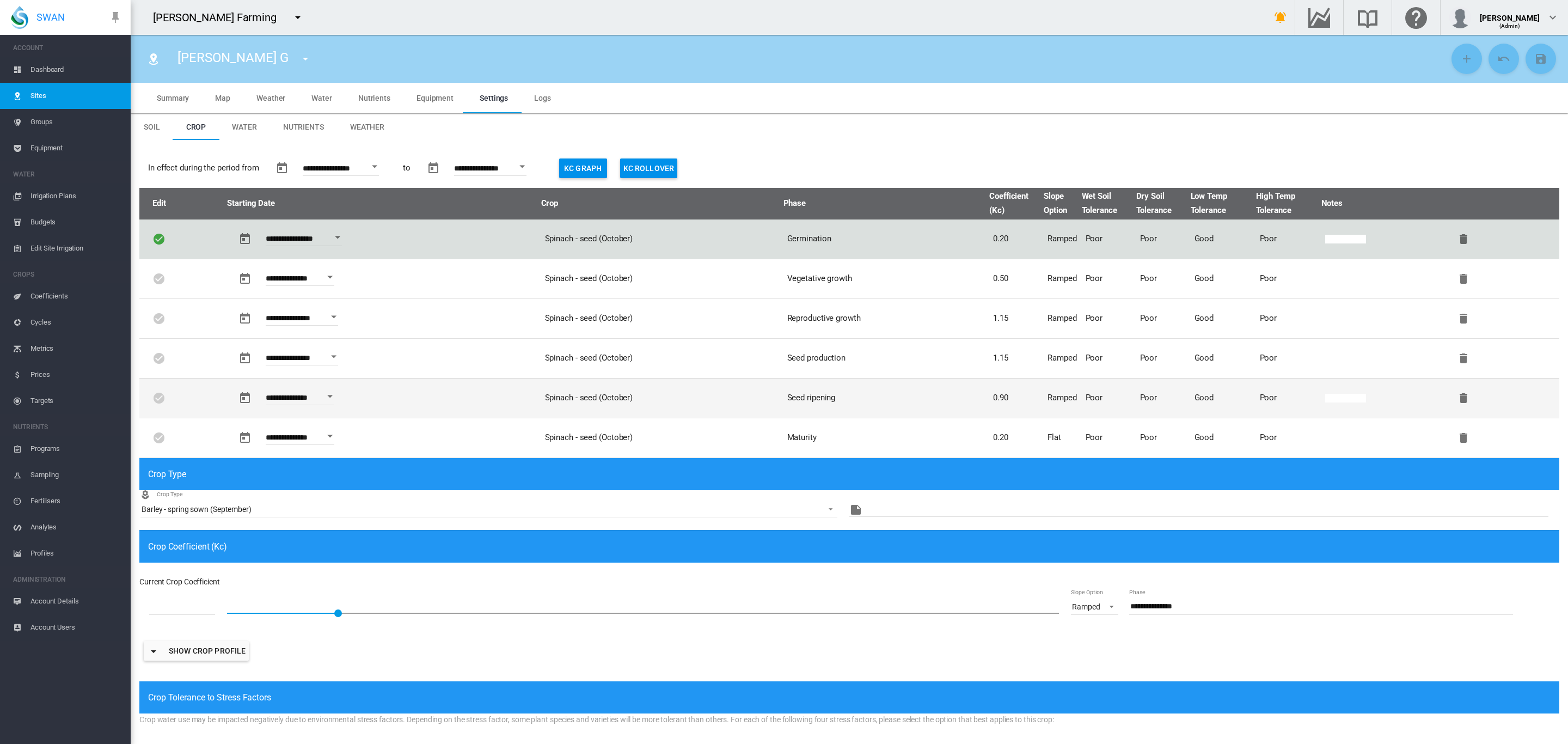
type input "****"
type input "*****"
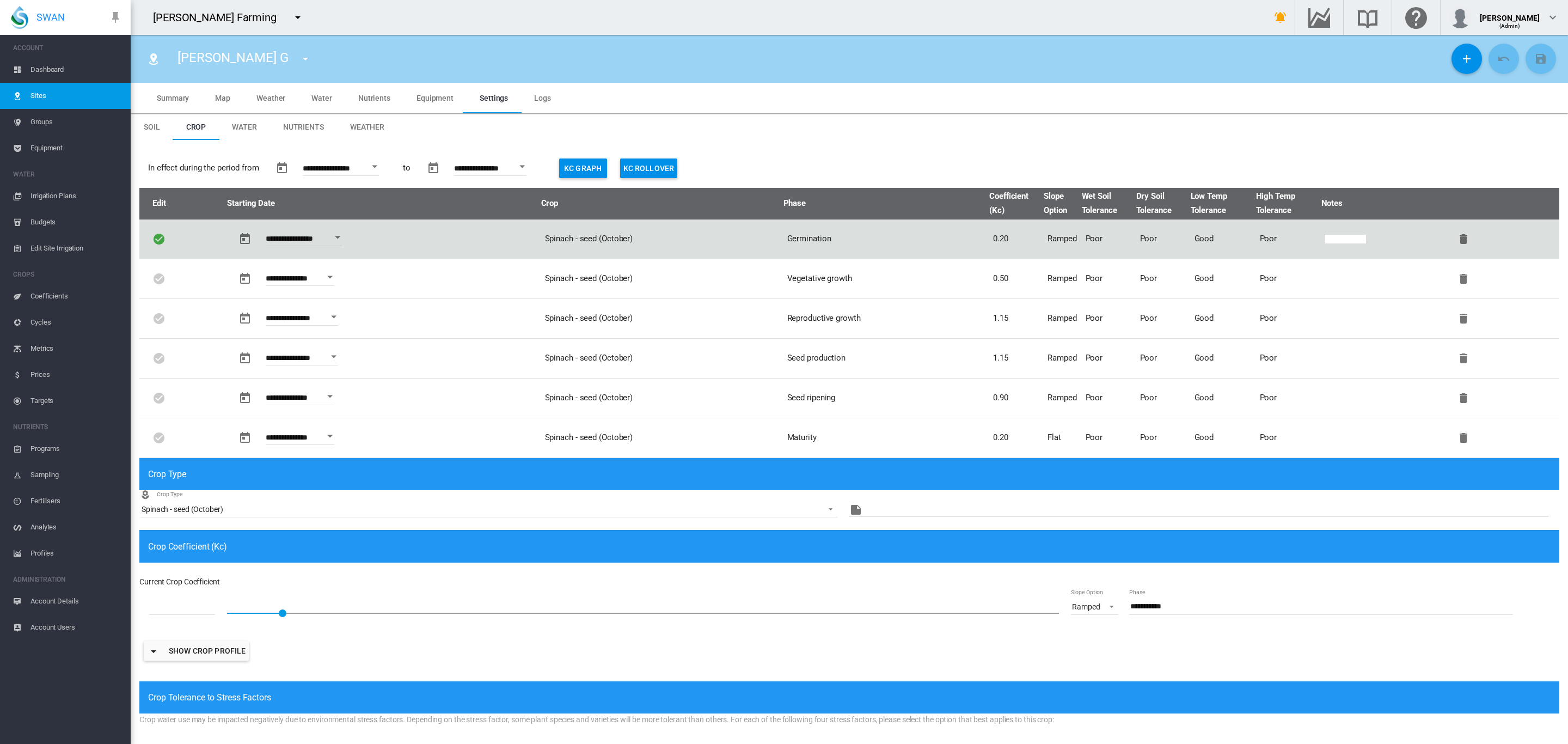
click at [43, 289] on span "Coefficients" at bounding box center [76, 296] width 91 height 27
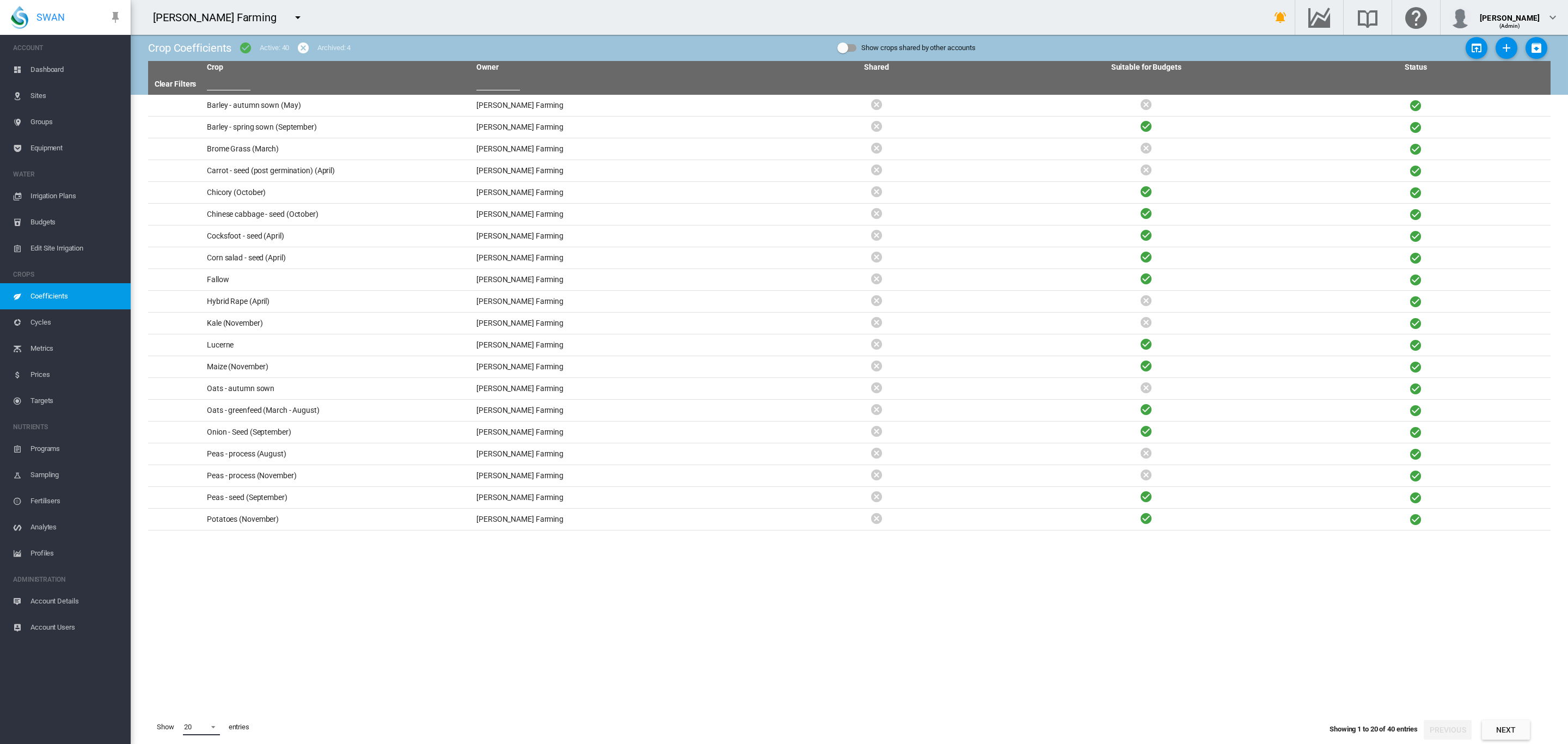
click at [213, 732] on md-select-value "20" at bounding box center [201, 726] width 37 height 16
click at [206, 714] on md-option "50" at bounding box center [212, 717] width 74 height 27
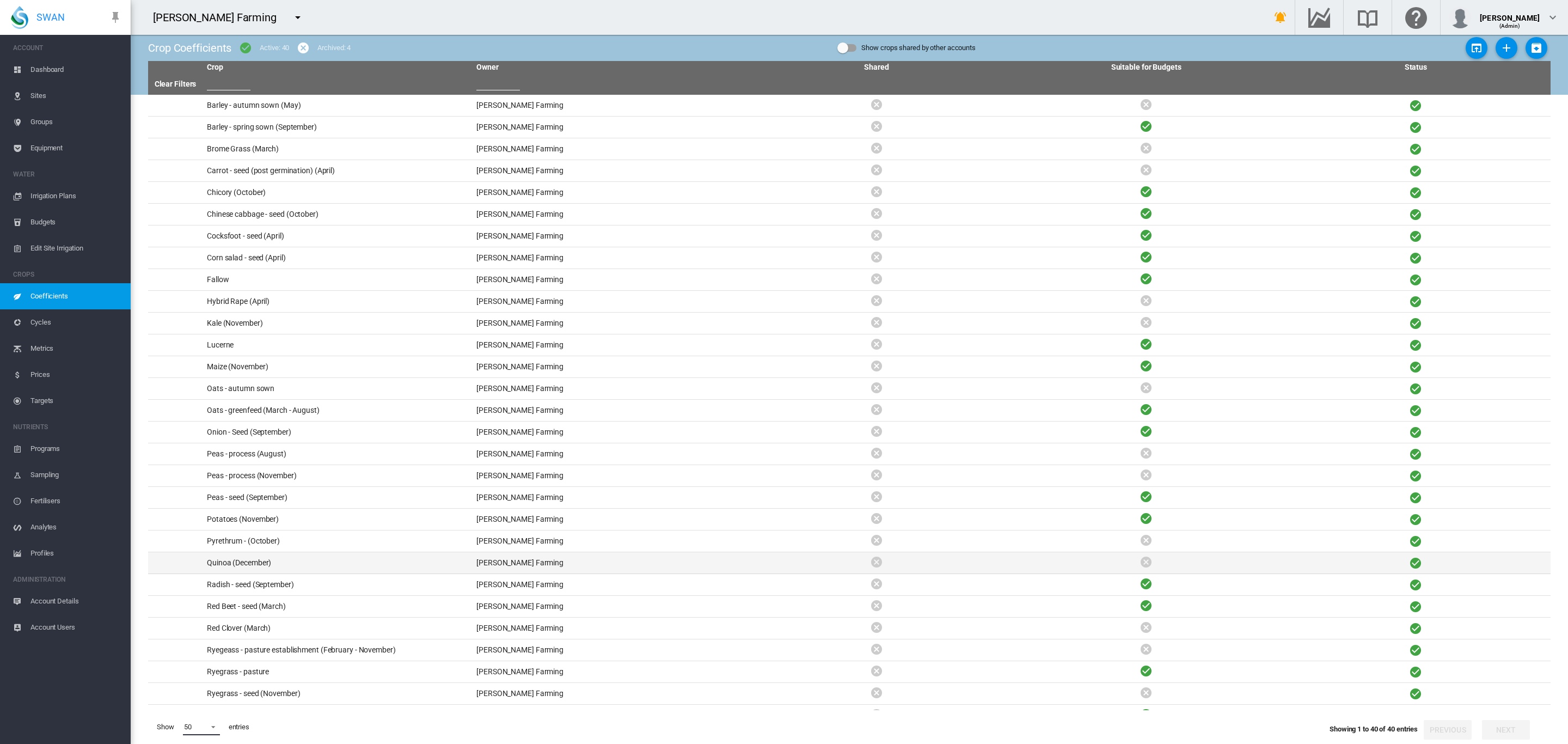
scroll to position [255, 0]
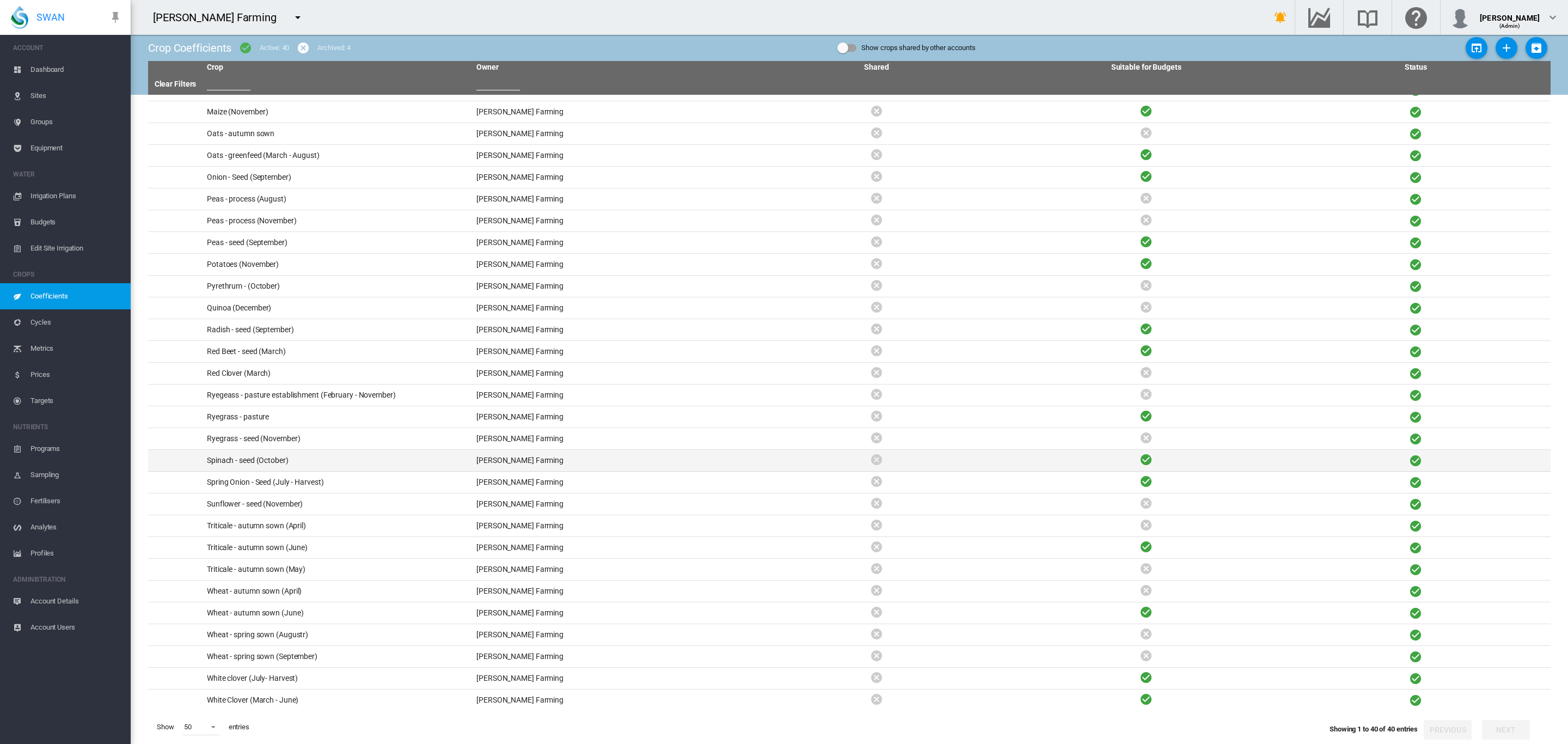
click at [258, 464] on td "Spinach - seed (October)" at bounding box center [337, 460] width 270 height 21
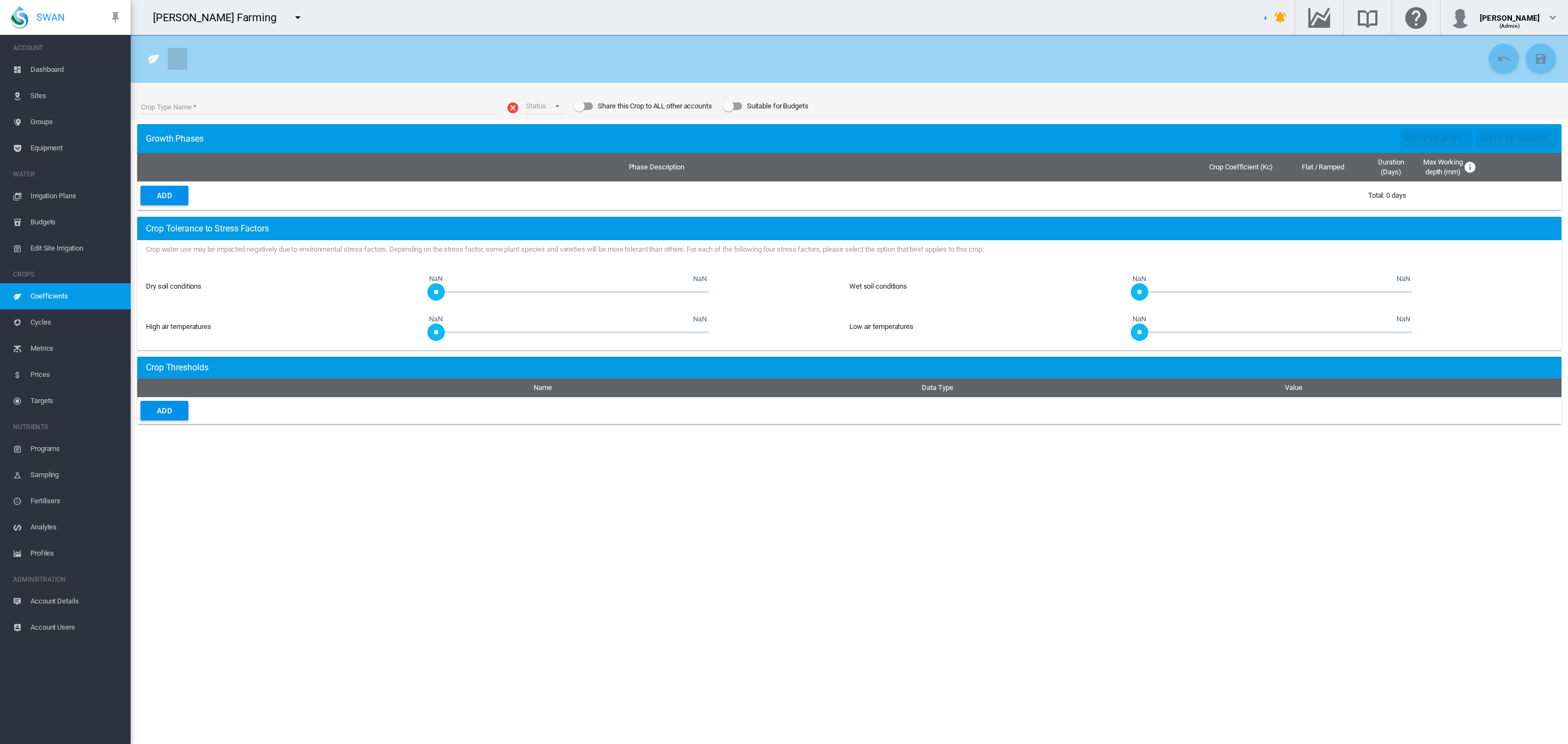
type input "**********"
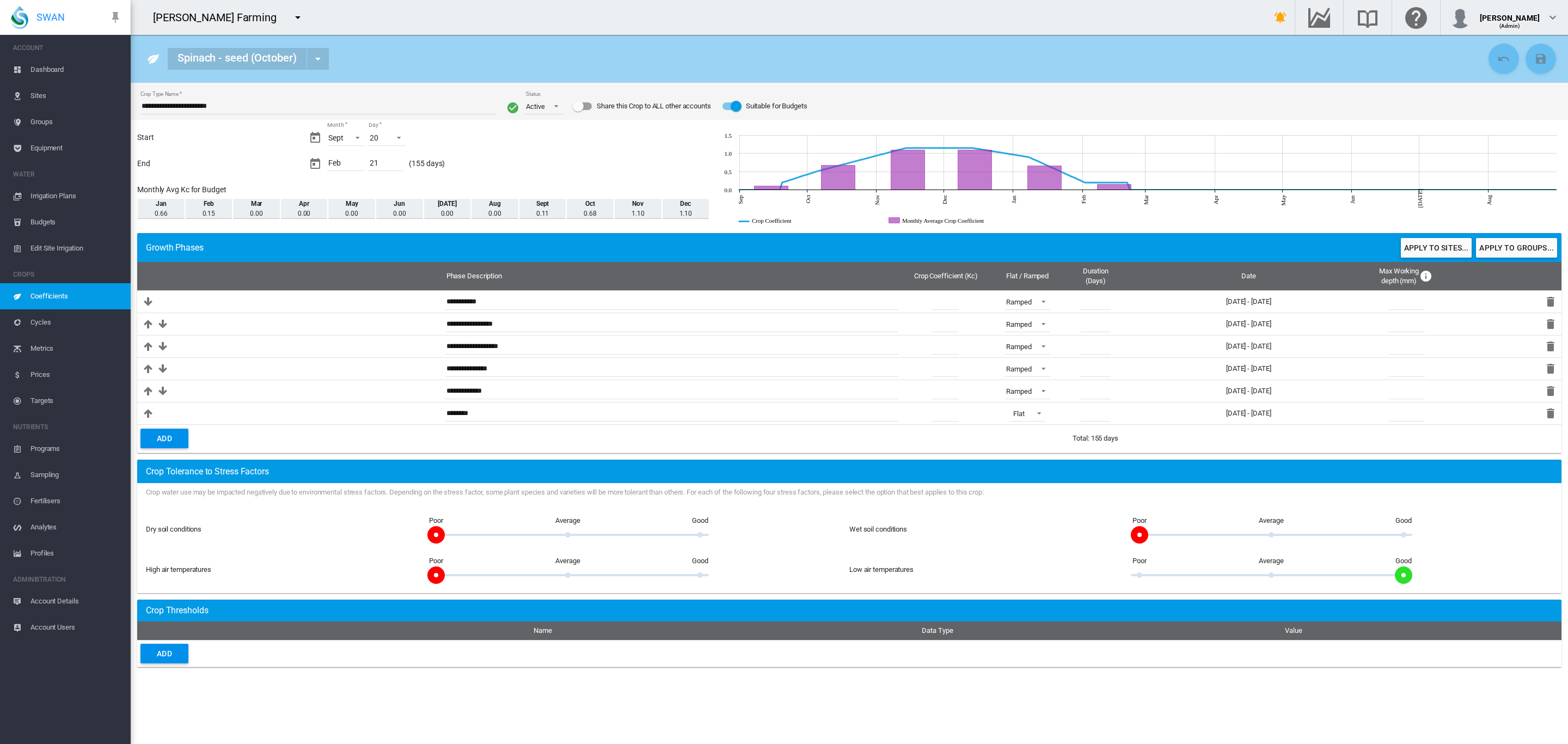
click at [57, 68] on span "Dashboard" at bounding box center [76, 70] width 91 height 27
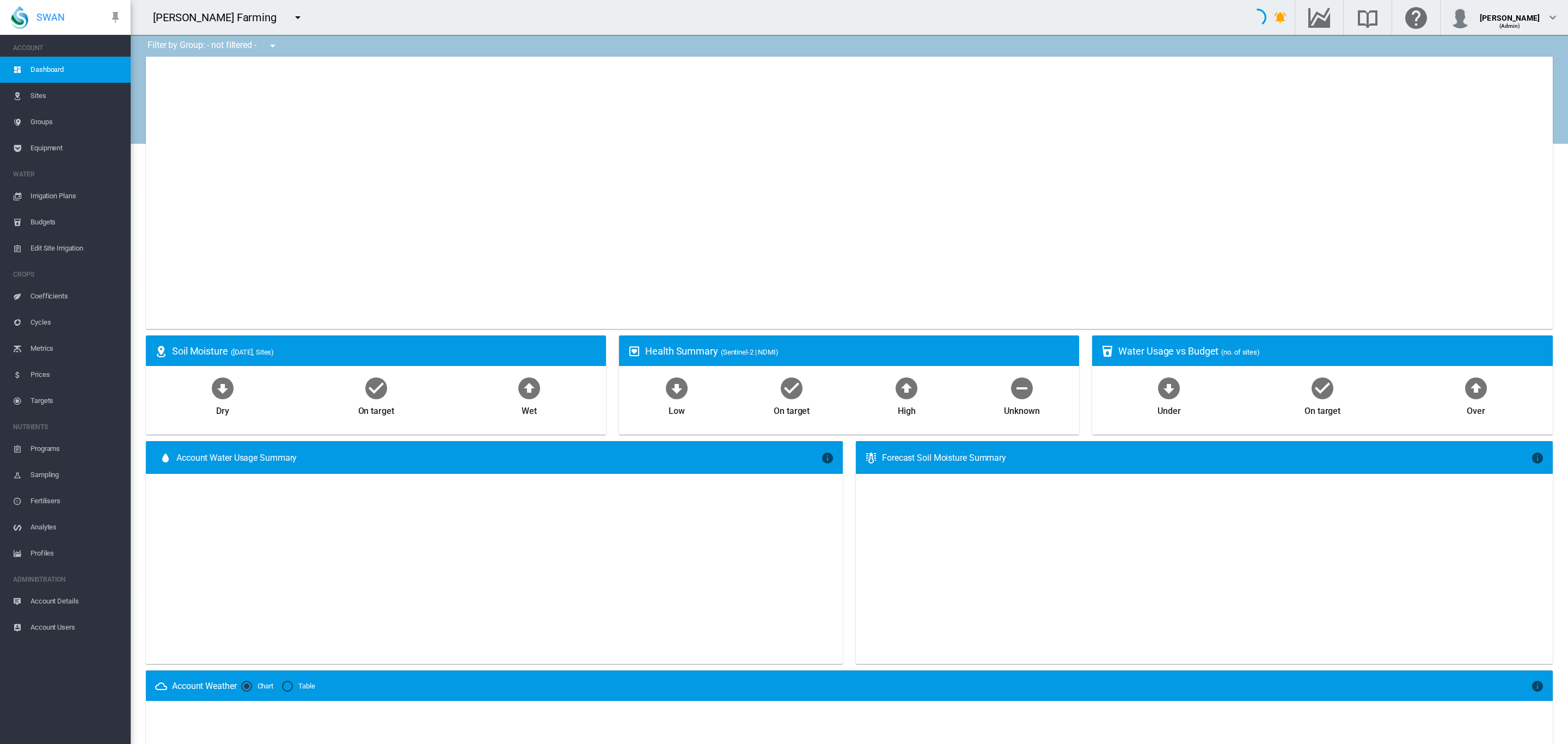
type input "**********"
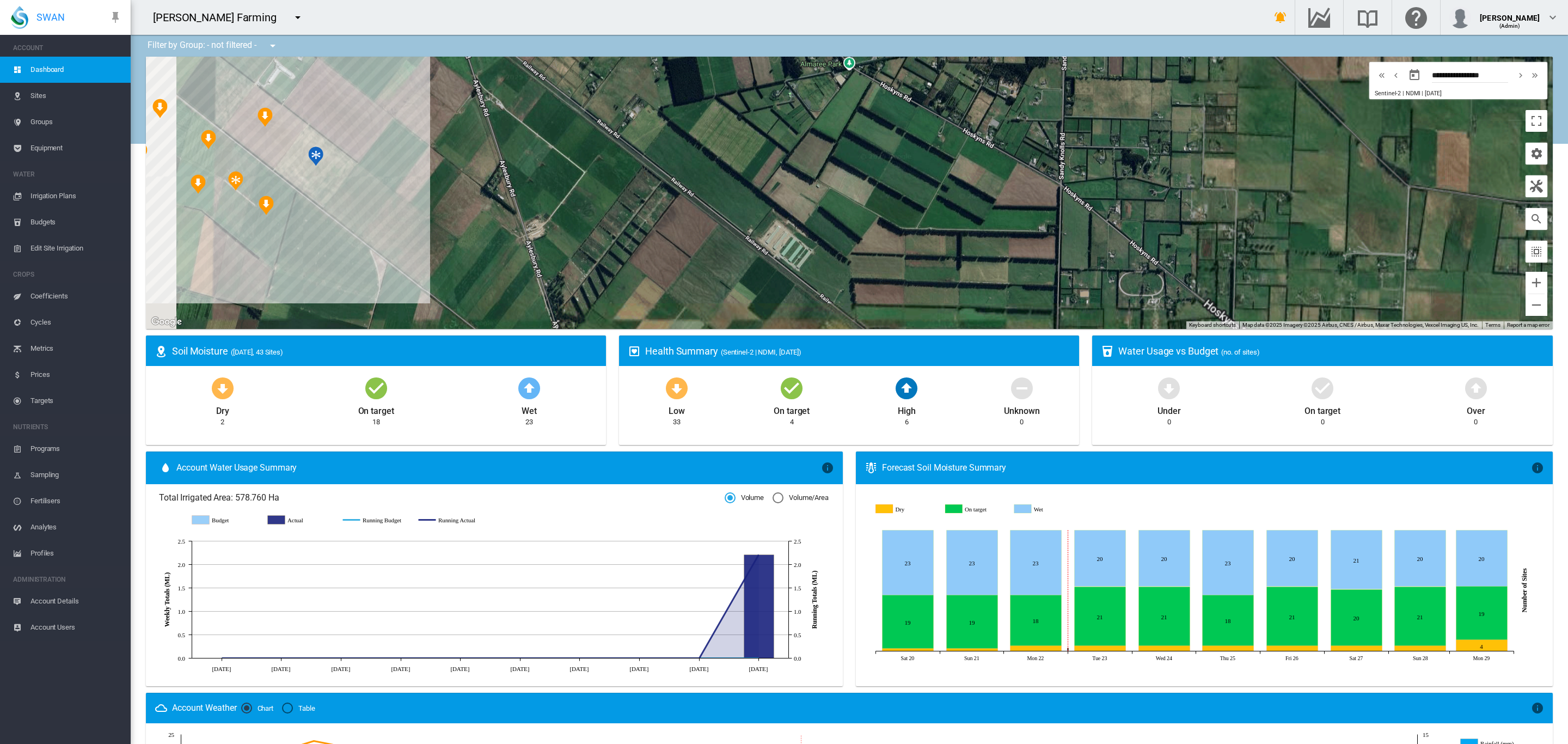
drag, startPoint x: 487, startPoint y: 249, endPoint x: 949, endPoint y: 353, distance: 473.6
click at [943, 350] on div "Filter by Group: - not filtered - - not filtered - K-Line + Long-Line Lismore S…" at bounding box center [849, 553] width 1438 height 1036
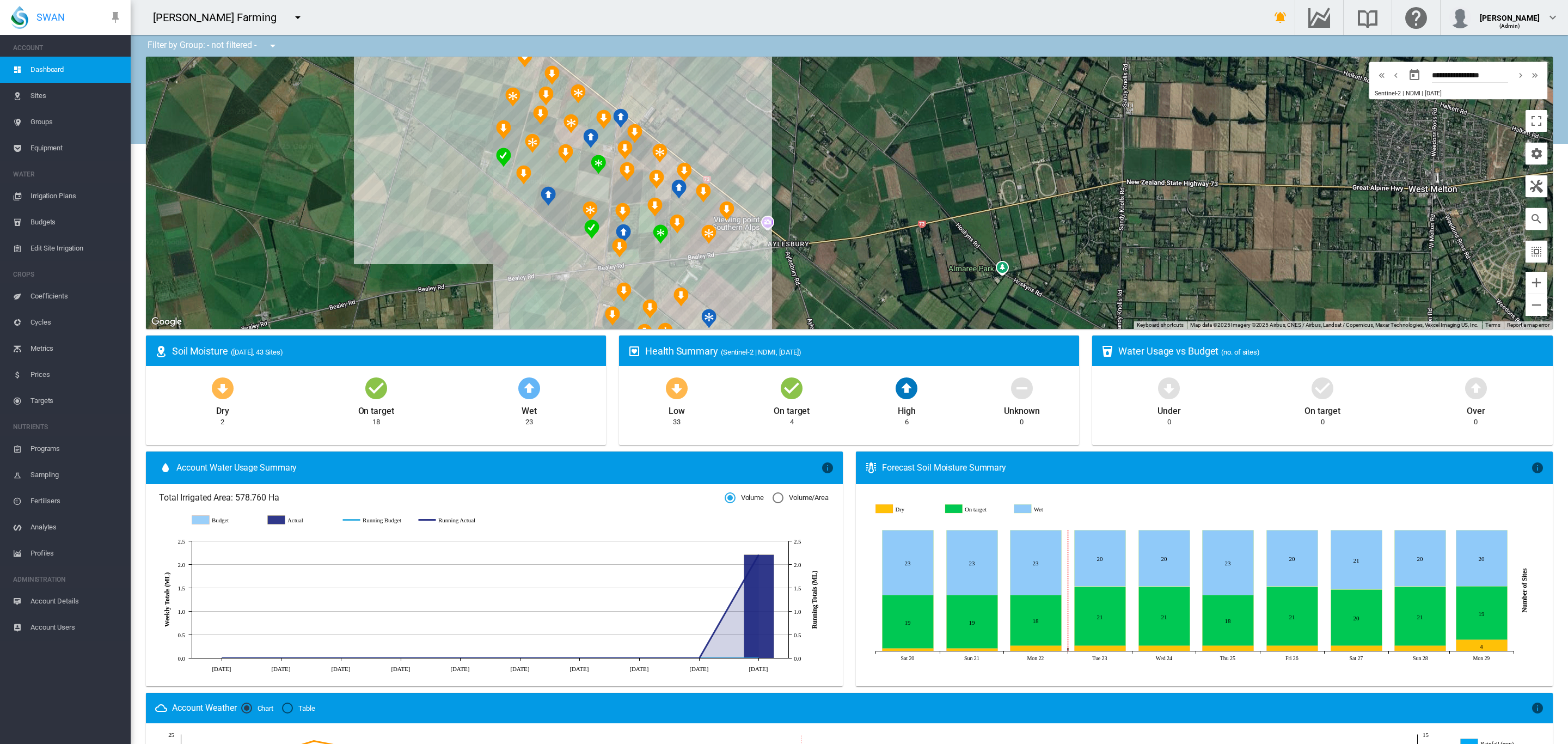
drag, startPoint x: 530, startPoint y: 219, endPoint x: 460, endPoint y: 245, distance: 74.7
click at [460, 245] on div at bounding box center [849, 193] width 1407 height 272
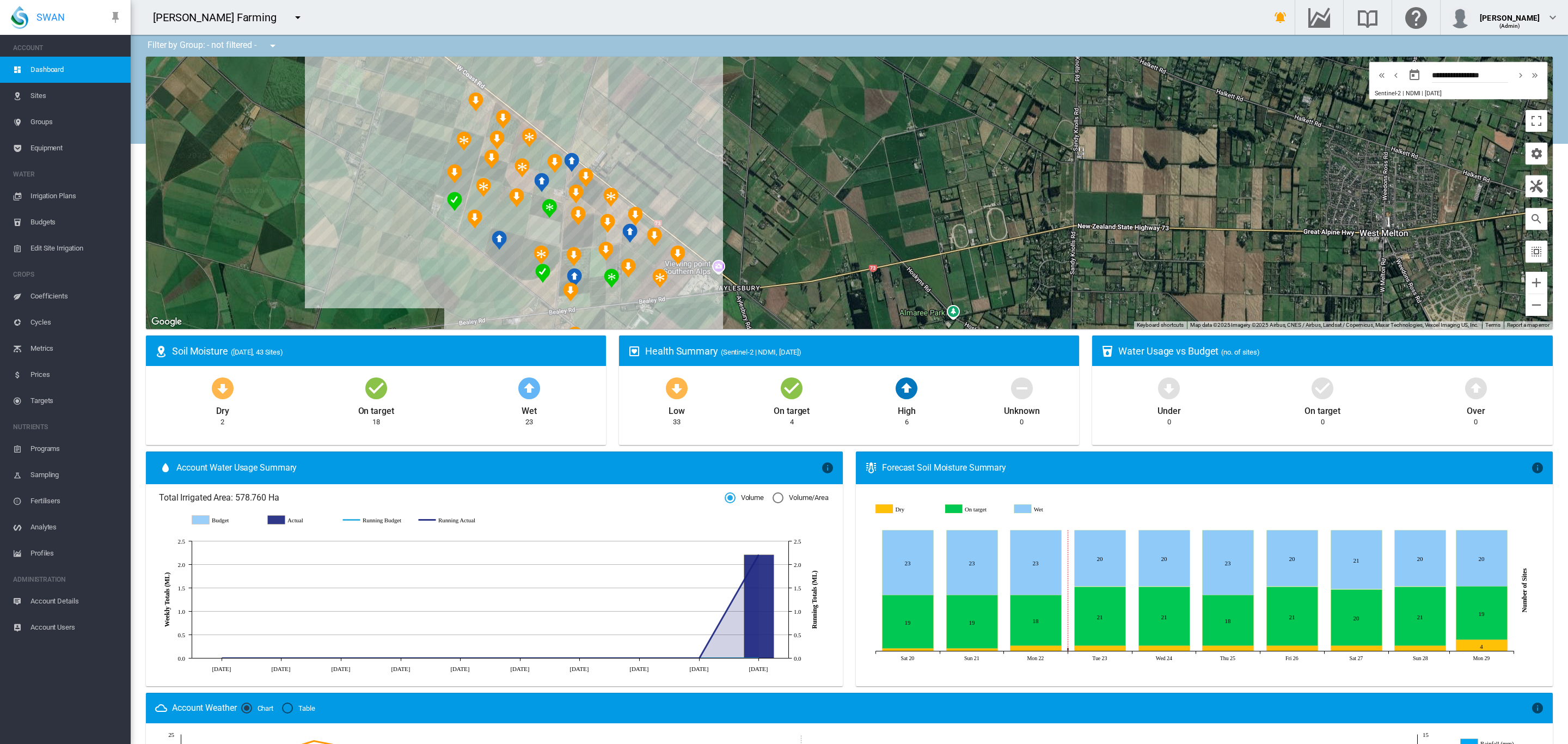
drag, startPoint x: 451, startPoint y: 264, endPoint x: 407, endPoint y: 293, distance: 52.7
click at [407, 293] on div at bounding box center [849, 193] width 1407 height 272
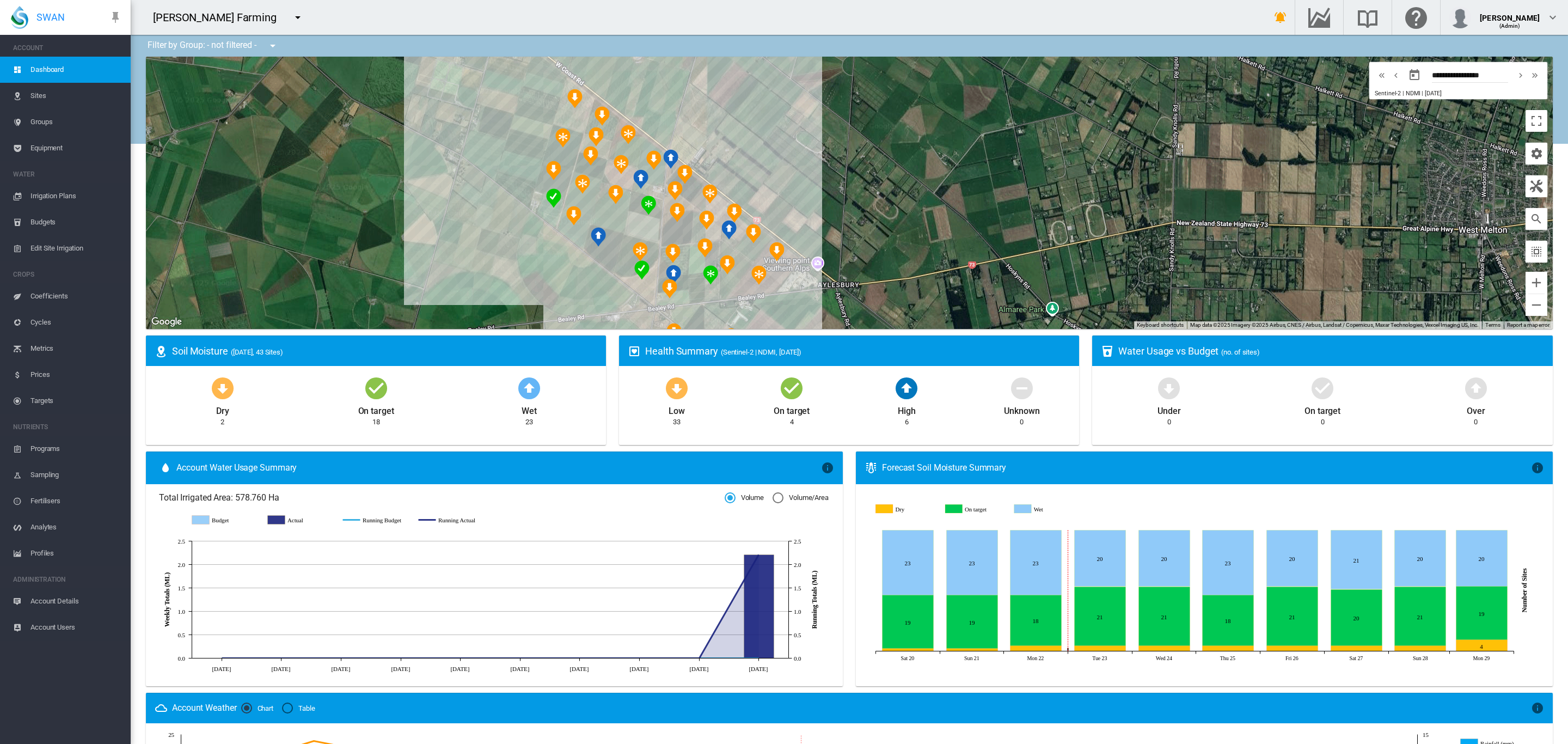
drag, startPoint x: 407, startPoint y: 293, endPoint x: 510, endPoint y: 289, distance: 103.1
click at [510, 289] on div at bounding box center [849, 193] width 1407 height 272
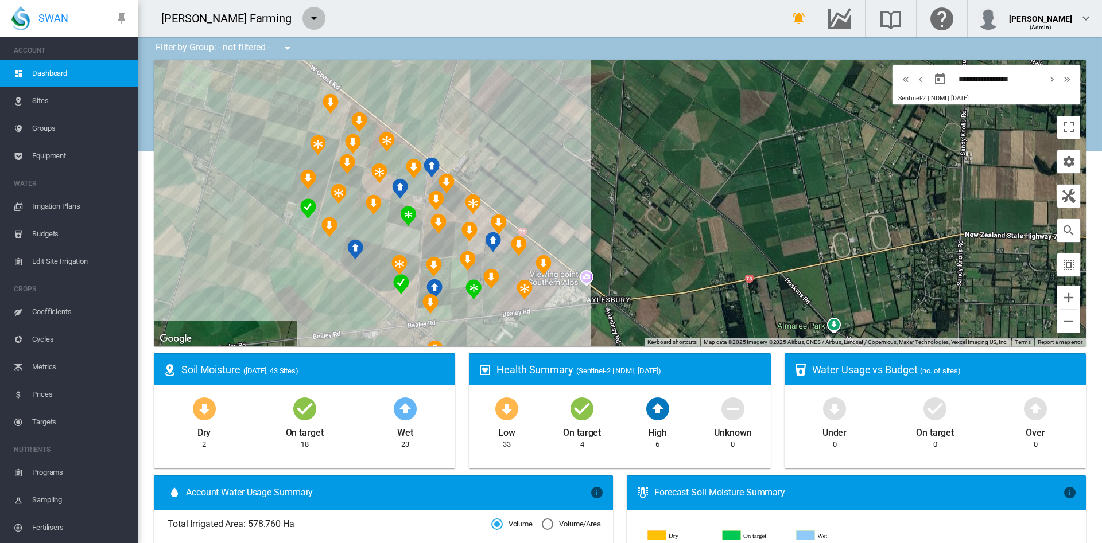
click at [307, 20] on md-icon "icon-menu-down" at bounding box center [314, 18] width 14 height 14
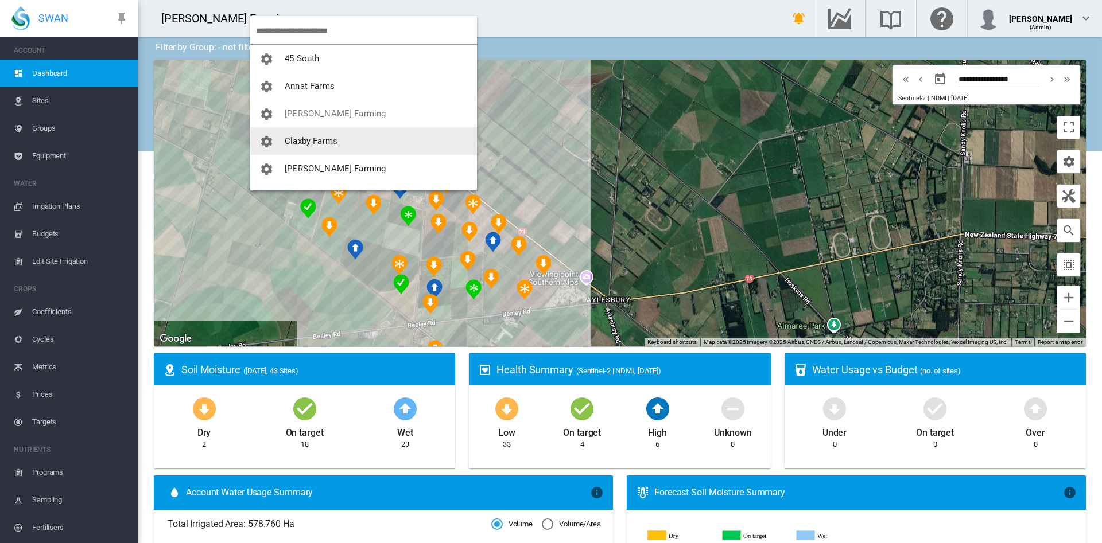
scroll to position [9, 0]
click at [324, 137] on span "Claxby Farms" at bounding box center [311, 136] width 53 height 10
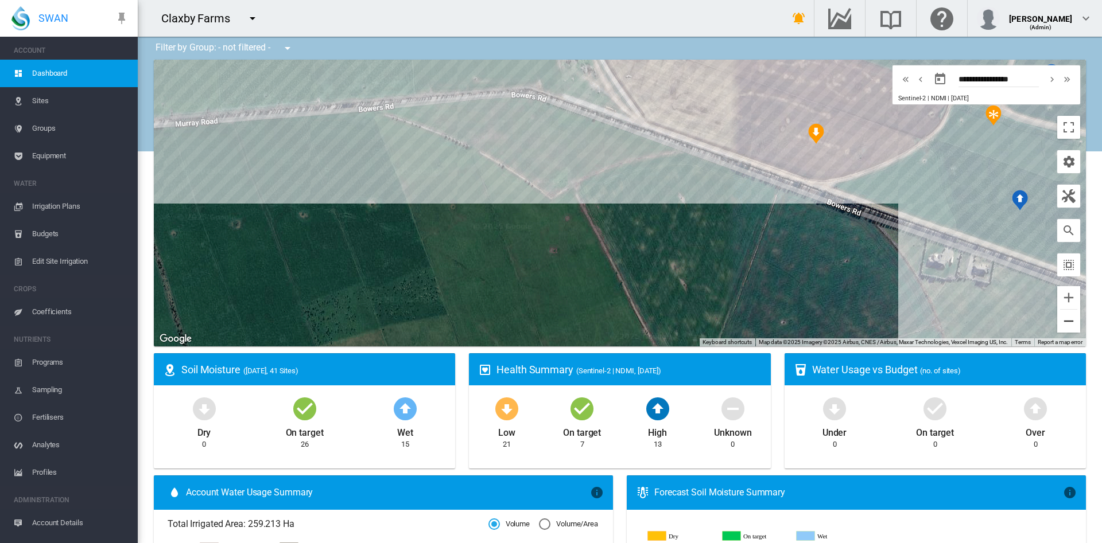
click at [1057, 328] on button "Zoom out" at bounding box center [1068, 321] width 23 height 23
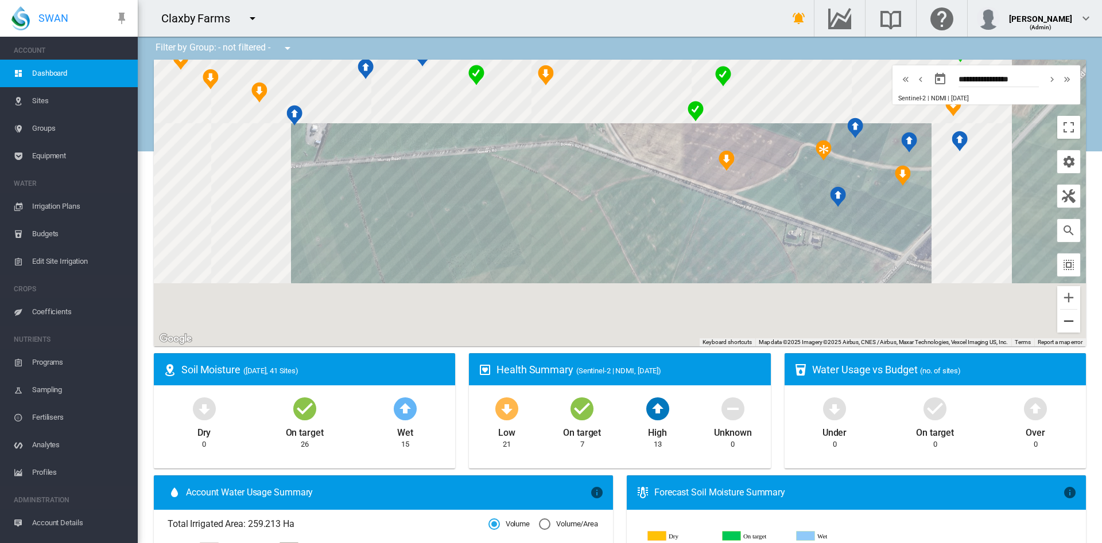
click at [1057, 328] on button "Zoom out" at bounding box center [1068, 321] width 23 height 23
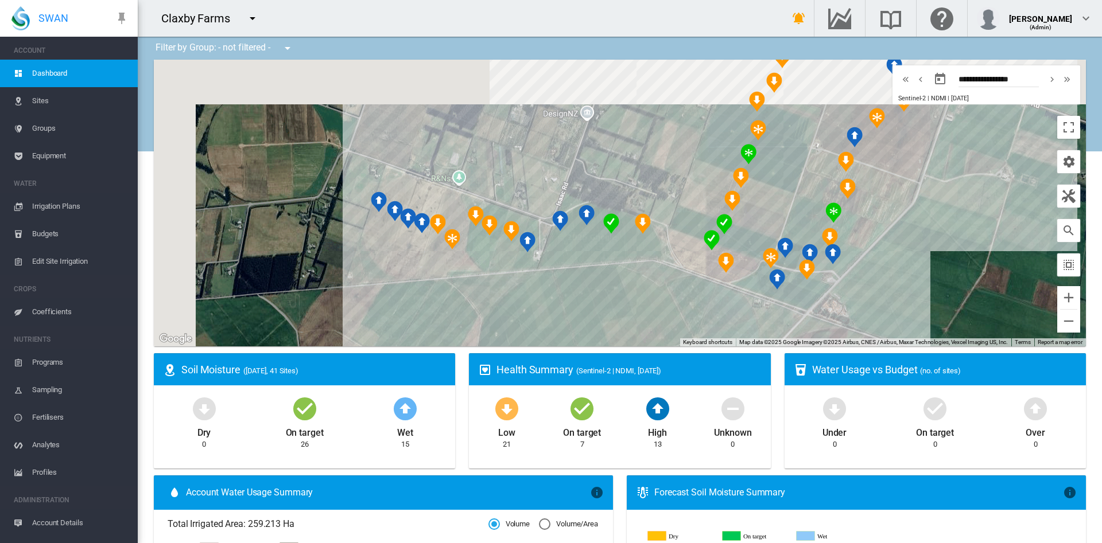
drag, startPoint x: 715, startPoint y: 219, endPoint x: 774, endPoint y: 304, distance: 103.4
click at [774, 304] on div at bounding box center [620, 203] width 932 height 287
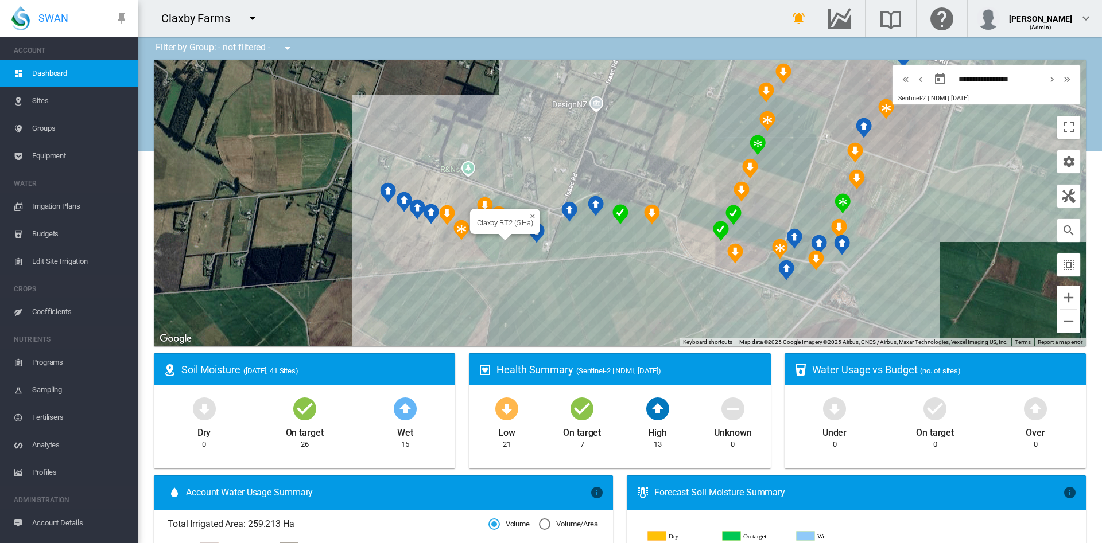
click at [484, 242] on div "Claxby BT2 (5 Ha)" at bounding box center [620, 203] width 932 height 287
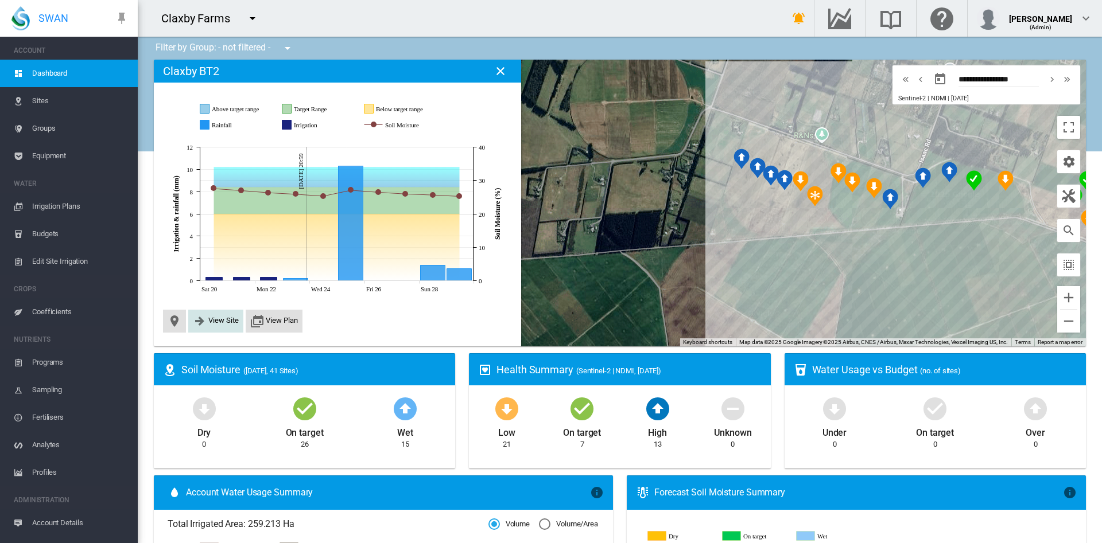
click at [219, 324] on span "View Site" at bounding box center [223, 320] width 30 height 9
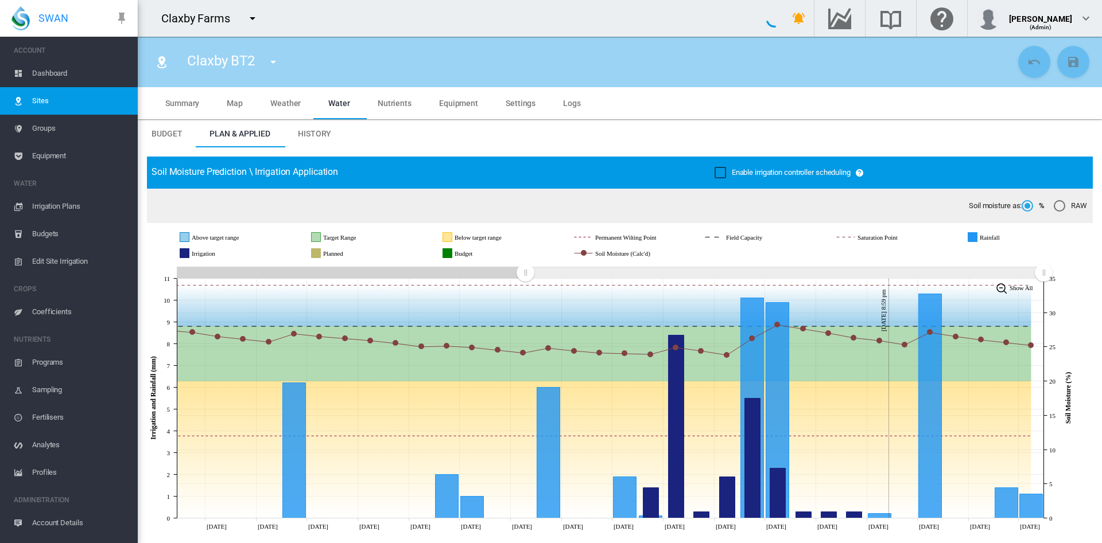
click at [515, 294] on icon "JavaScript chart by amCharts 3.21.15 Aug 28 Aug 30 Sep 01 Sep 03 Sep 05 Sep 07 …" at bounding box center [613, 398] width 932 height 269
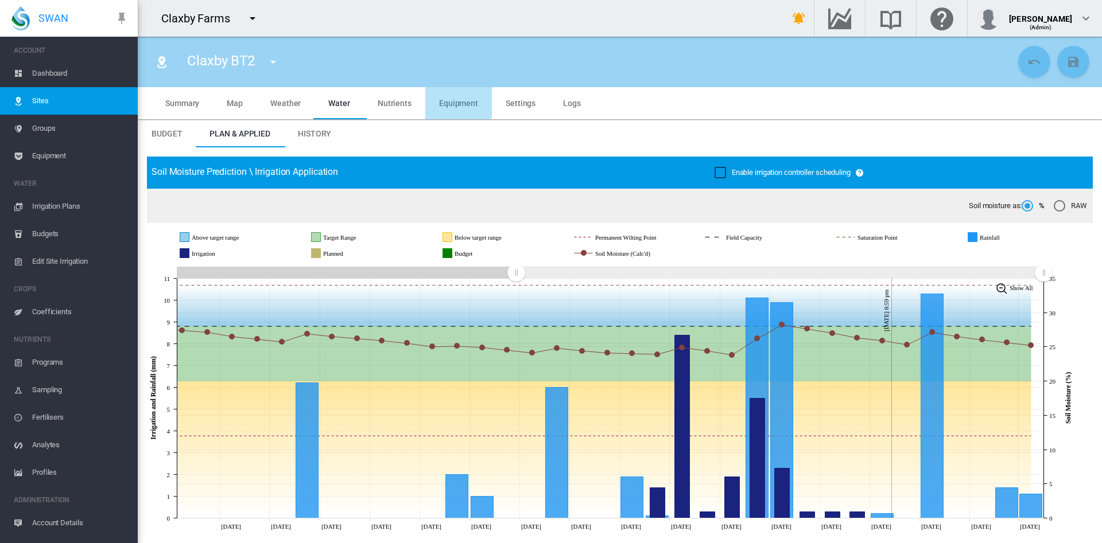
click at [453, 102] on span "Equipment" at bounding box center [458, 103] width 39 height 9
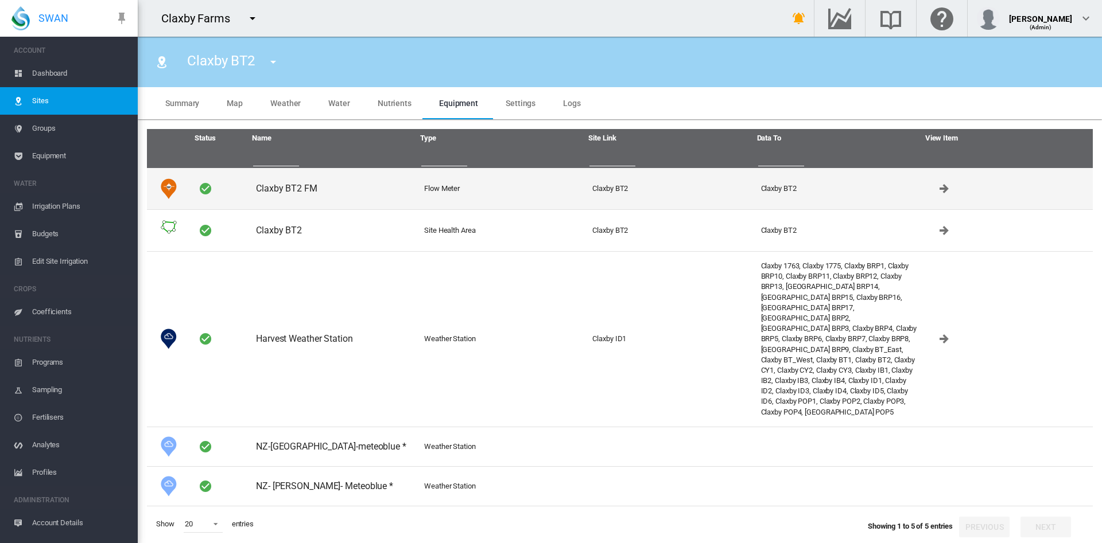
click at [279, 189] on td "Claxby BT2 FM" at bounding box center [335, 188] width 168 height 41
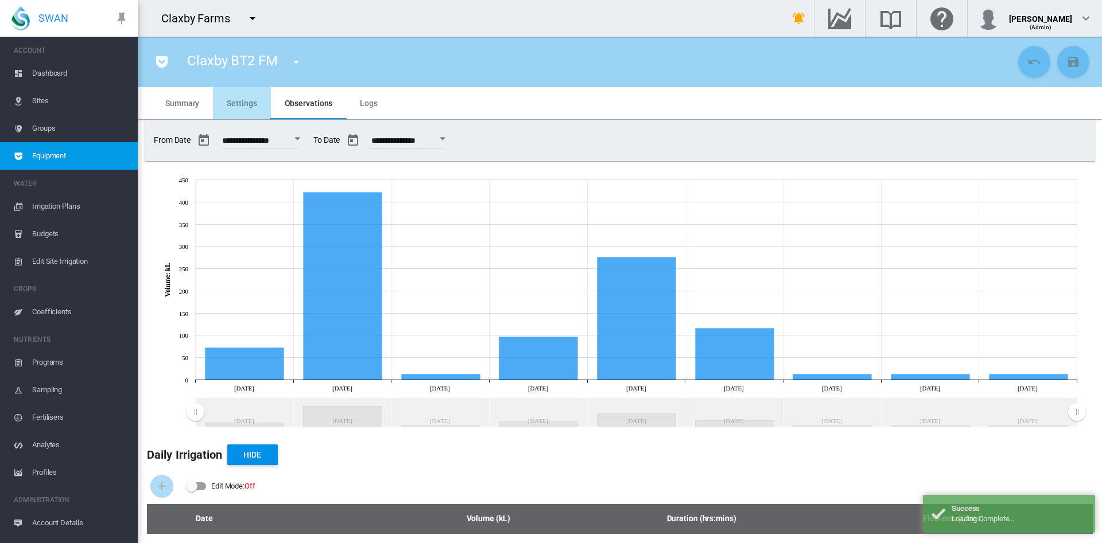
click at [251, 104] on span "Settings" at bounding box center [242, 103] width 30 height 9
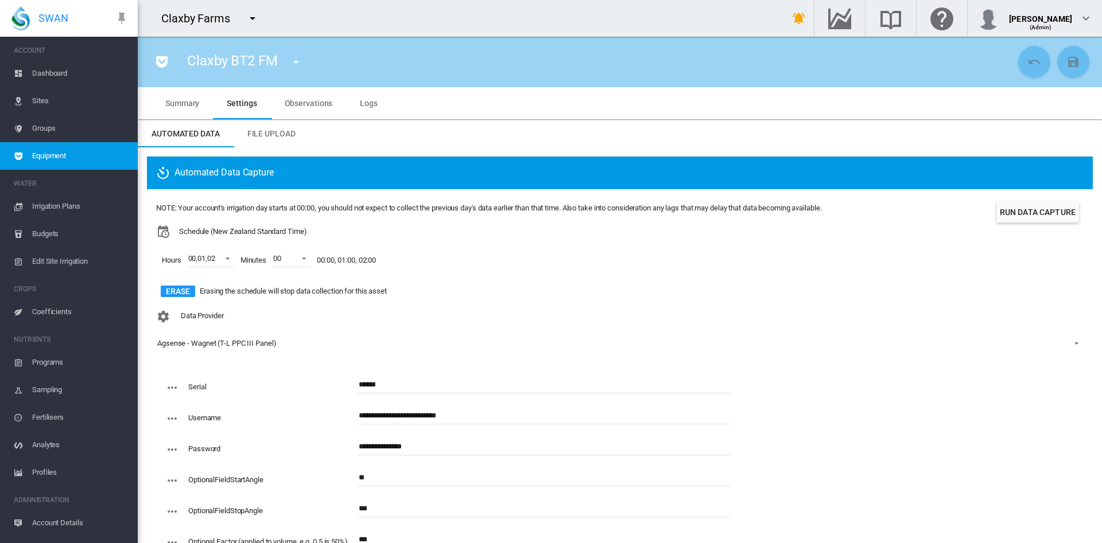
click at [302, 108] on md-tab-item "Observations" at bounding box center [309, 103] width 76 height 32
